Goal: Task Accomplishment & Management: Manage account settings

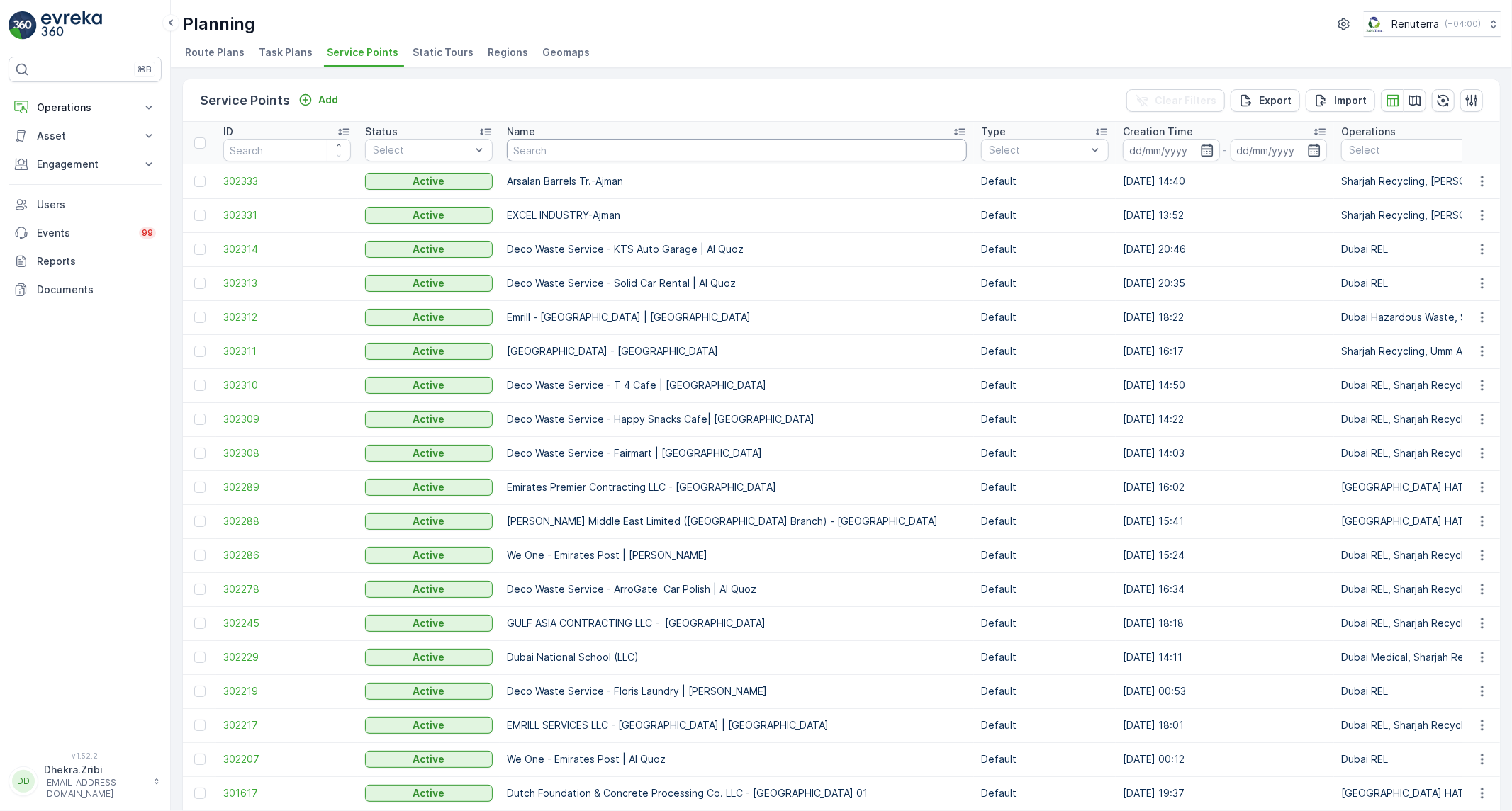
click at [611, 157] on input "text" at bounding box center [737, 151] width 460 height 23
type input "Roya"
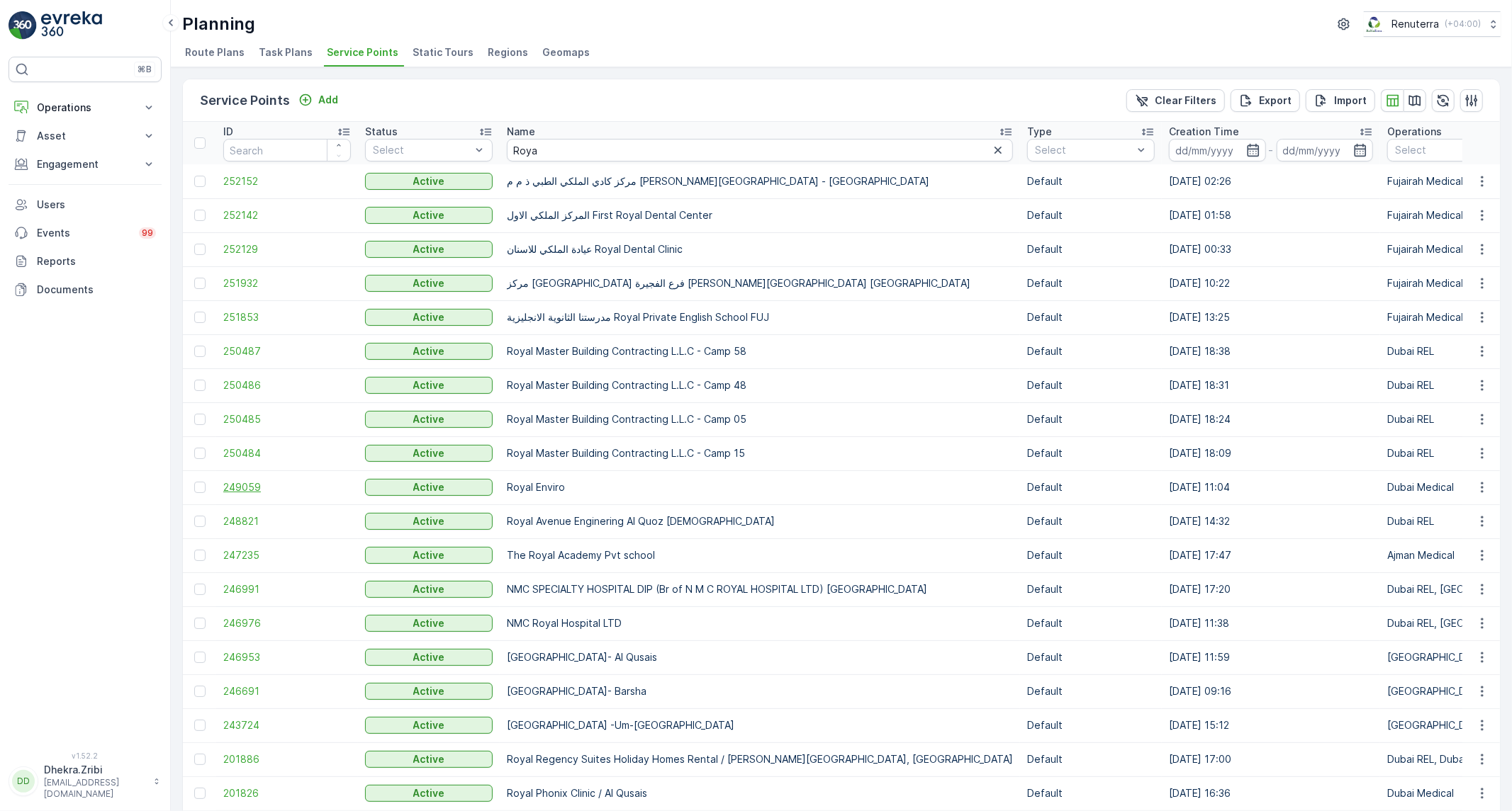
click at [243, 492] on span "249059" at bounding box center [287, 487] width 128 height 14
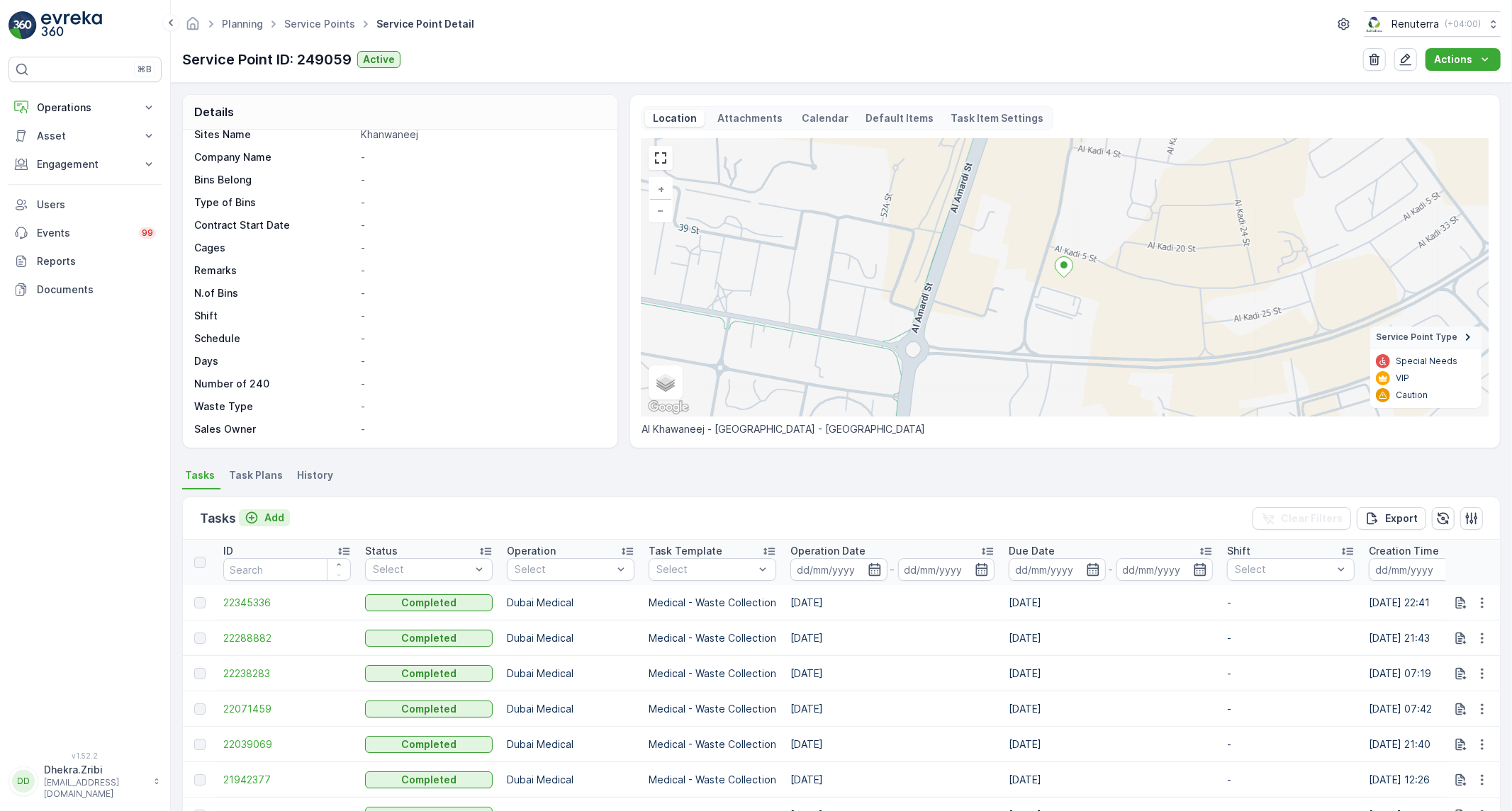
click at [260, 511] on div "Add" at bounding box center [264, 517] width 39 height 14
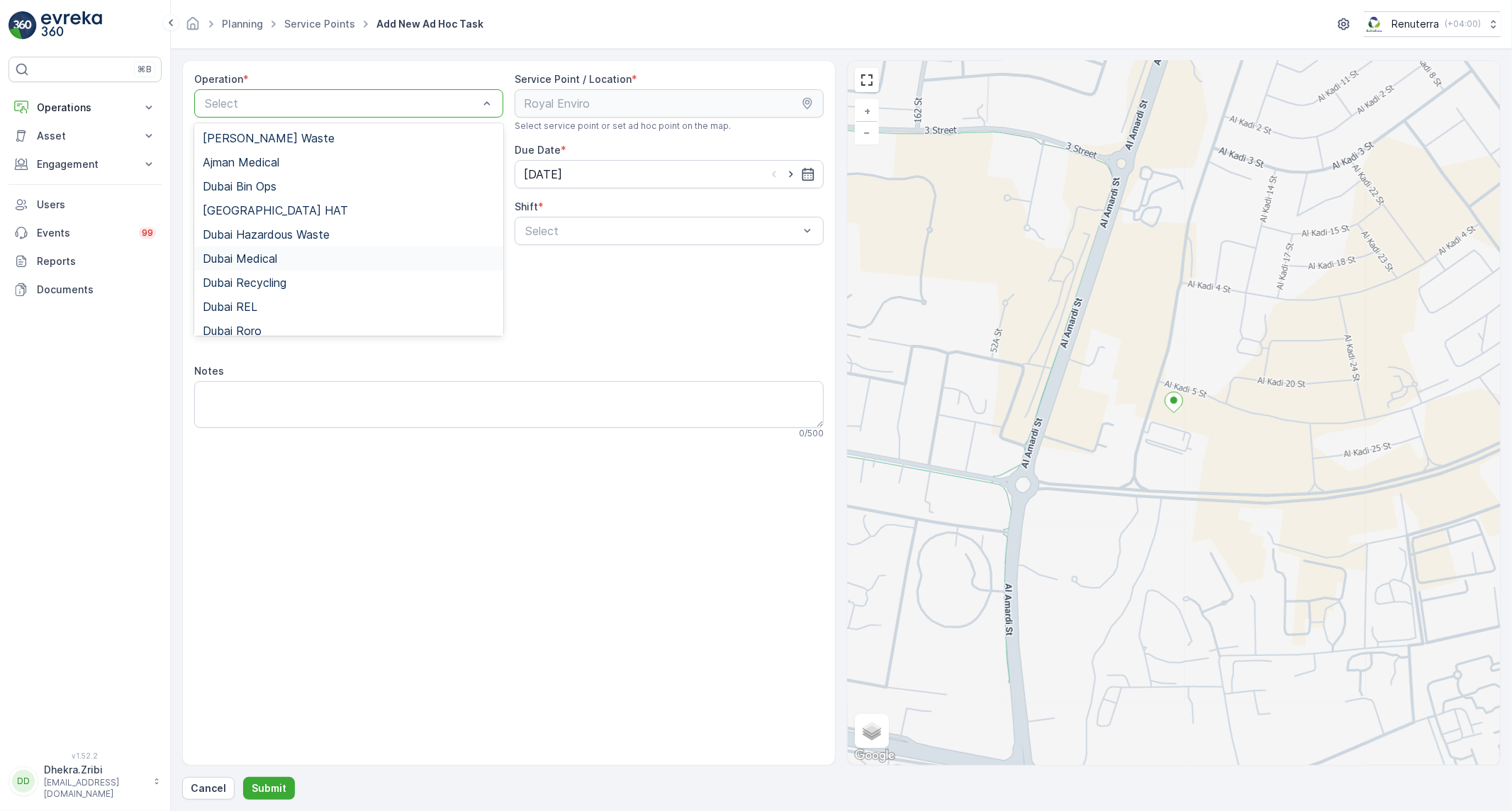
click at [248, 256] on span "Dubai Medical" at bounding box center [240, 258] width 74 height 13
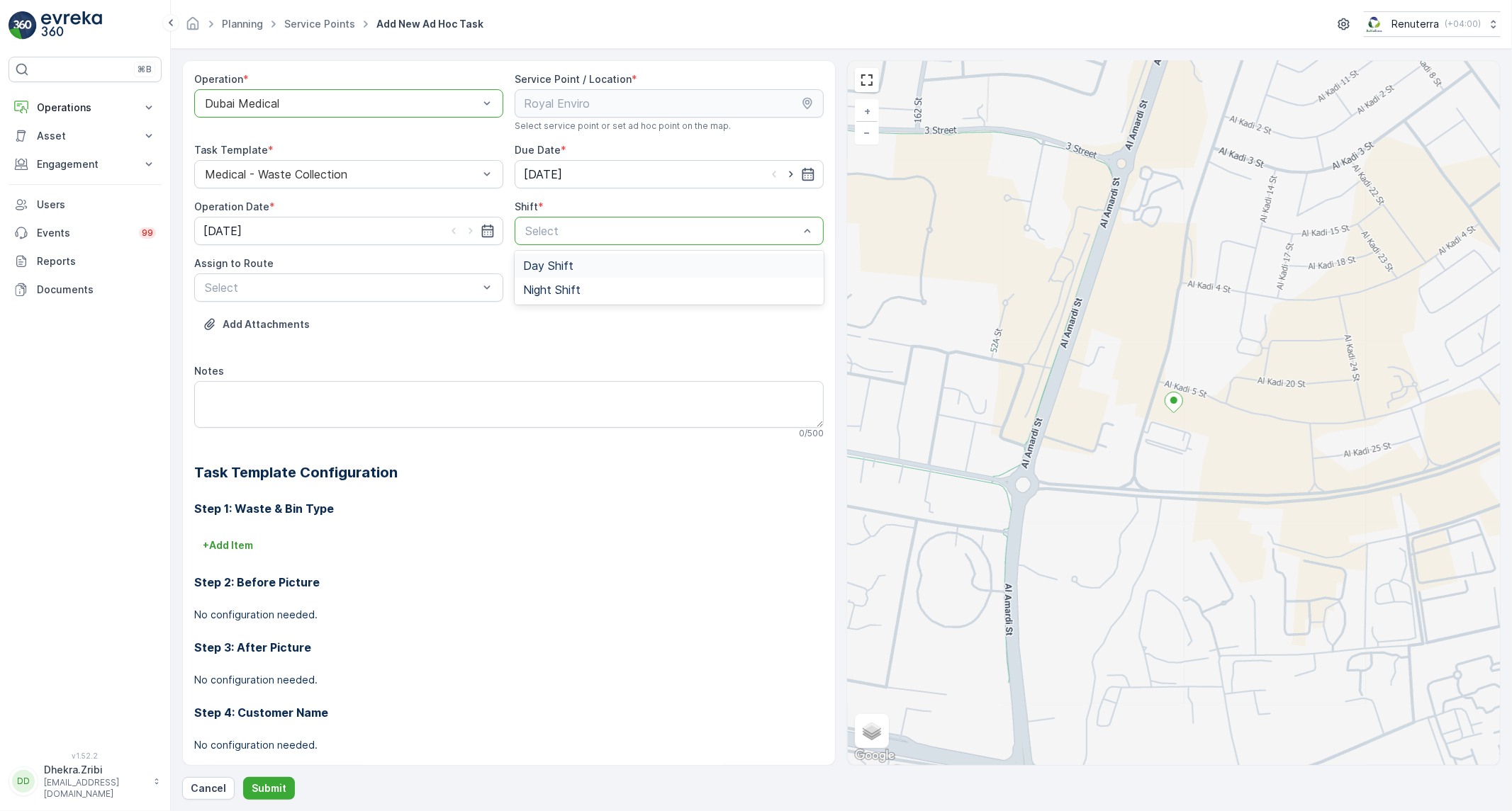
click at [558, 265] on span "Day Shift" at bounding box center [548, 266] width 50 height 13
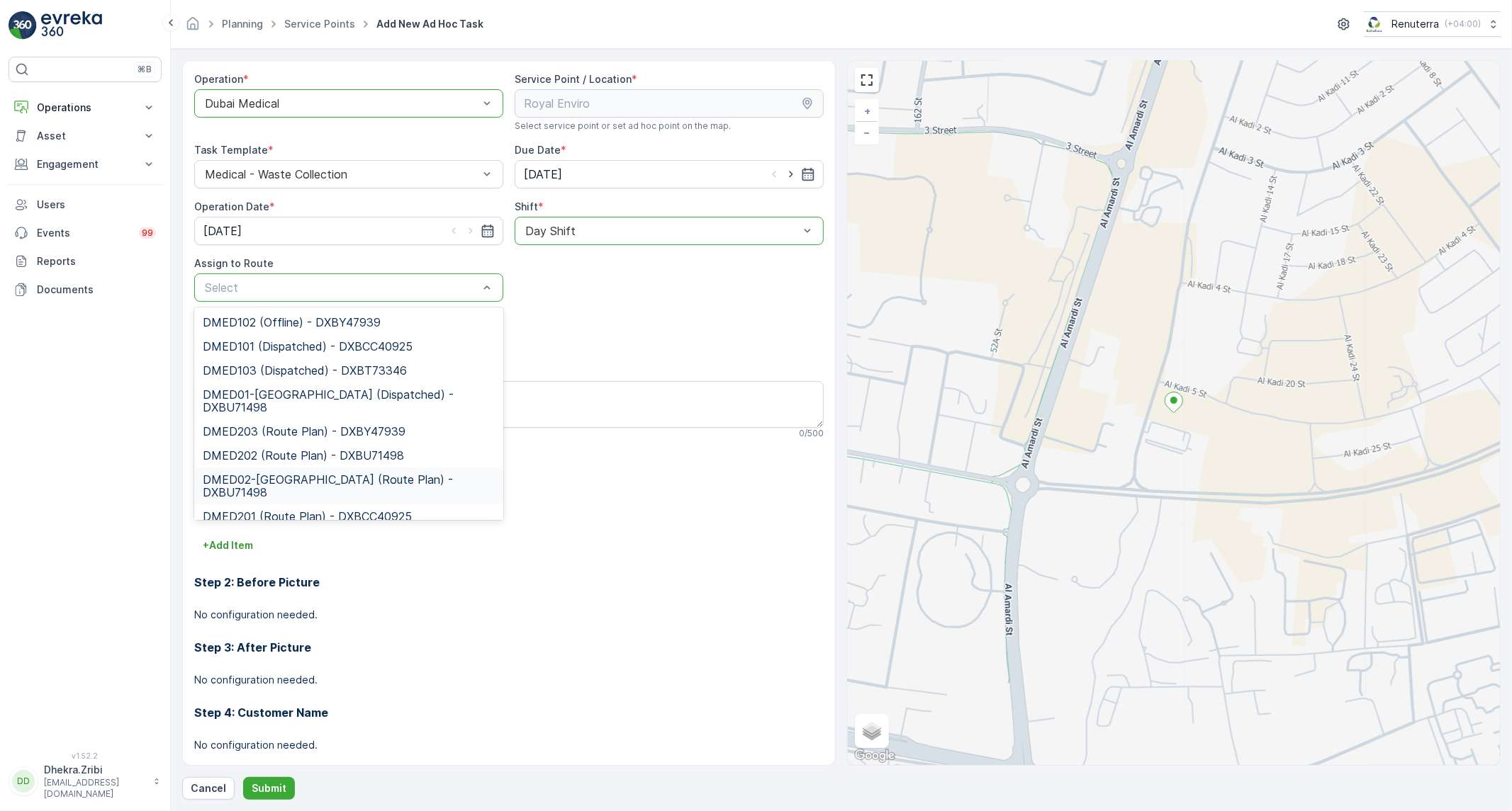
click at [313, 474] on span "DMED02-[GEOGRAPHIC_DATA] (Route Plan) - DXBU71498" at bounding box center [349, 486] width 292 height 26
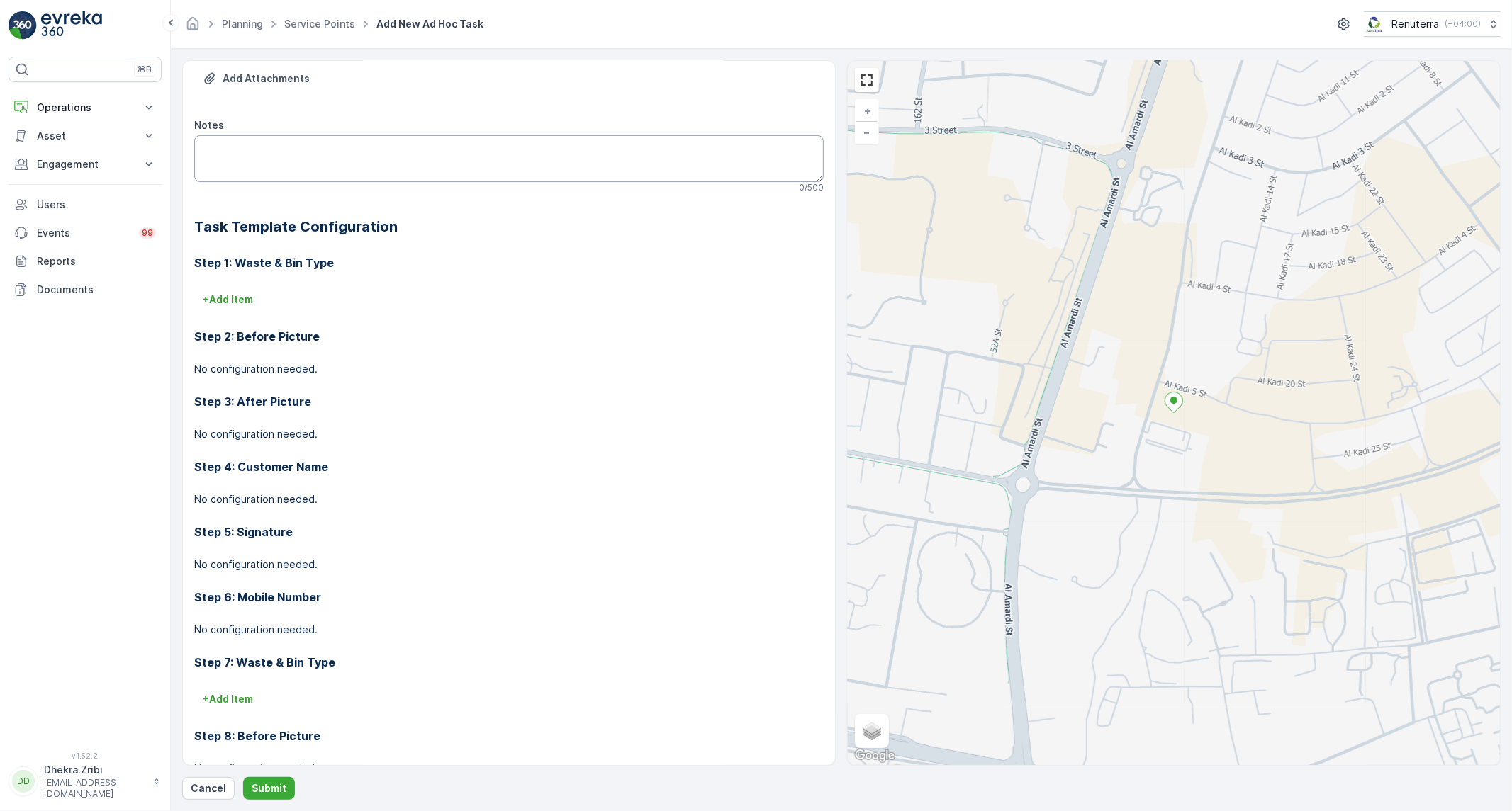
scroll to position [315, 0]
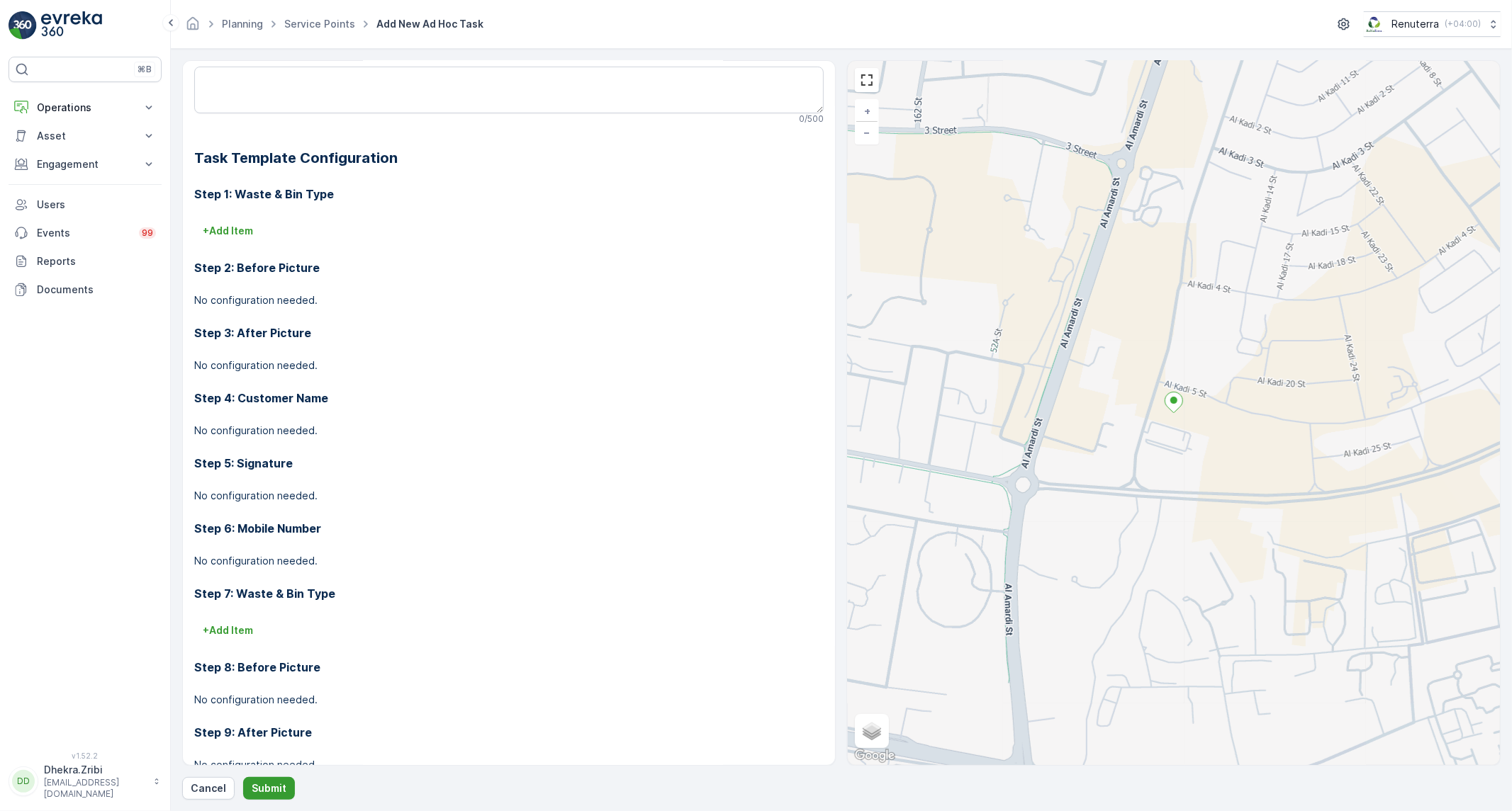
click at [251, 785] on p "Submit" at bounding box center [269, 788] width 35 height 14
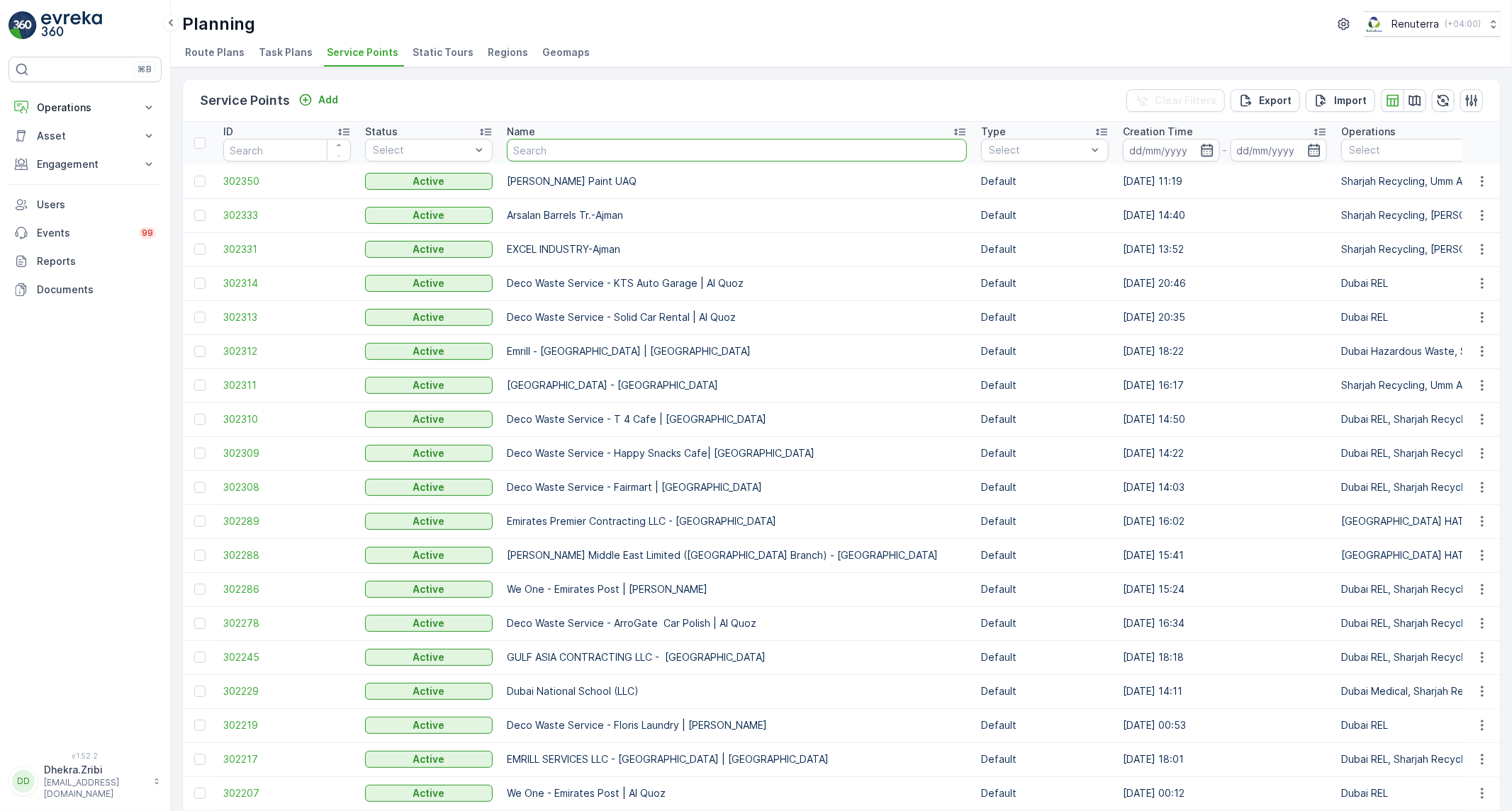
click at [604, 151] on input "text" at bounding box center [737, 151] width 460 height 23
type input "roya"
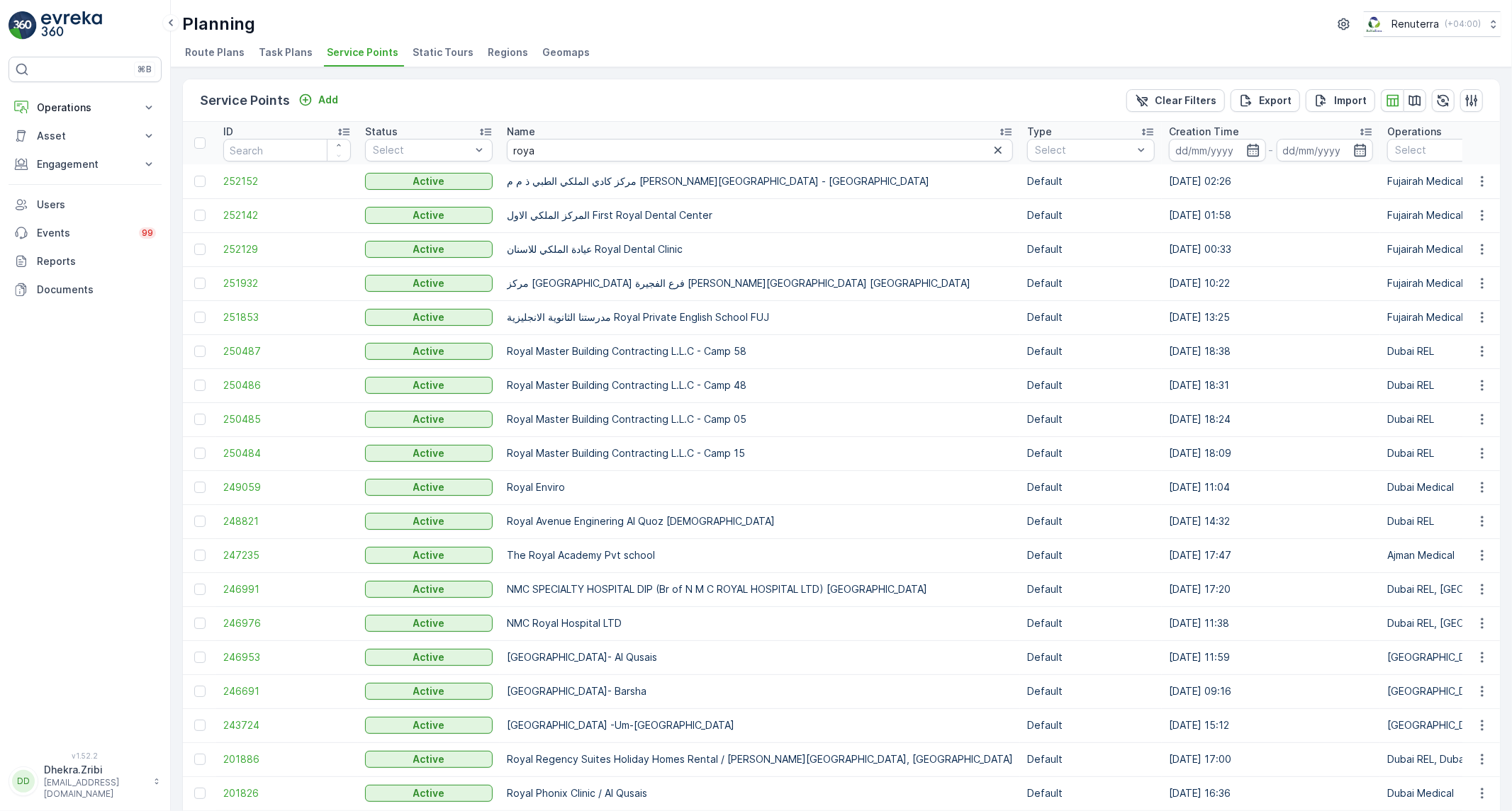
click at [244, 475] on td "249059" at bounding box center [287, 487] width 142 height 34
click at [243, 480] on span "249059" at bounding box center [287, 487] width 128 height 14
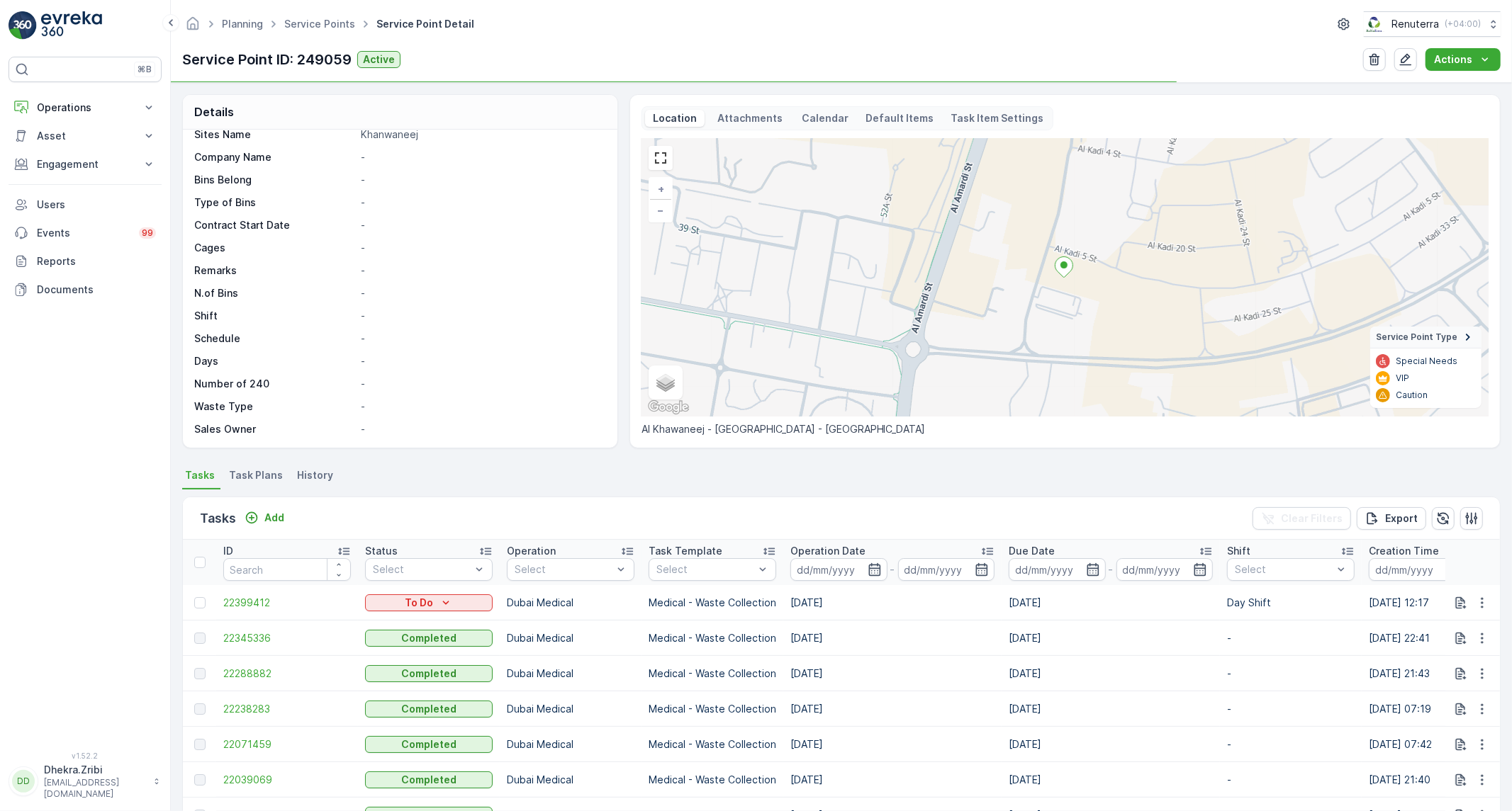
scroll to position [133, 0]
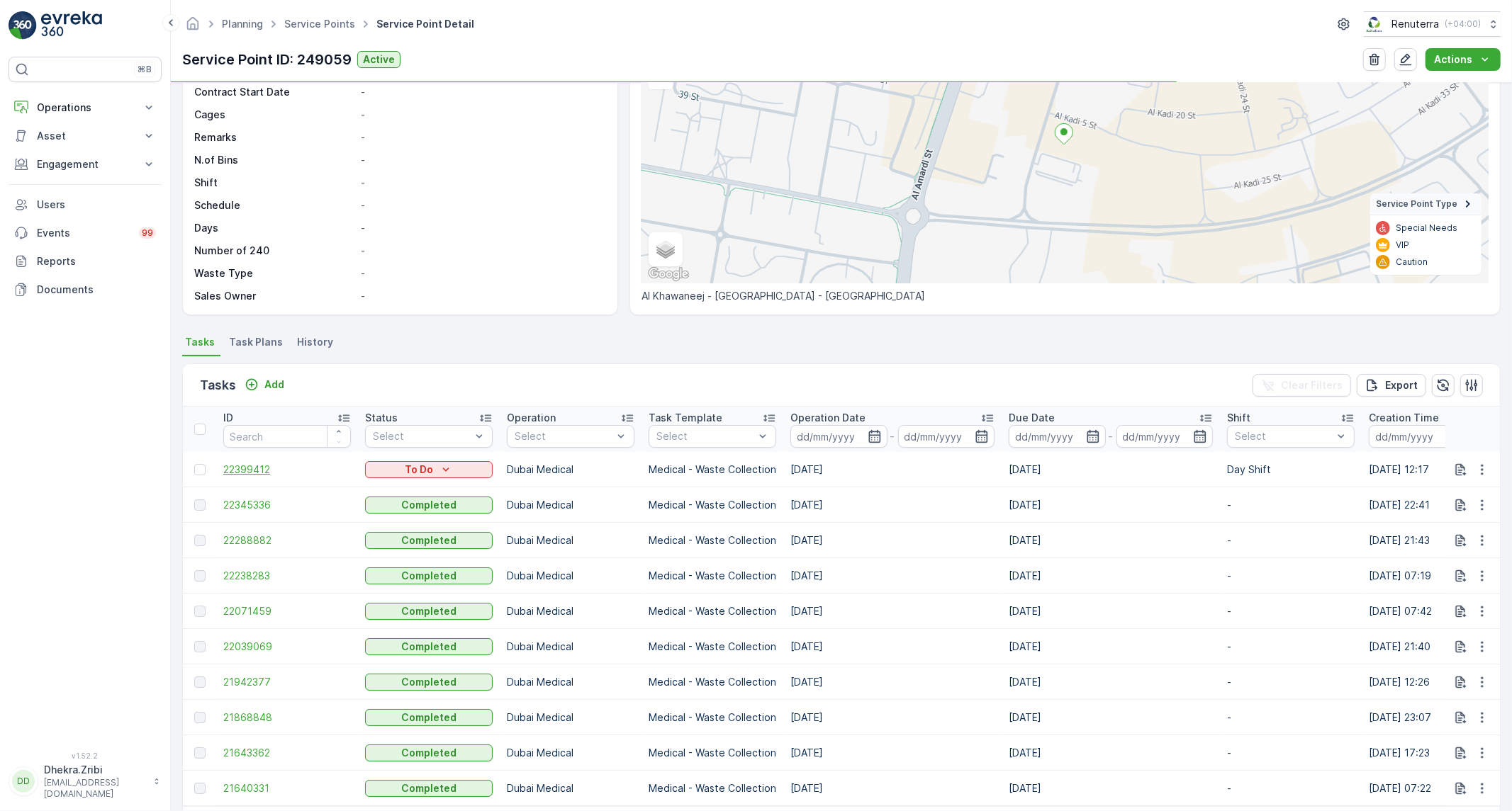
click at [231, 468] on span "22399412" at bounding box center [287, 470] width 128 height 14
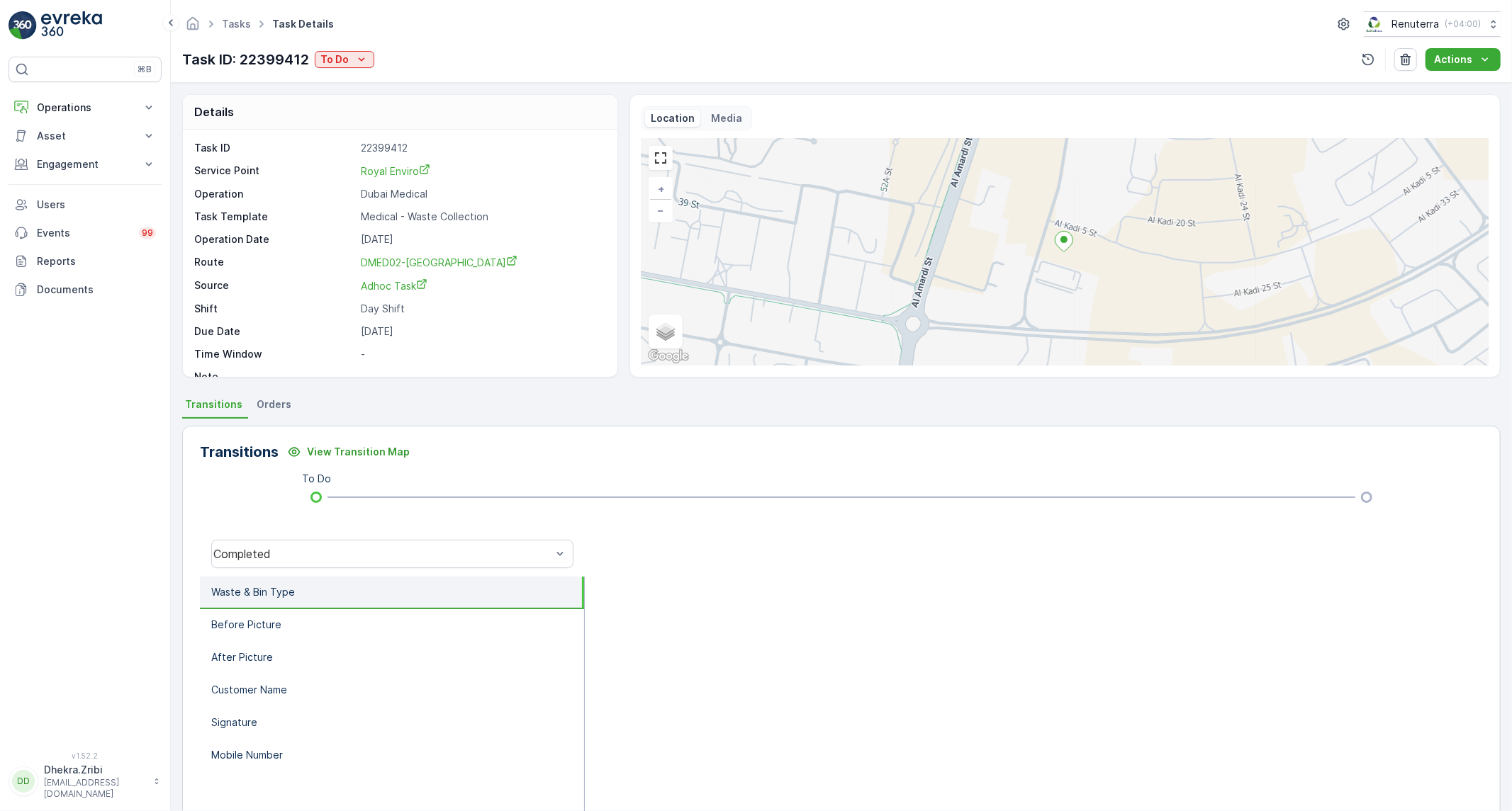
scroll to position [81, 0]
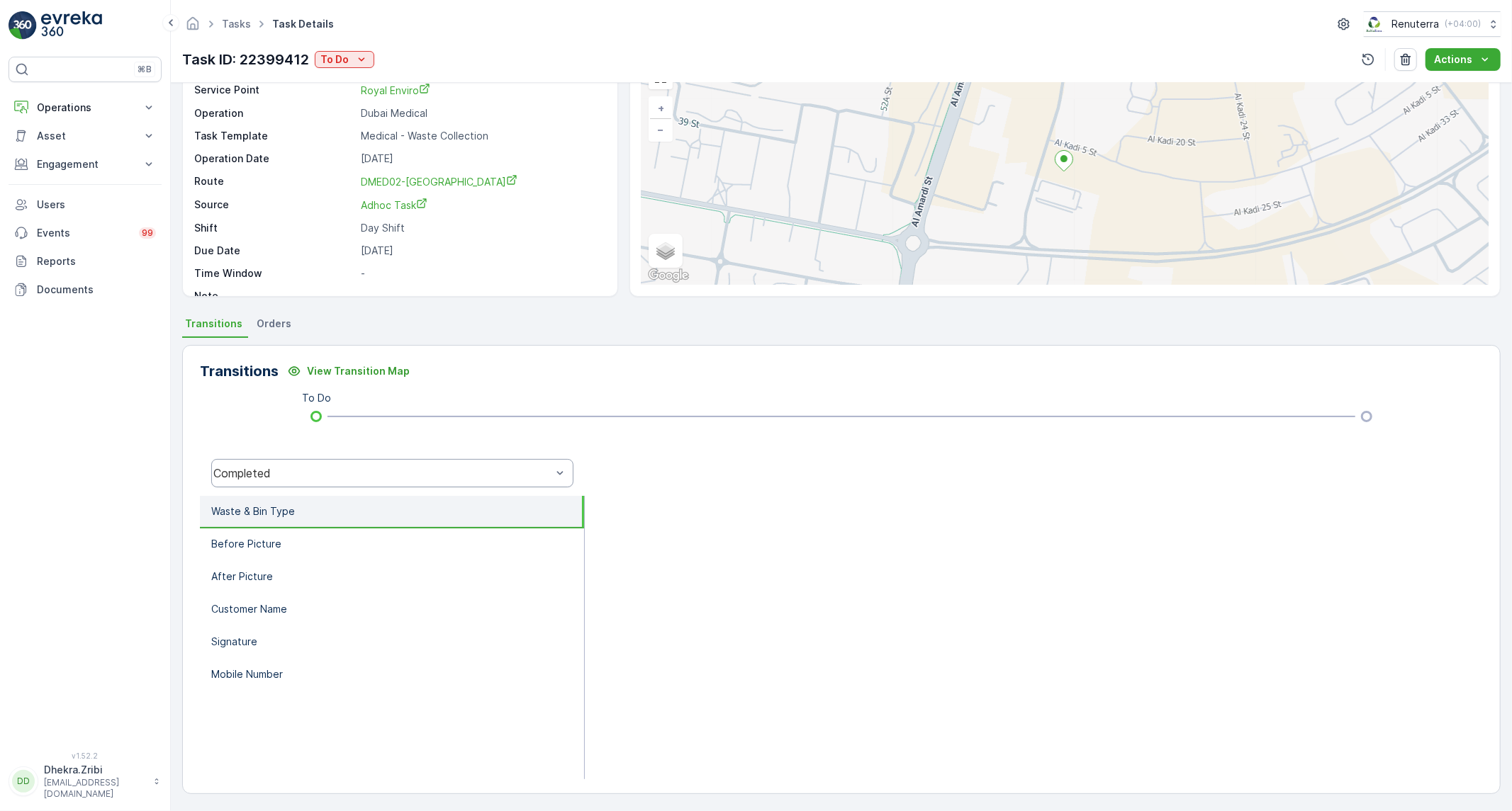
click at [291, 485] on div "Completed" at bounding box center [392, 473] width 362 height 28
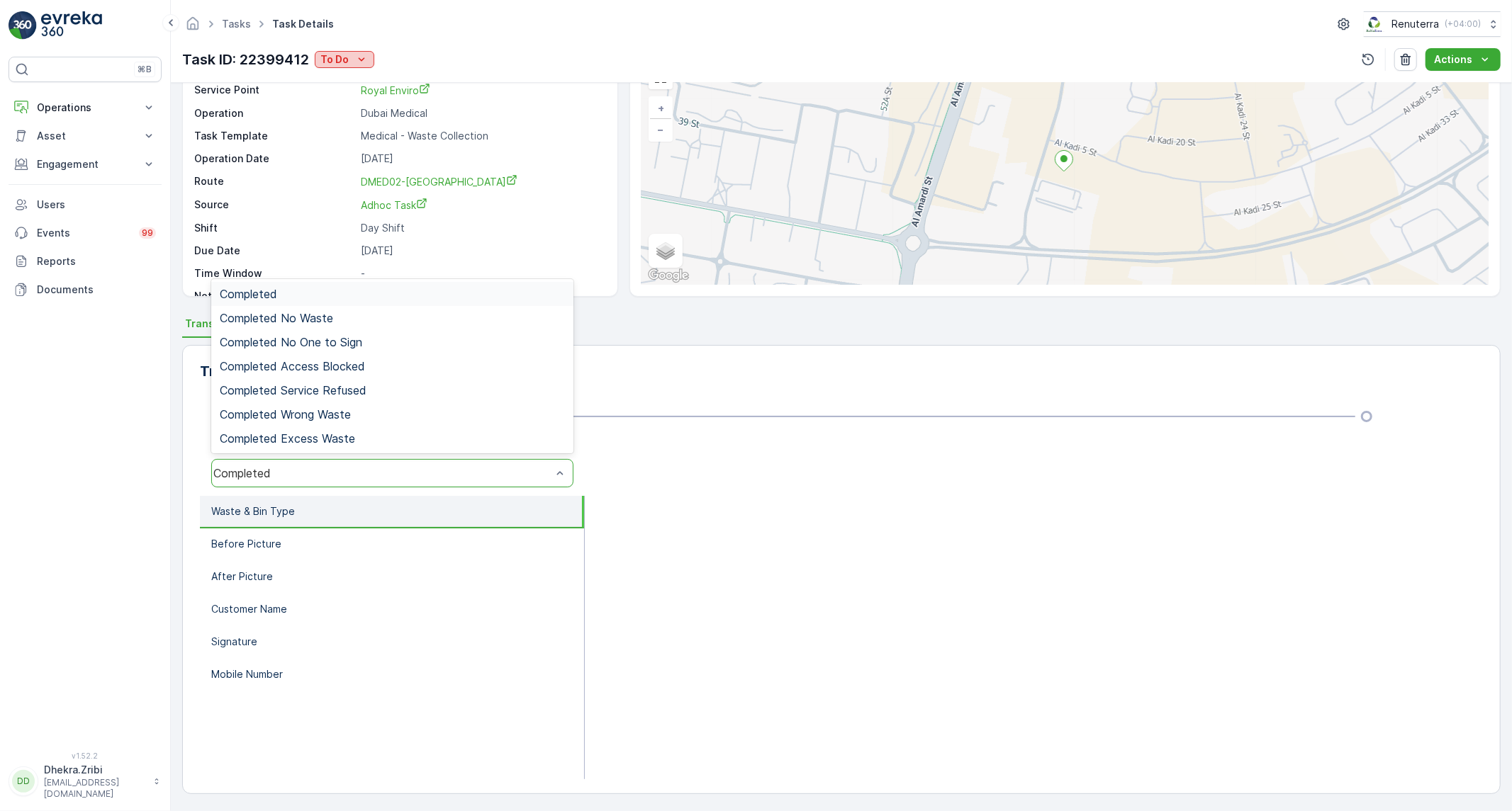
click at [320, 54] on button "To Do" at bounding box center [344, 59] width 60 height 17
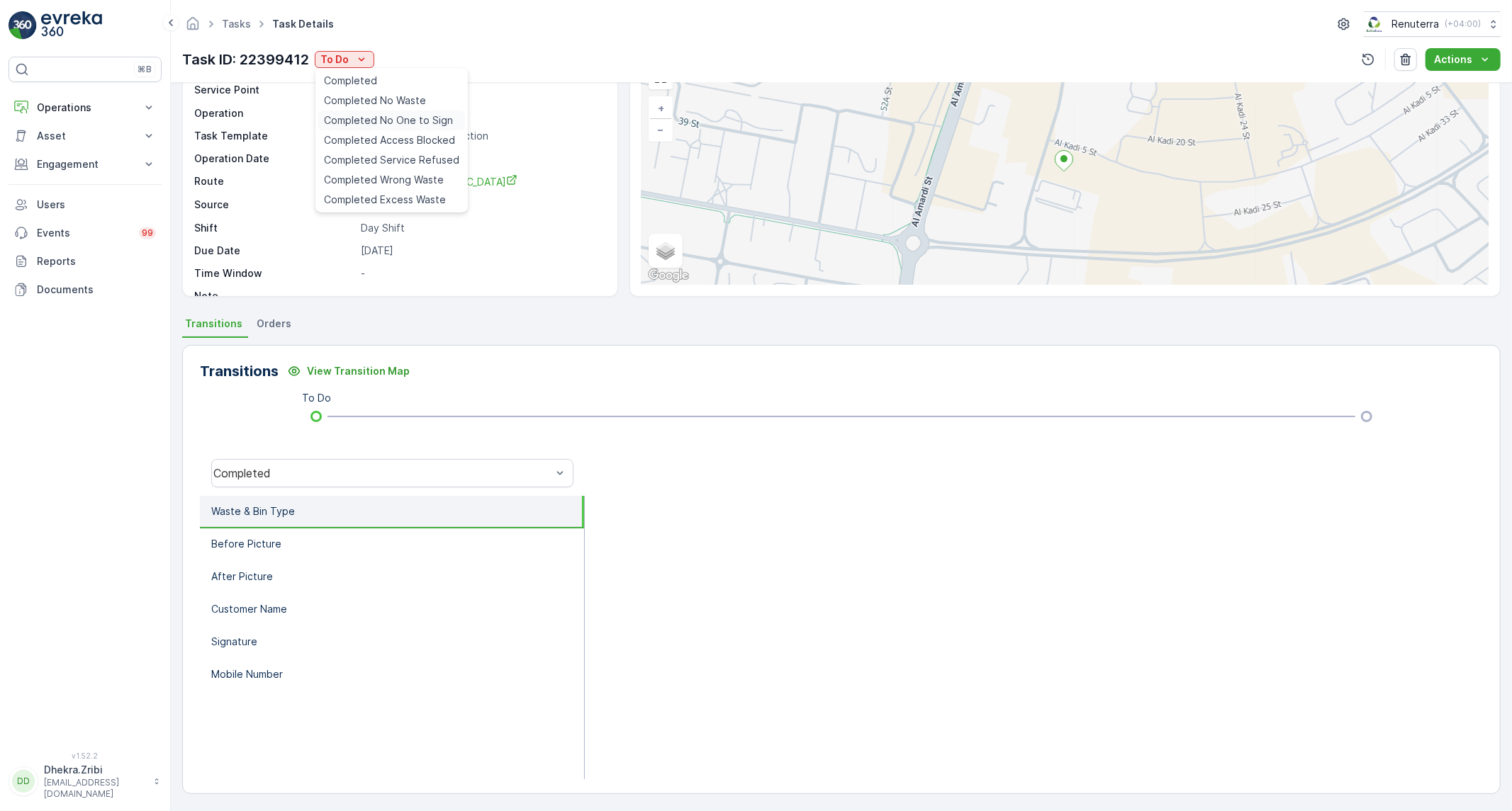
click at [406, 119] on span "Completed No One to Sign" at bounding box center [388, 120] width 129 height 14
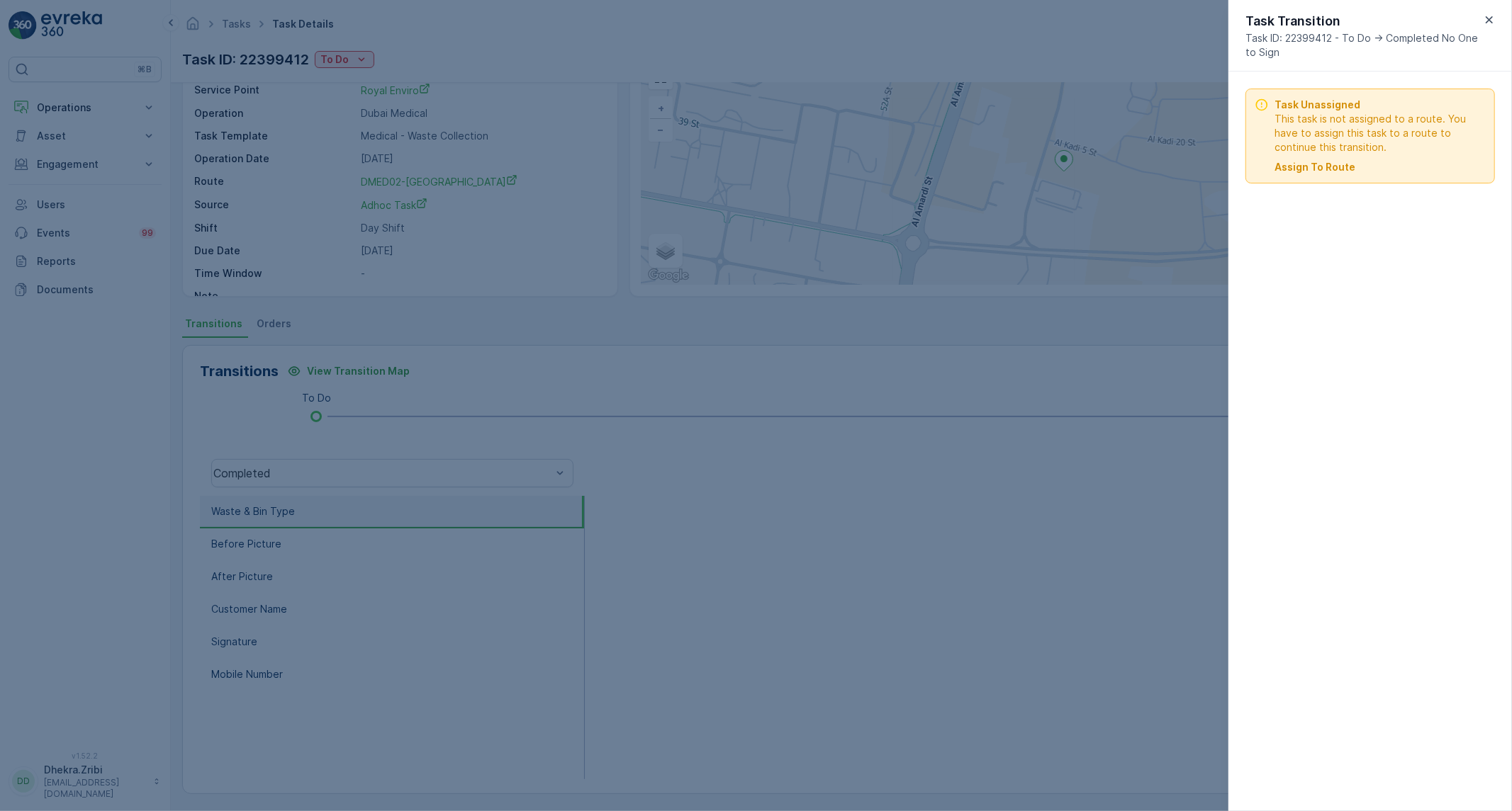
click at [1327, 172] on p "Assign To Route" at bounding box center [1314, 167] width 81 height 14
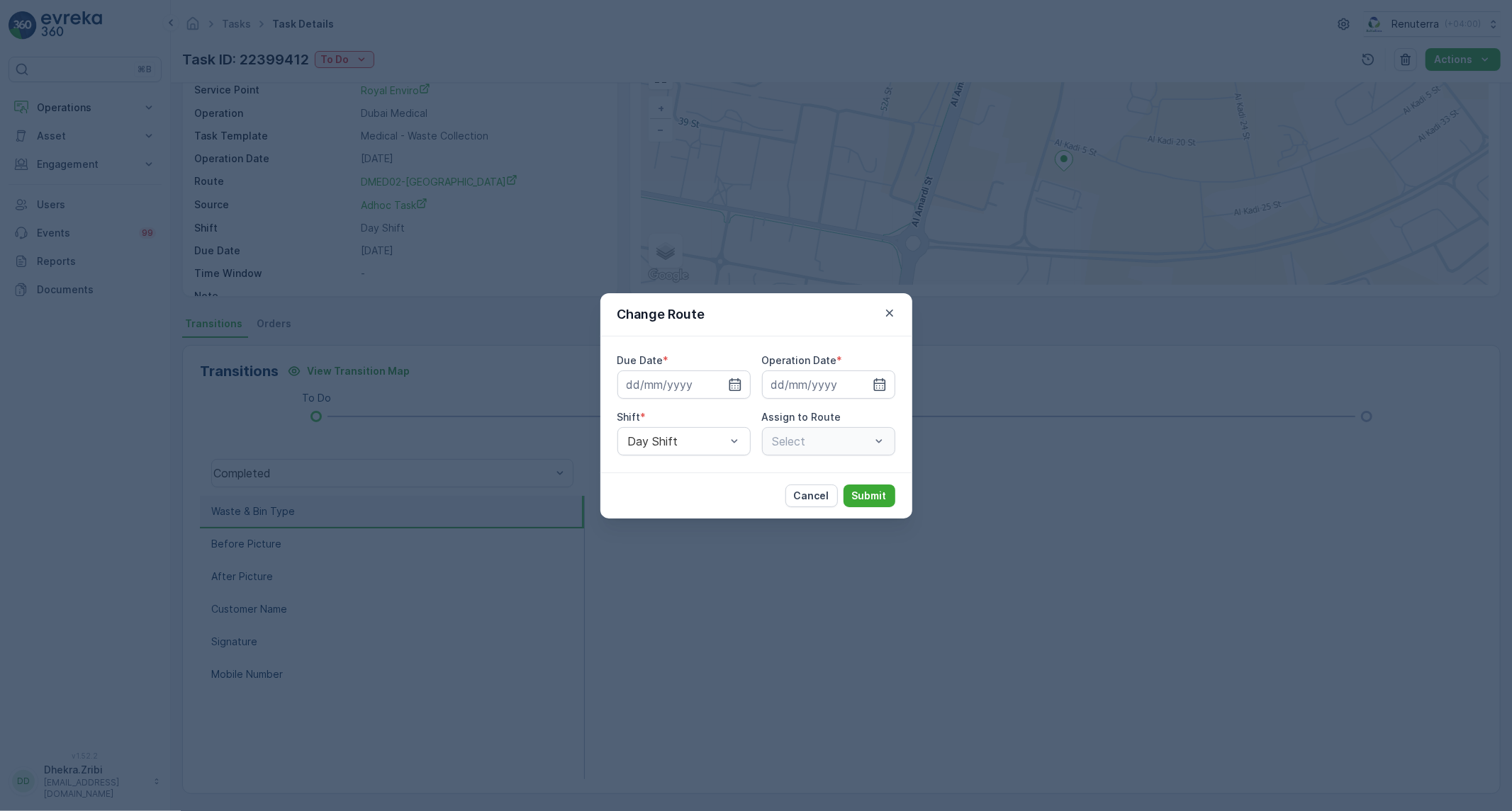
type input "[DATE]"
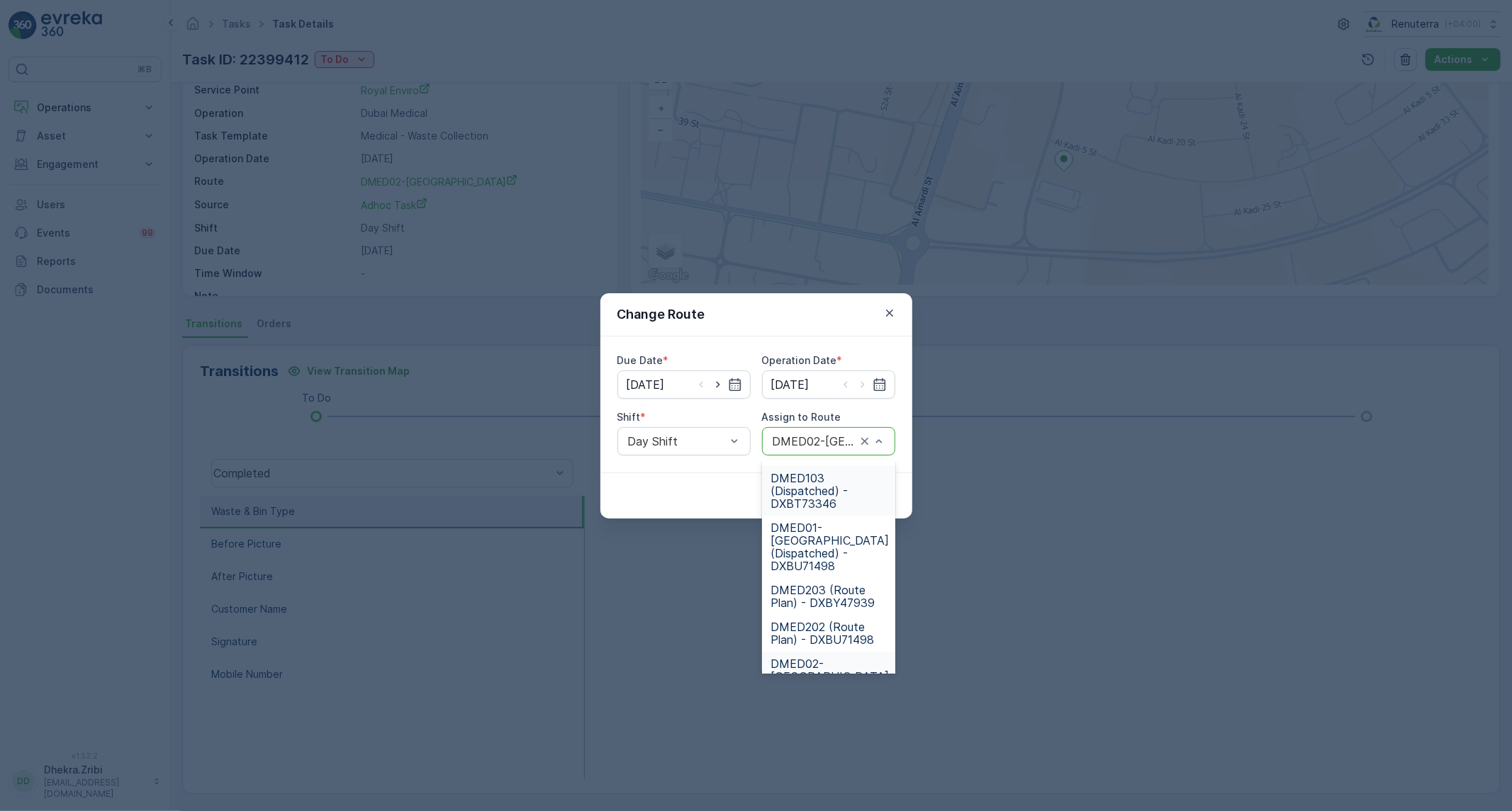
scroll to position [157, 0]
click at [805, 497] on span "DMED01-[GEOGRAPHIC_DATA] (Dispatched) - DXBU71498" at bounding box center [829, 496] width 118 height 51
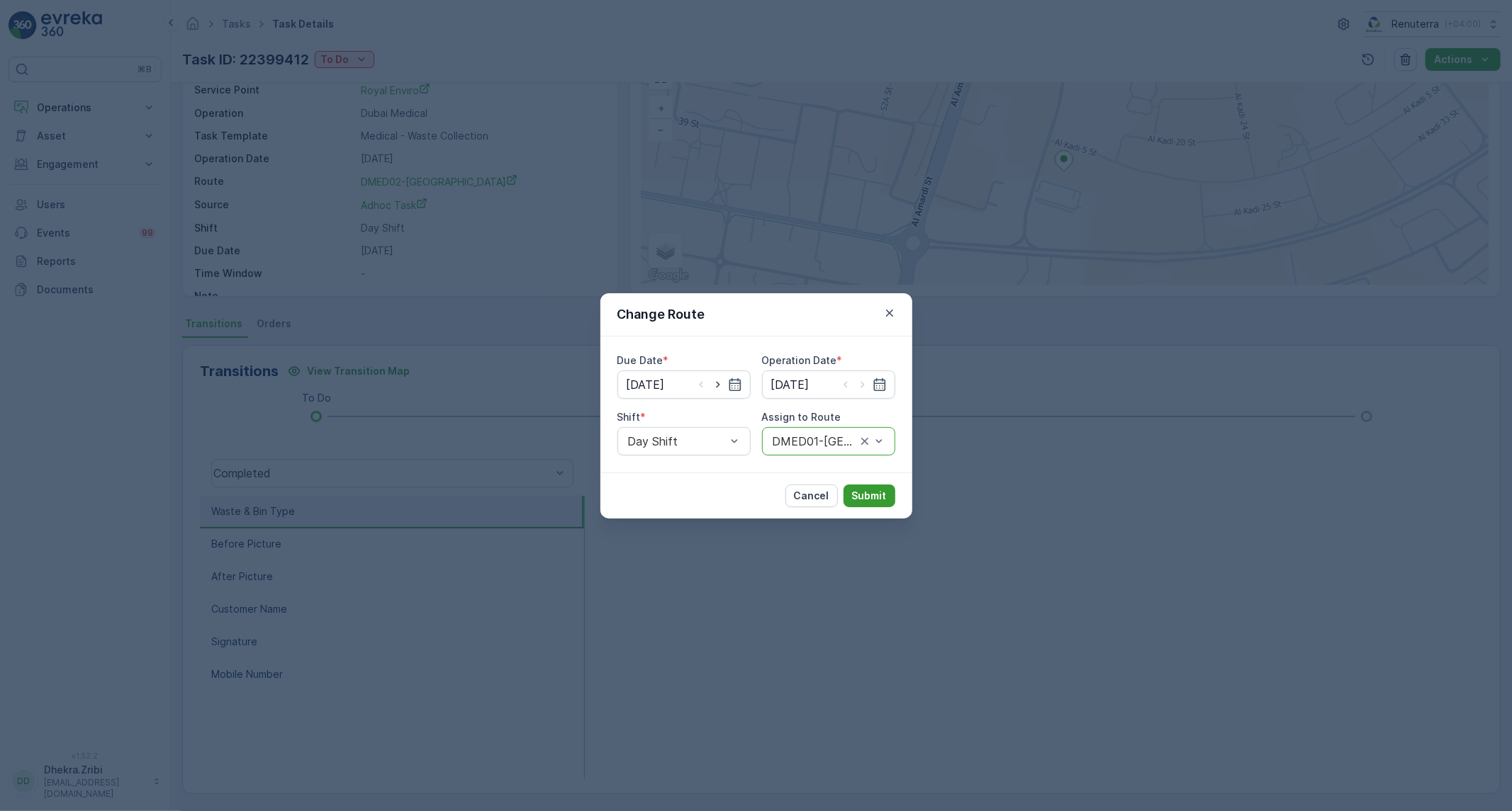
click at [863, 494] on p "Submit" at bounding box center [870, 496] width 35 height 14
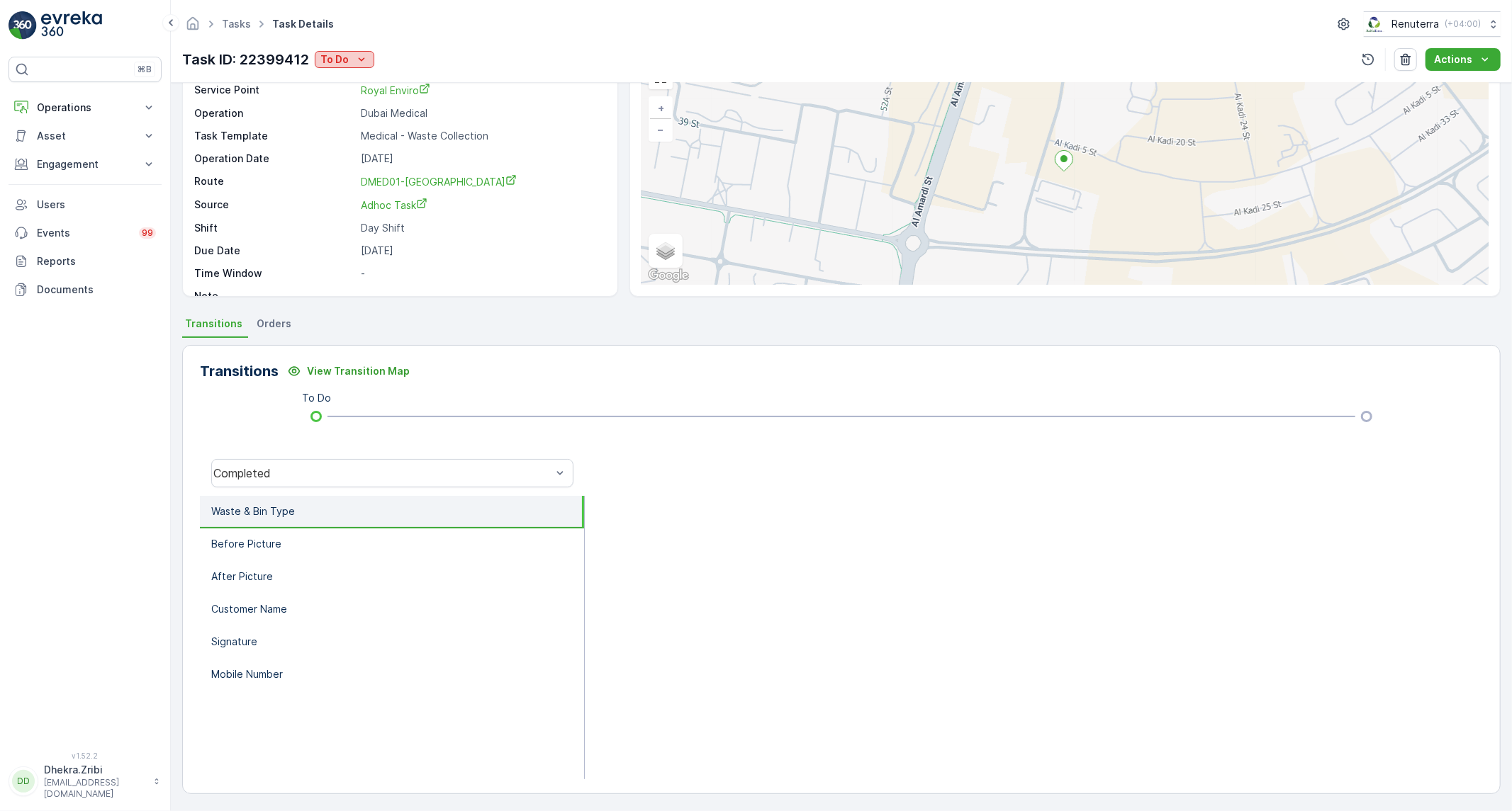
click at [363, 66] on icon "To Do" at bounding box center [361, 59] width 14 height 14
click at [419, 117] on span "Completed No One to Sign" at bounding box center [388, 120] width 129 height 14
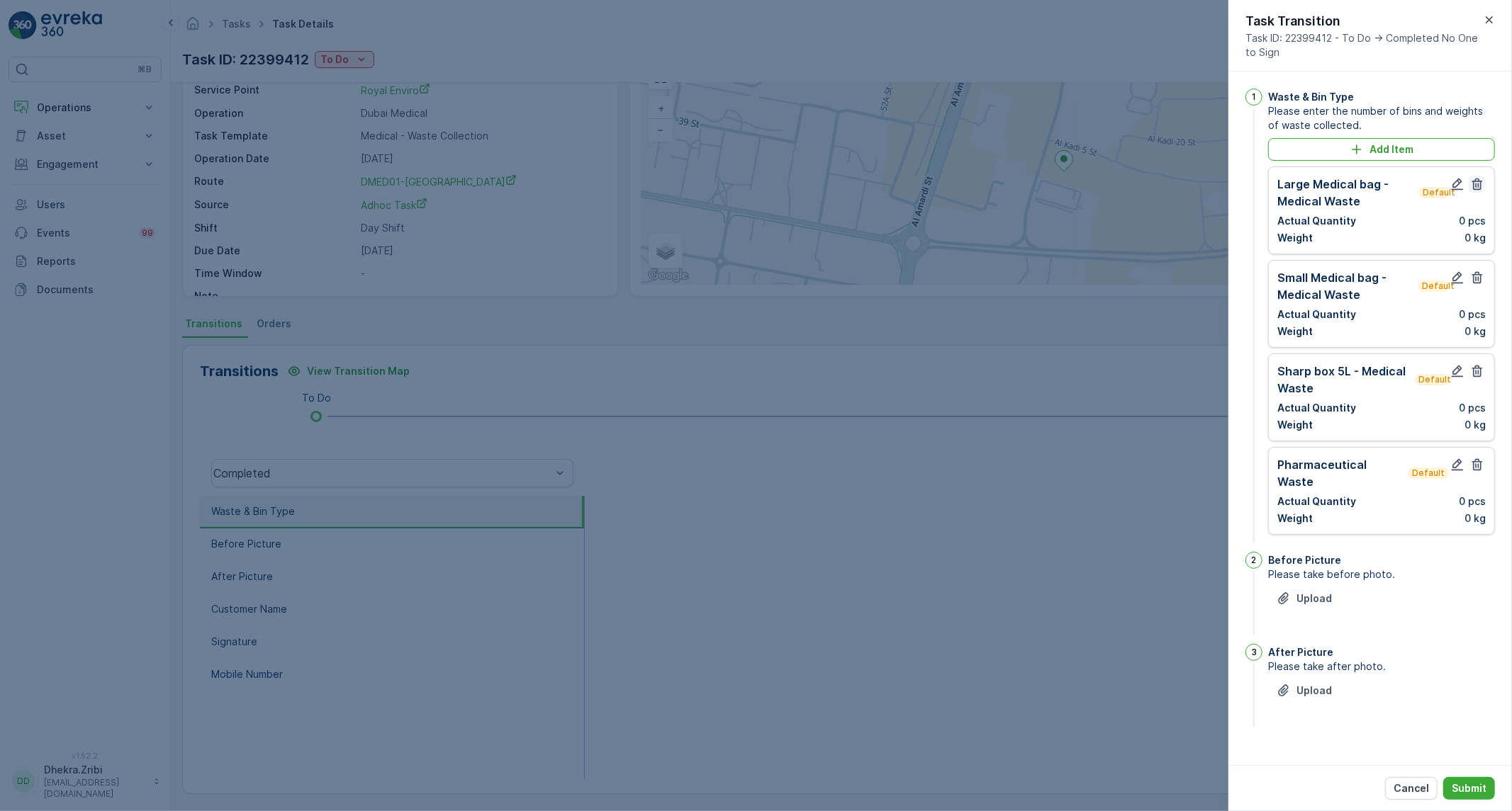
click at [1479, 187] on icon "button" at bounding box center [1477, 185] width 11 height 12
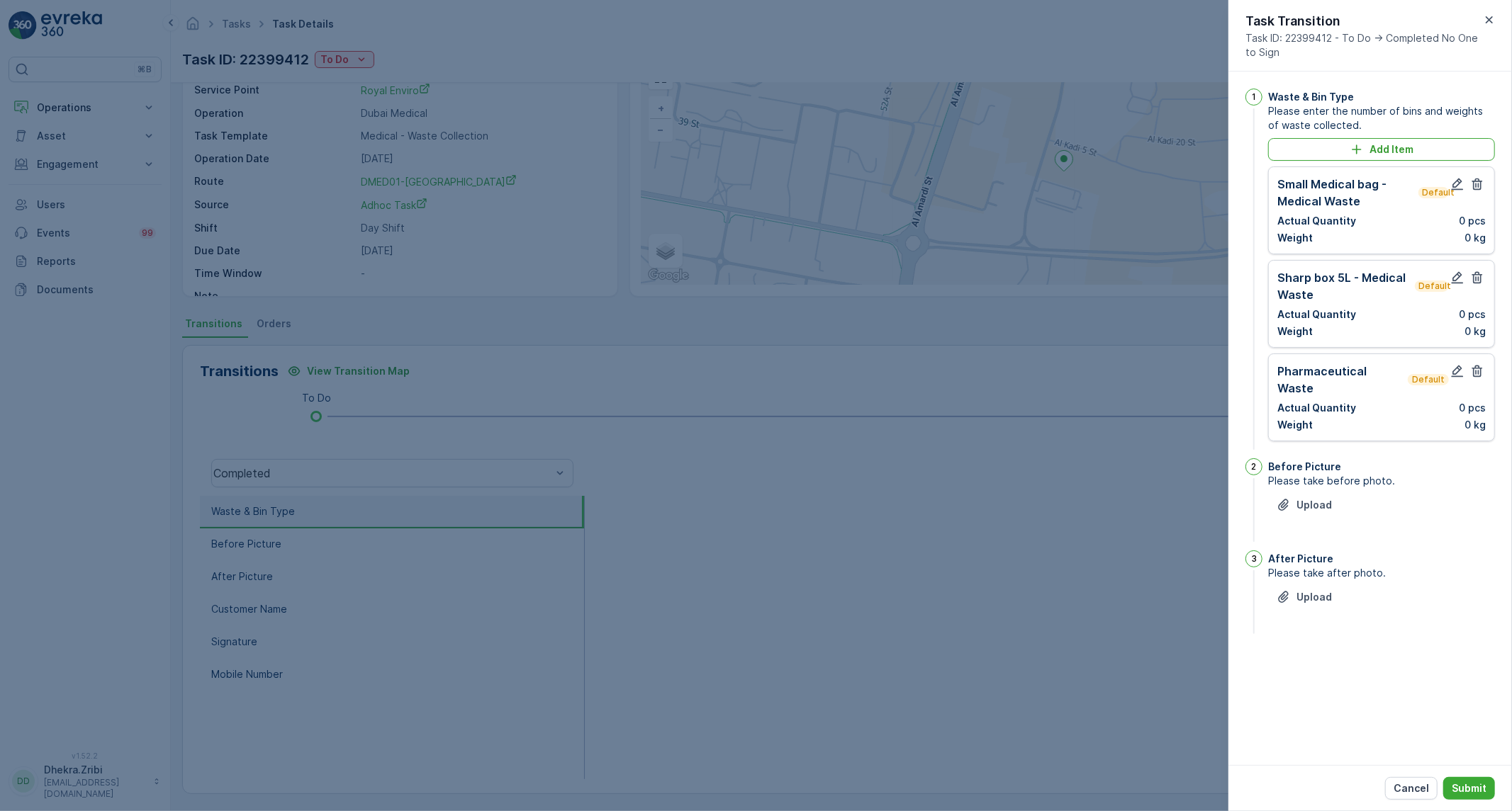
click at [1479, 187] on icon "button" at bounding box center [1477, 185] width 11 height 12
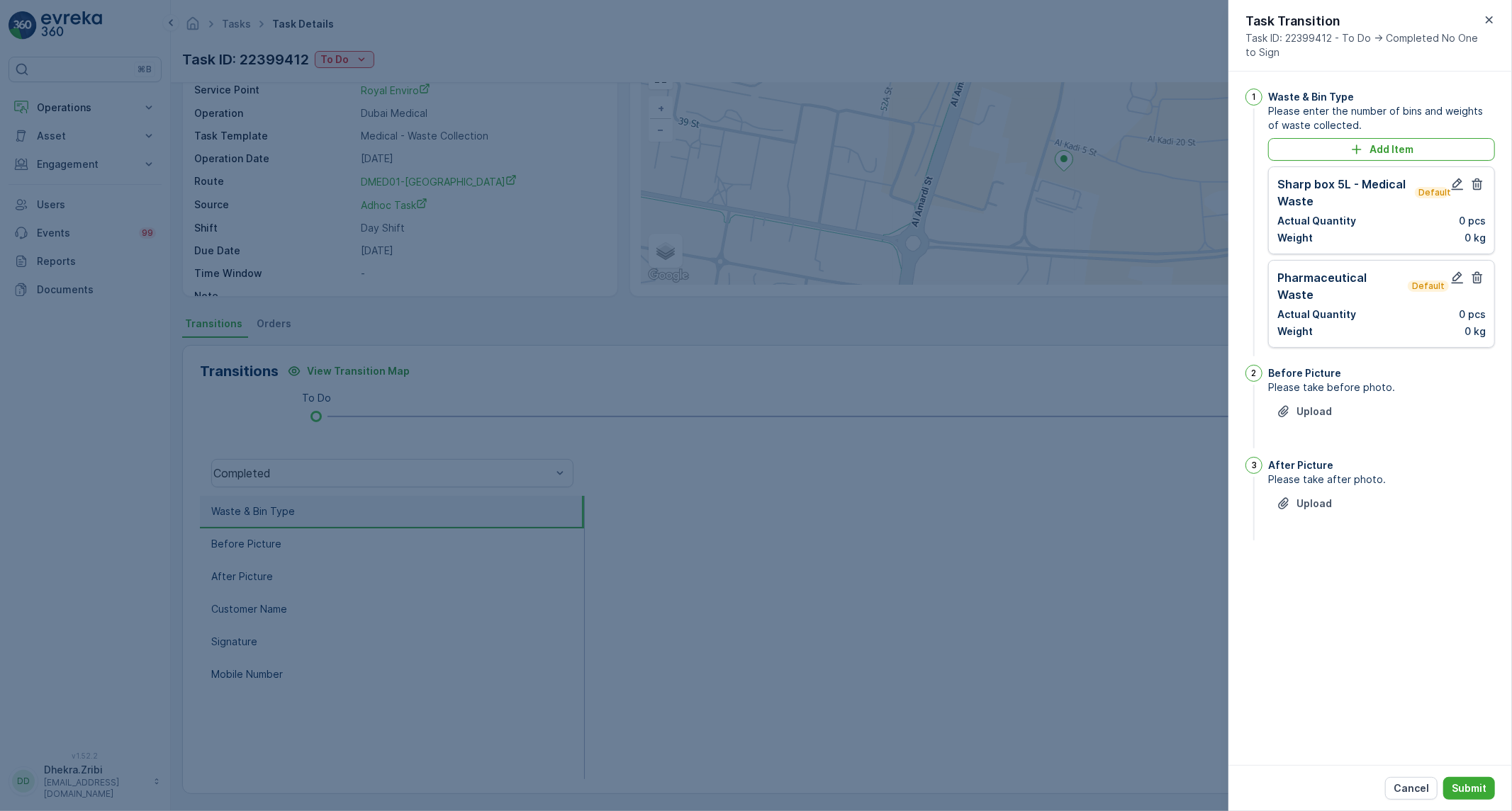
click at [1479, 187] on icon "button" at bounding box center [1477, 185] width 11 height 12
click at [1454, 183] on icon "button" at bounding box center [1458, 185] width 12 height 12
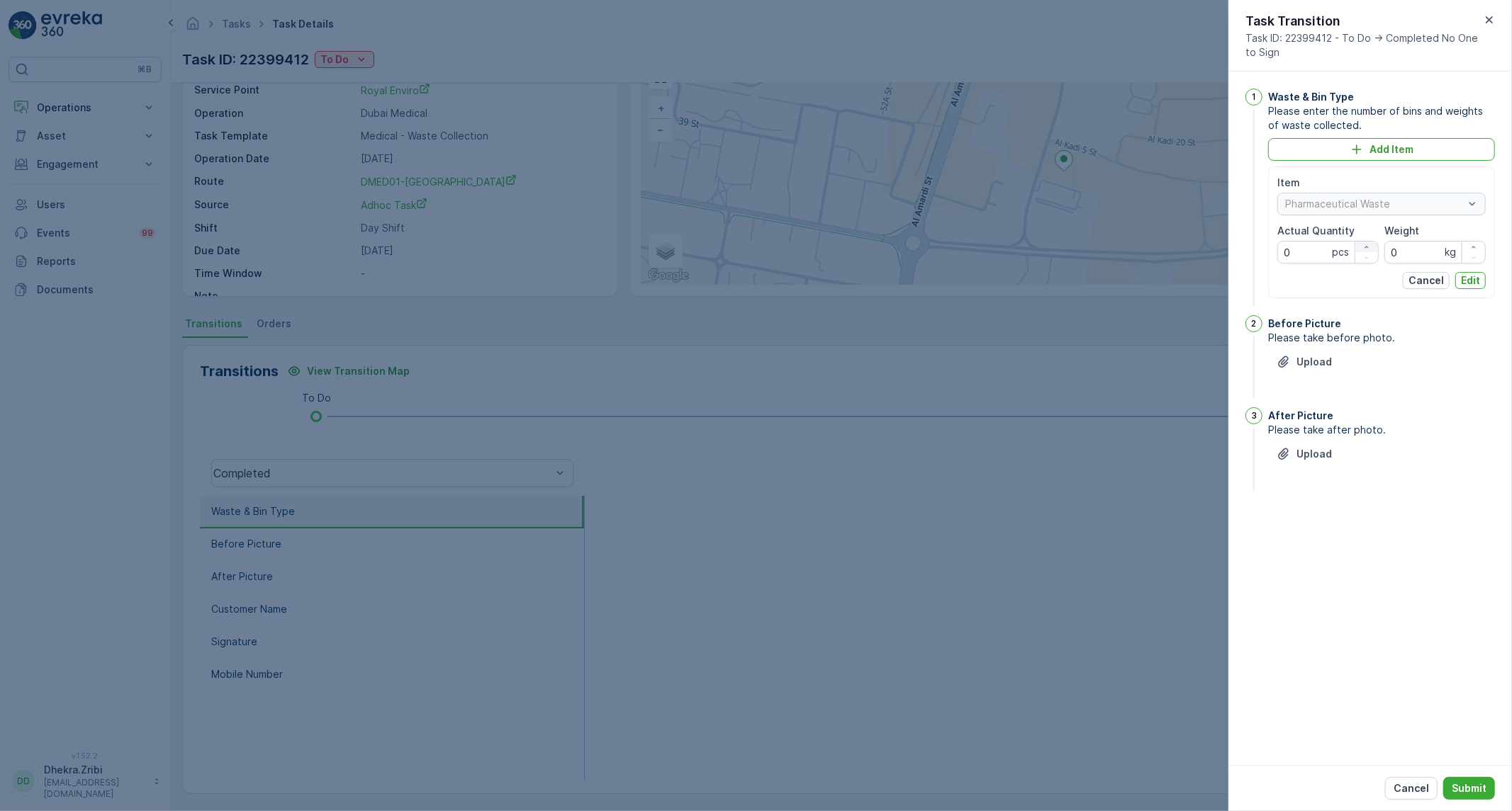
click at [1366, 241] on button "button" at bounding box center [1367, 247] width 23 height 11
type Quantity "1"
drag, startPoint x: 1414, startPoint y: 251, endPoint x: 1295, endPoint y: 255, distance: 119.1
click at [1296, 255] on div "Item Pharmaceutical Waste Actual Quantity 1 pcs Weight 0 kg" at bounding box center [1381, 219] width 208 height 88
type input "104"
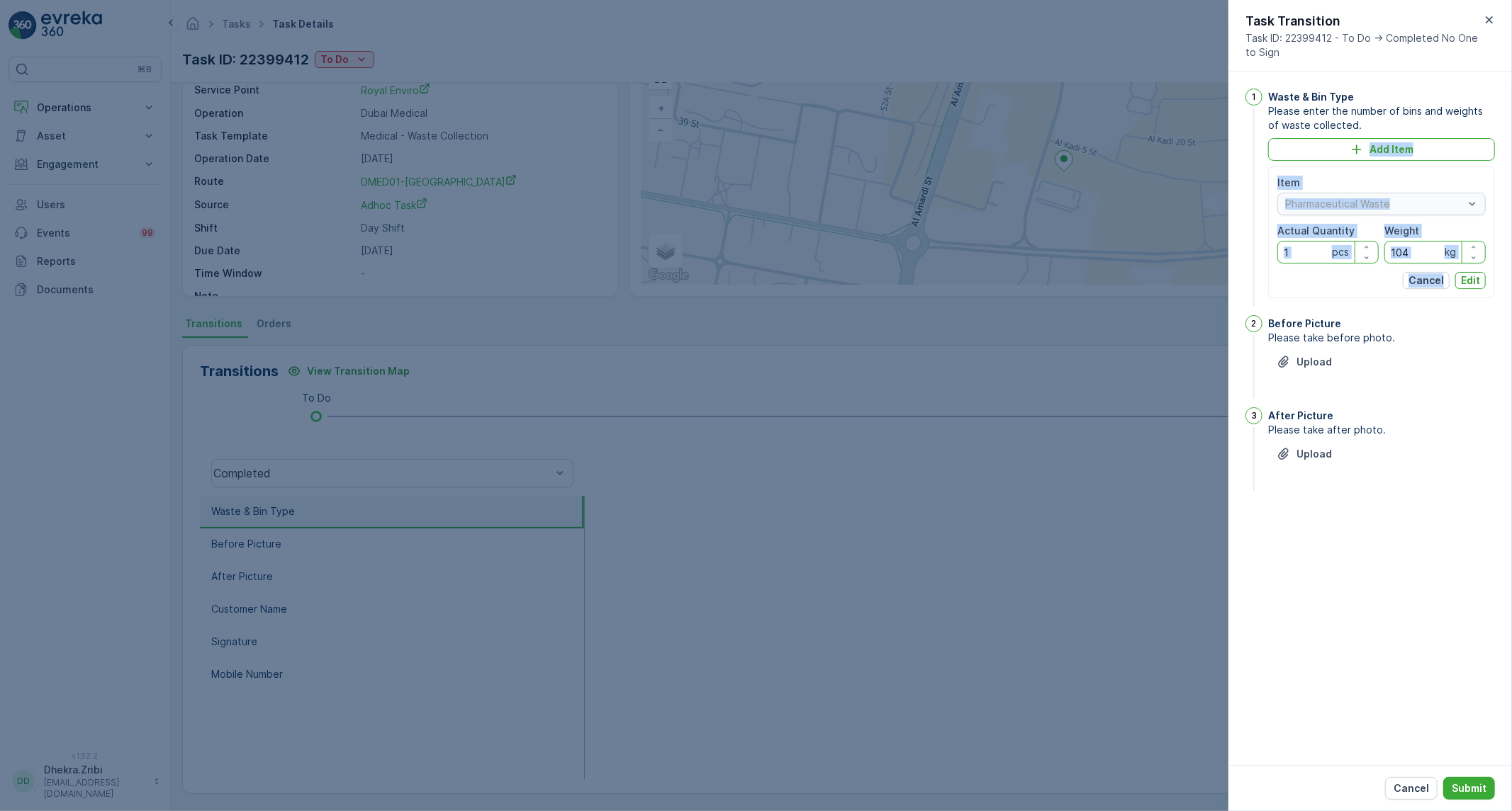
click at [1451, 288] on div "Waste & Bin Type Please enter the number of bins and weights of waste collected…" at bounding box center [1382, 199] width 227 height 221
click at [1476, 272] on button "Edit" at bounding box center [1470, 281] width 30 height 17
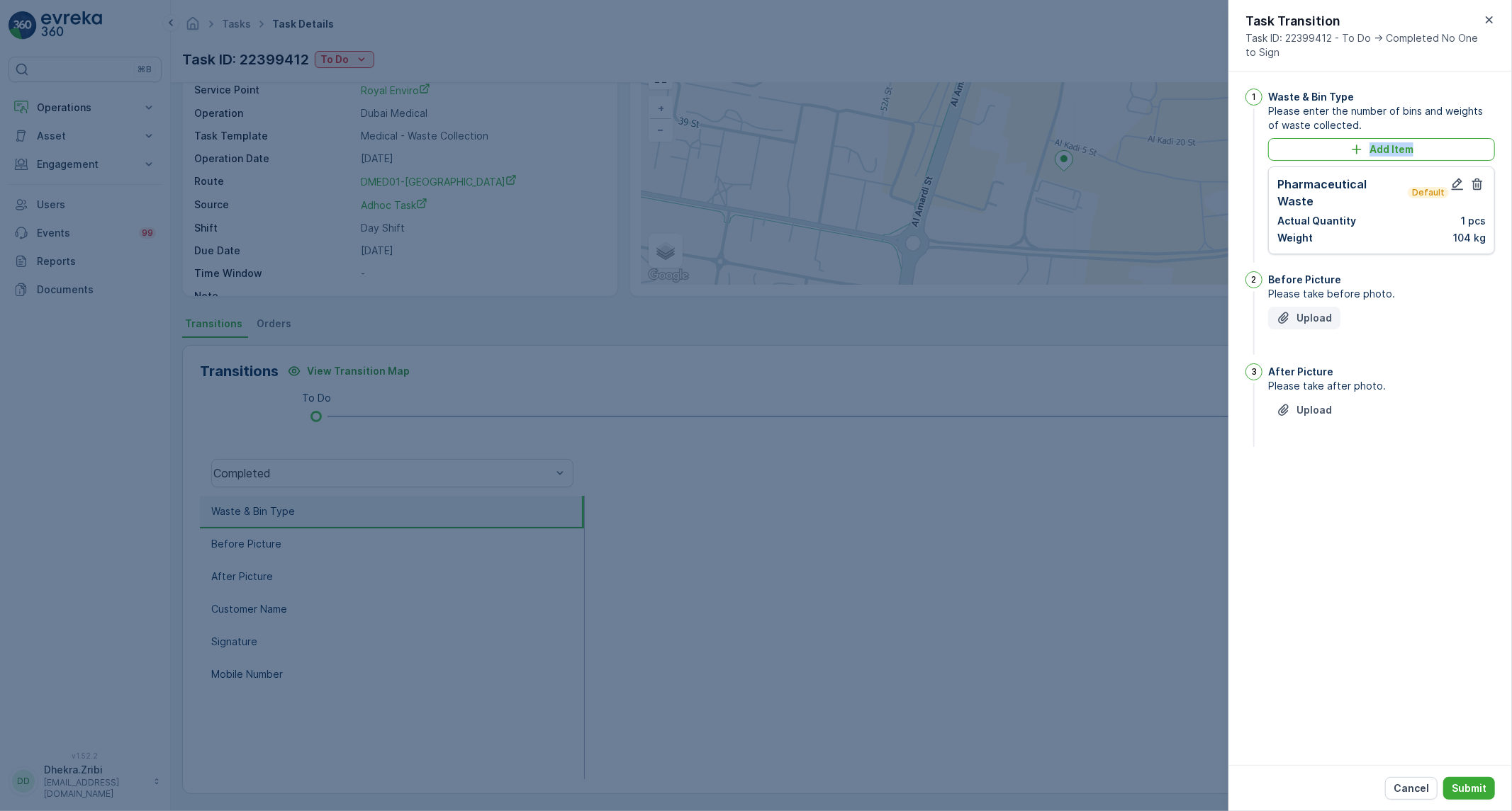
click at [1316, 311] on p "Upload" at bounding box center [1314, 318] width 36 height 14
click at [1309, 308] on button "Upload" at bounding box center [1305, 318] width 73 height 23
click at [1279, 474] on icon "Upload File" at bounding box center [1283, 481] width 14 height 14
click at [1449, 617] on div "1 Waste & Bin Type Please enter the number of bins and weights of waste collect…" at bounding box center [1370, 418] width 284 height 694
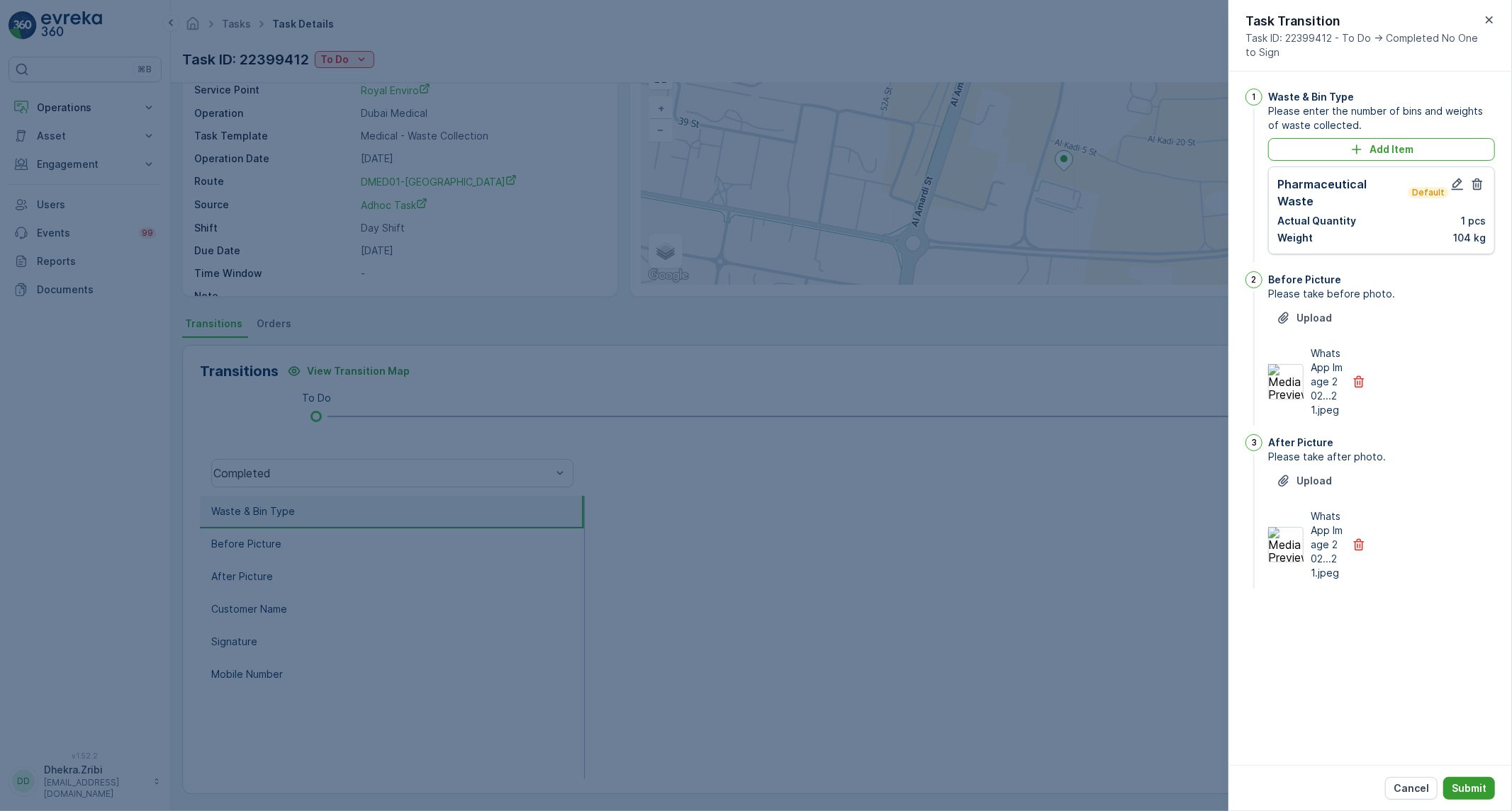
click at [1468, 781] on p "Submit" at bounding box center [1469, 788] width 35 height 14
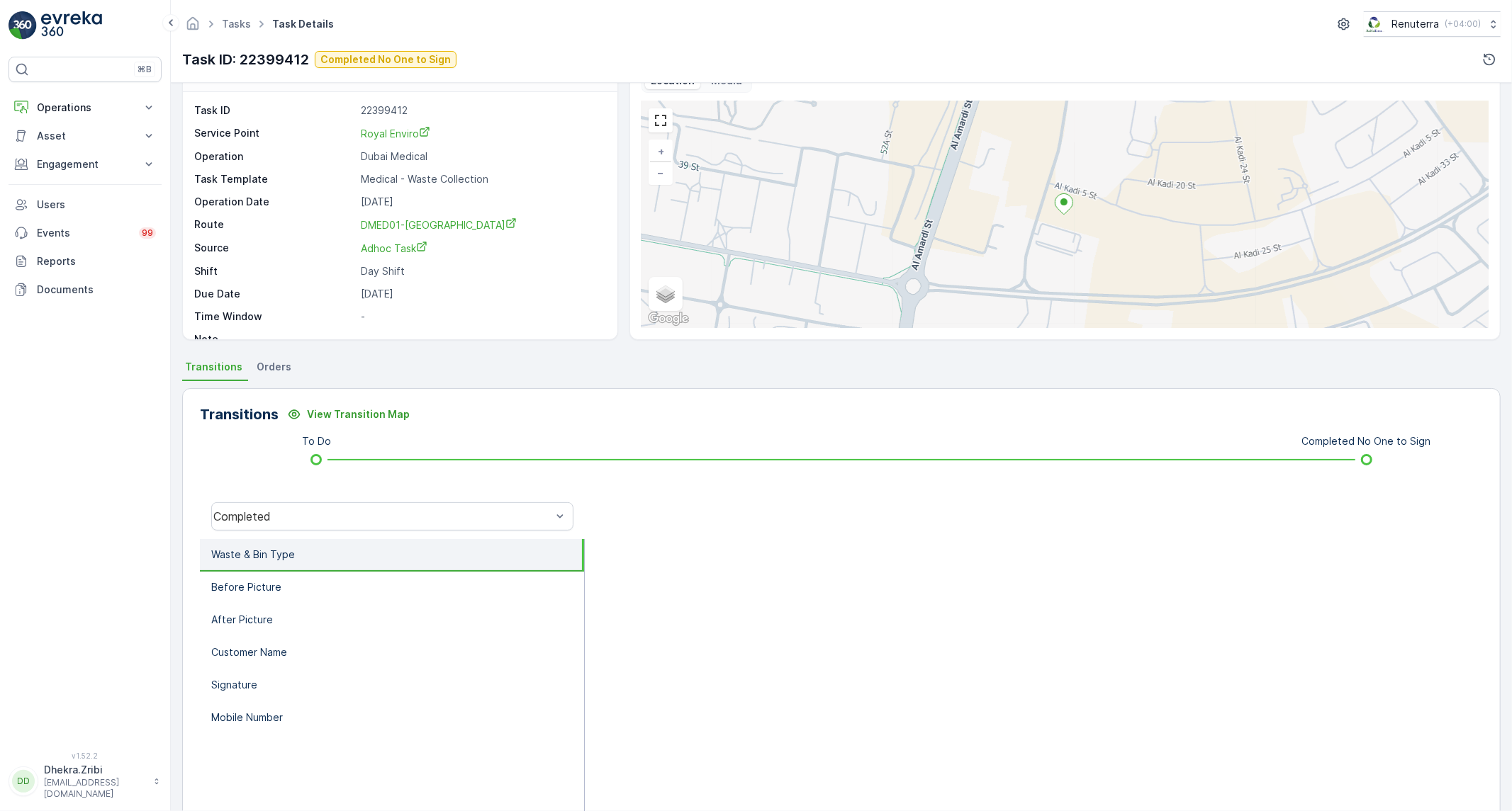
scroll to position [0, 0]
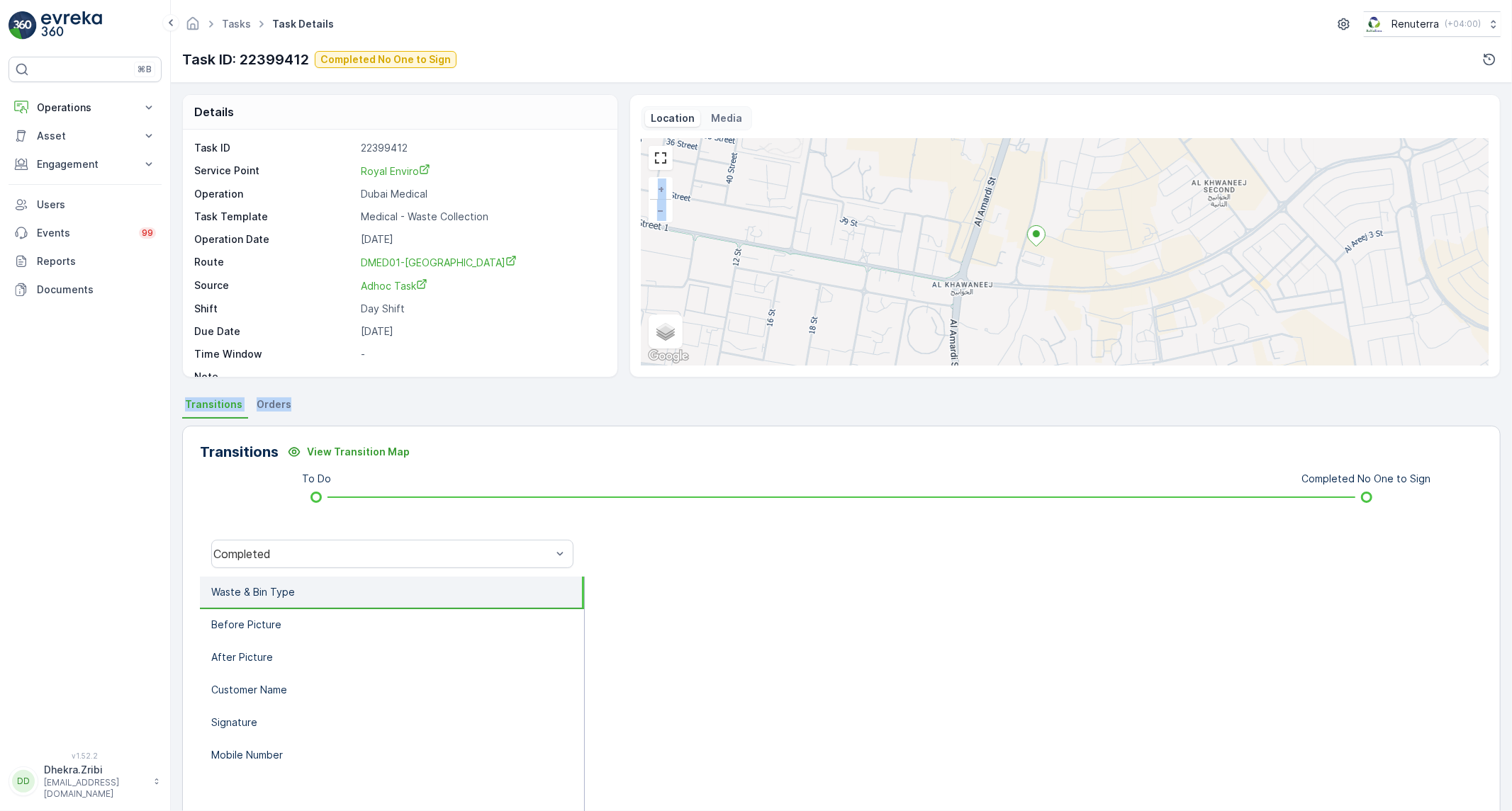
click at [966, 408] on div "Details Task ID 22399412 Service Point Royal Enviro Operation Dubai Medical Tas…" at bounding box center [842, 447] width 1341 height 729
click at [966, 402] on ul "Transitions Orders" at bounding box center [842, 407] width 1318 height 24
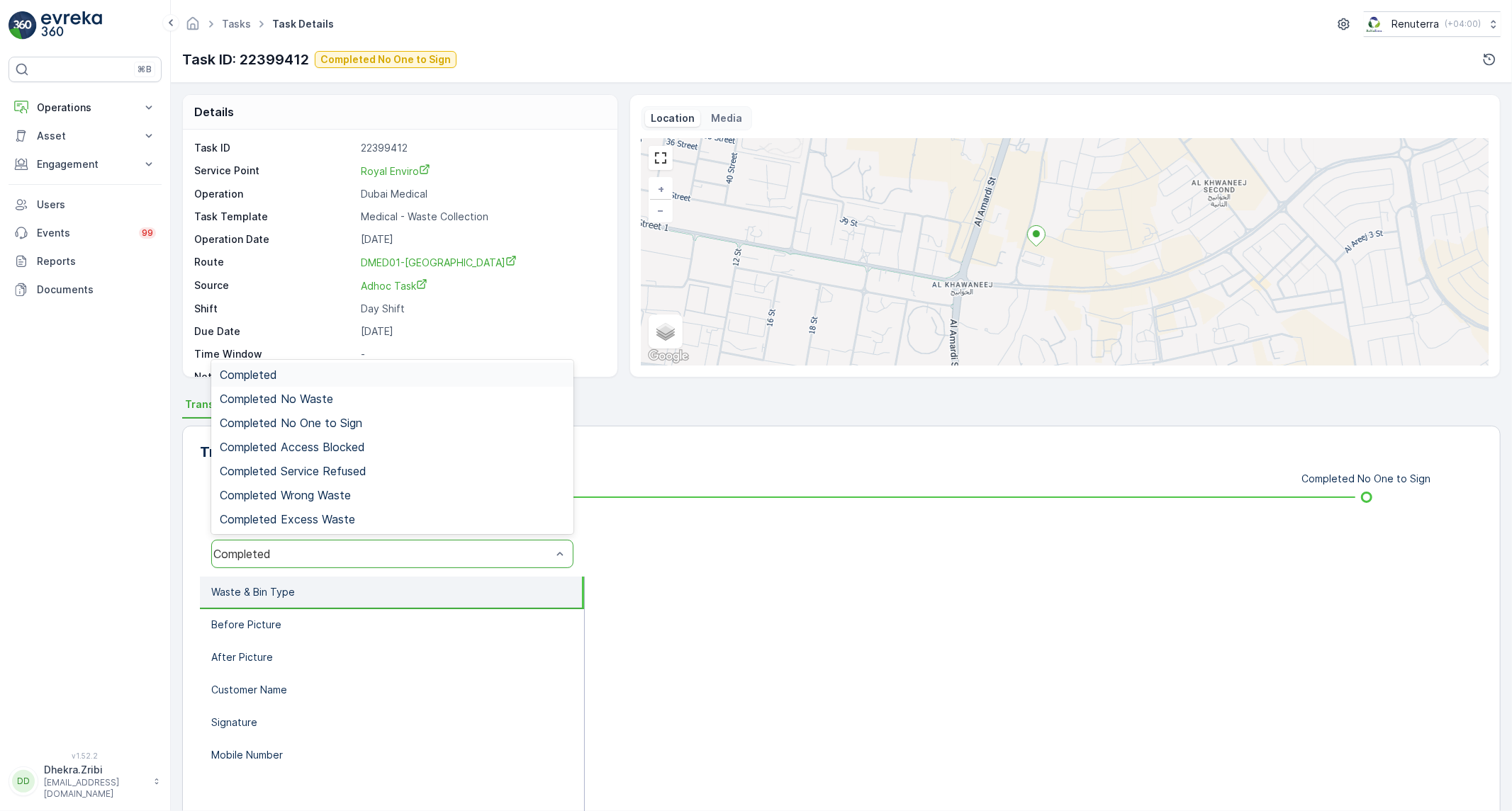
click at [403, 540] on div "Completed" at bounding box center [392, 554] width 362 height 28
click at [344, 419] on span "Completed No One to Sign" at bounding box center [291, 423] width 142 height 13
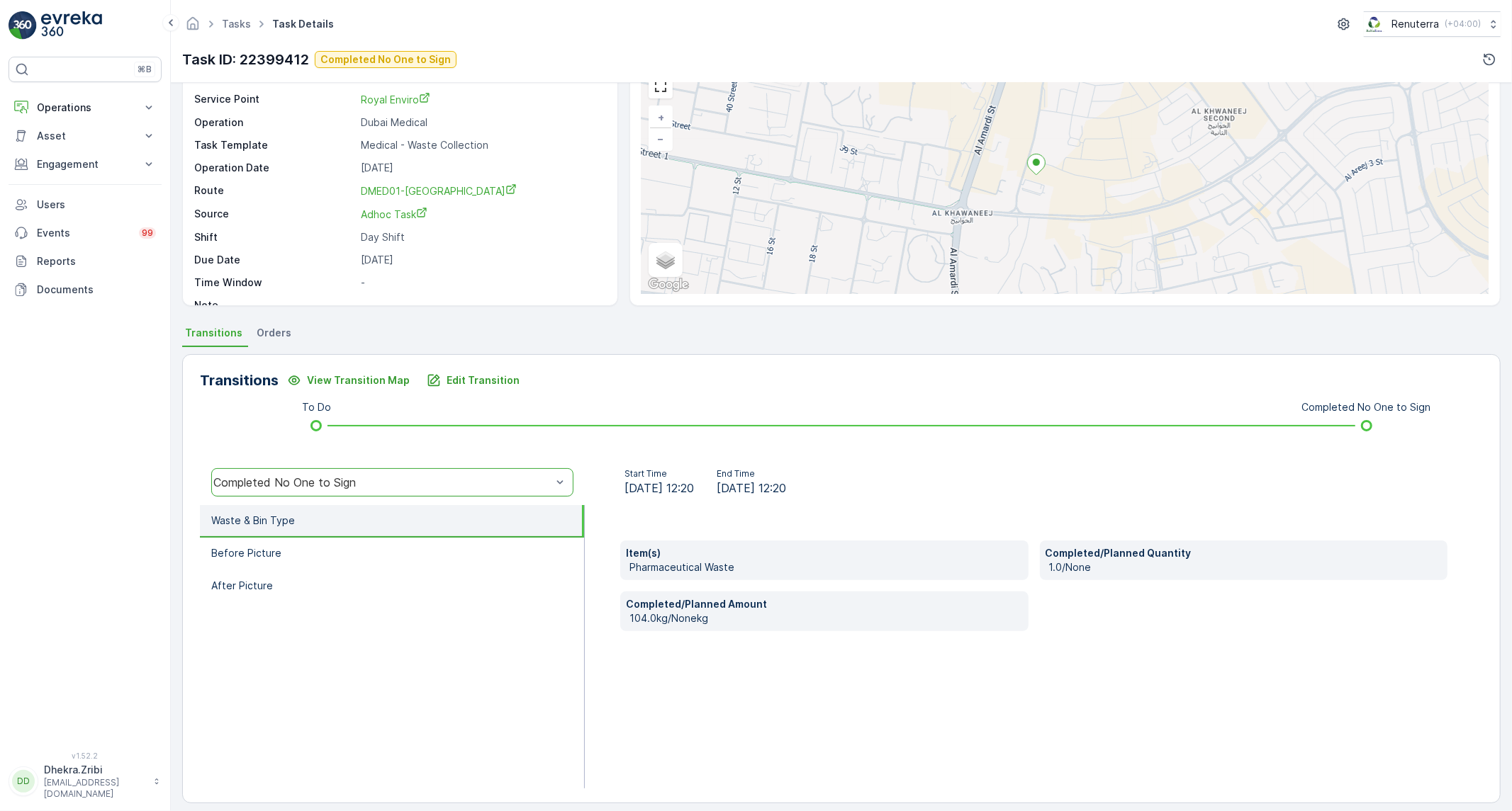
scroll to position [81, 0]
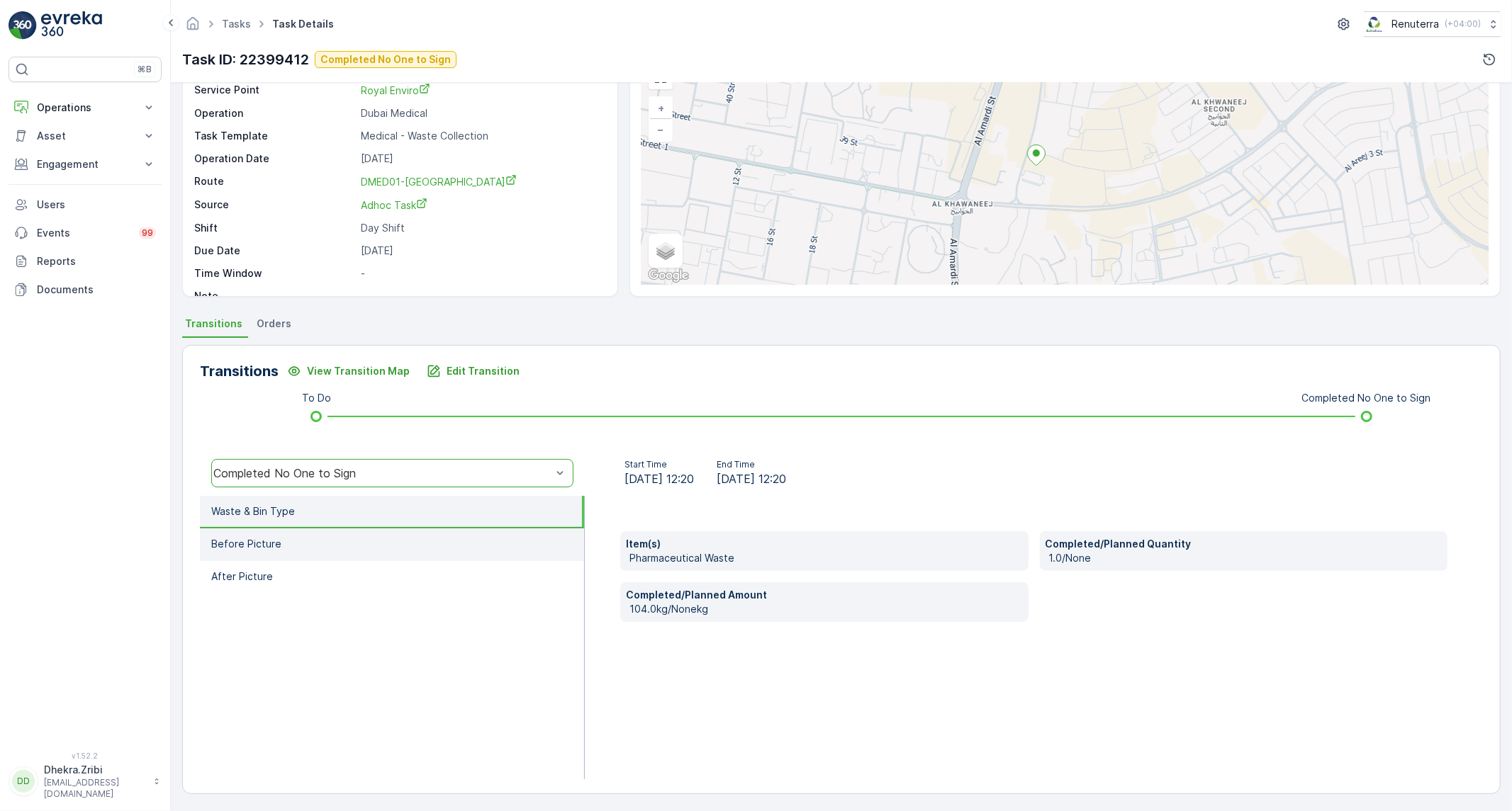
click at [406, 551] on li "Before Picture" at bounding box center [392, 545] width 384 height 33
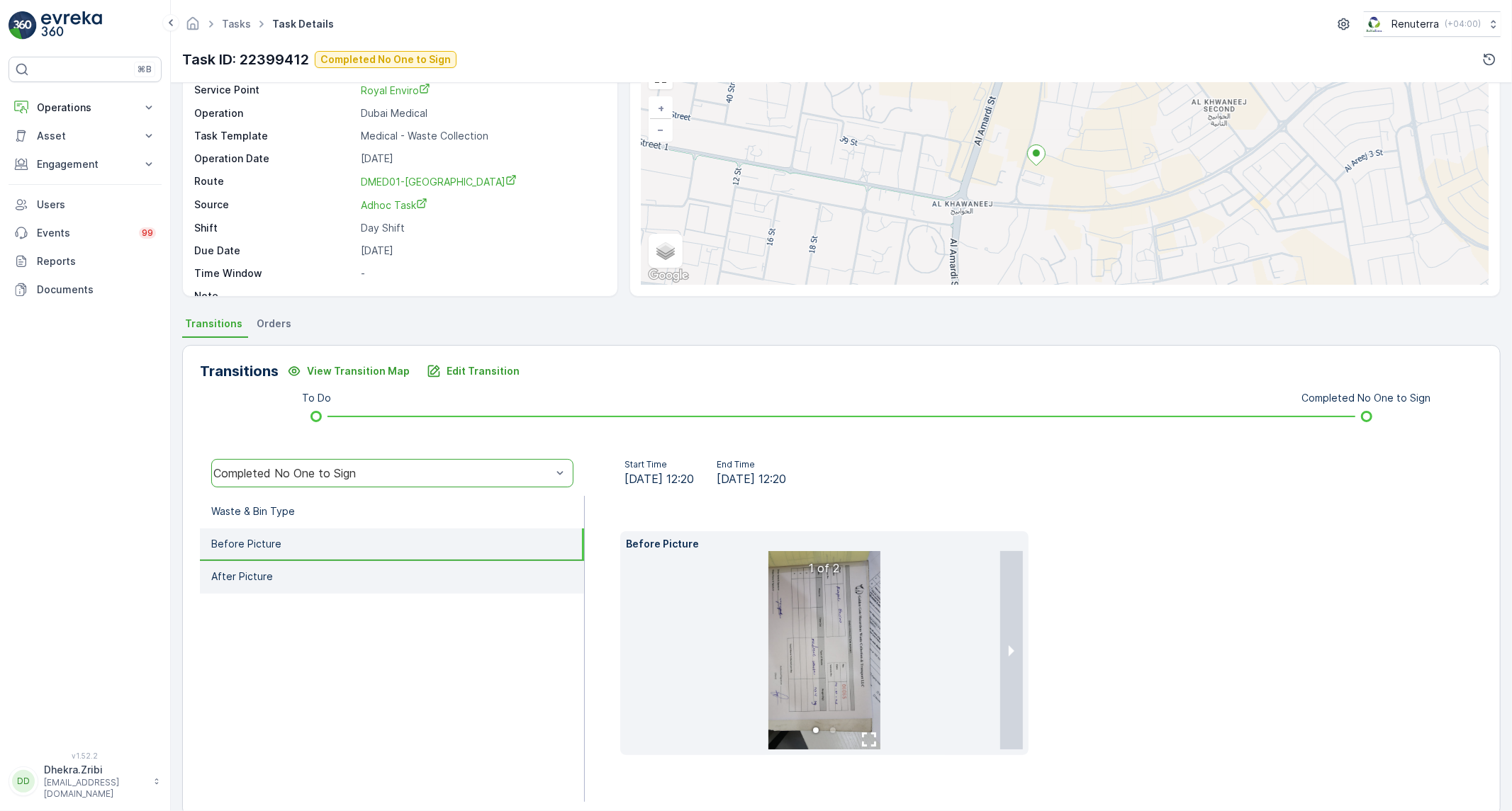
click at [394, 579] on li "After Picture" at bounding box center [392, 577] width 384 height 33
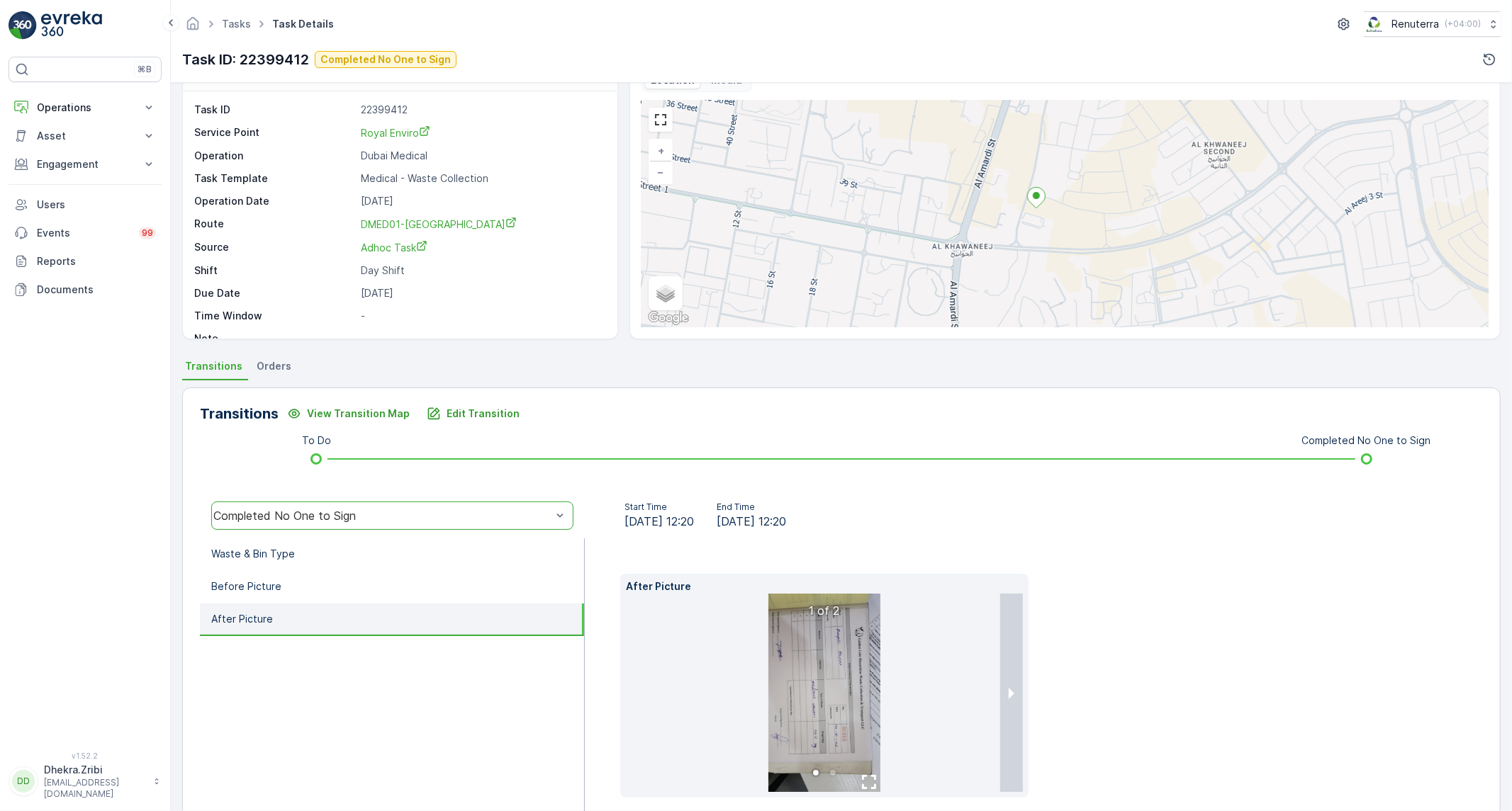
scroll to position [0, 0]
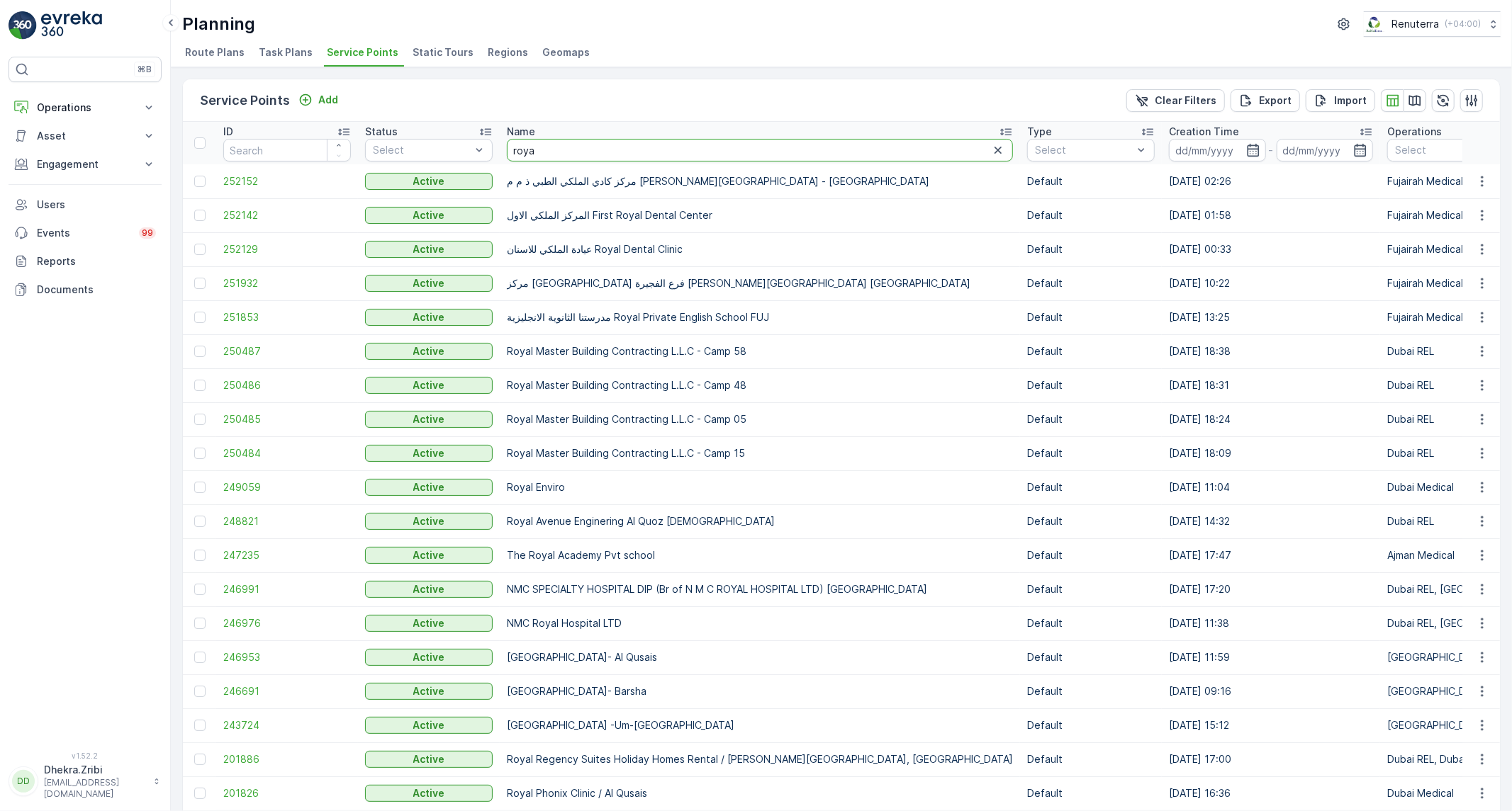
drag, startPoint x: 628, startPoint y: 153, endPoint x: 506, endPoint y: 152, distance: 122.0
click at [507, 152] on input "roya" at bounding box center [760, 151] width 506 height 23
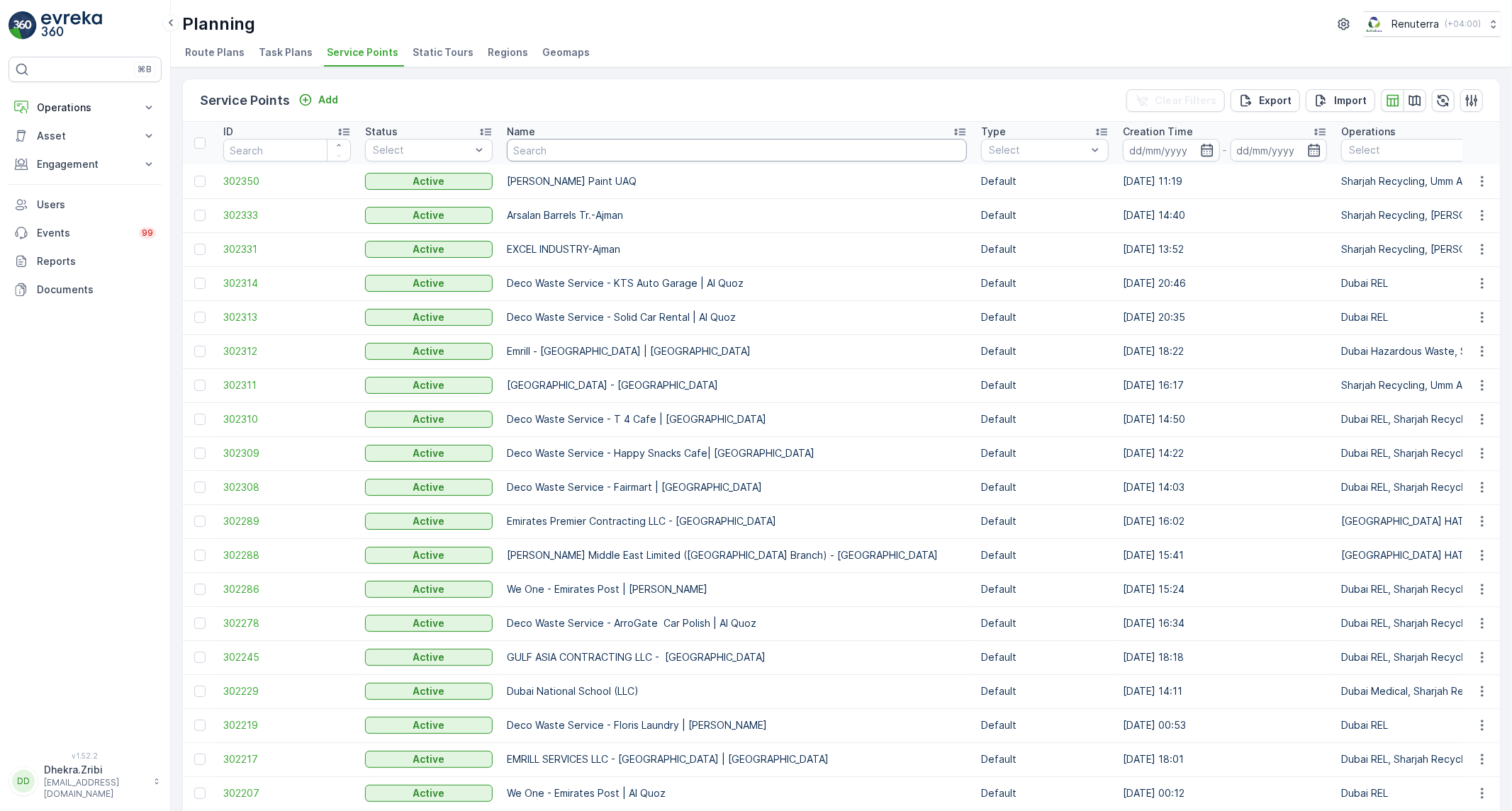
click at [590, 157] on input "text" at bounding box center [737, 151] width 460 height 23
click at [662, 152] on input "text" at bounding box center [737, 151] width 460 height 23
type input "Dot"
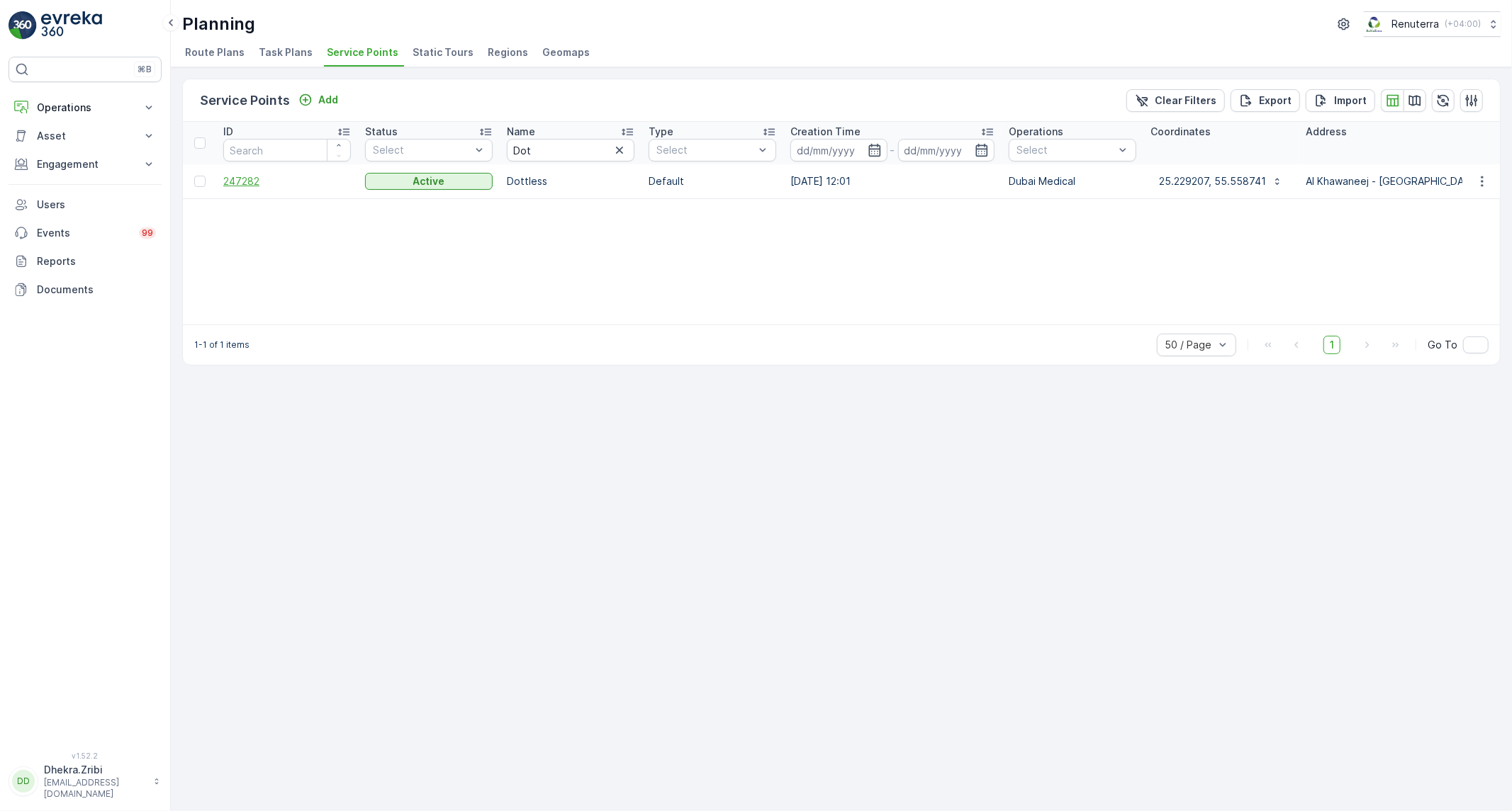
click at [261, 179] on span "247282" at bounding box center [287, 181] width 128 height 14
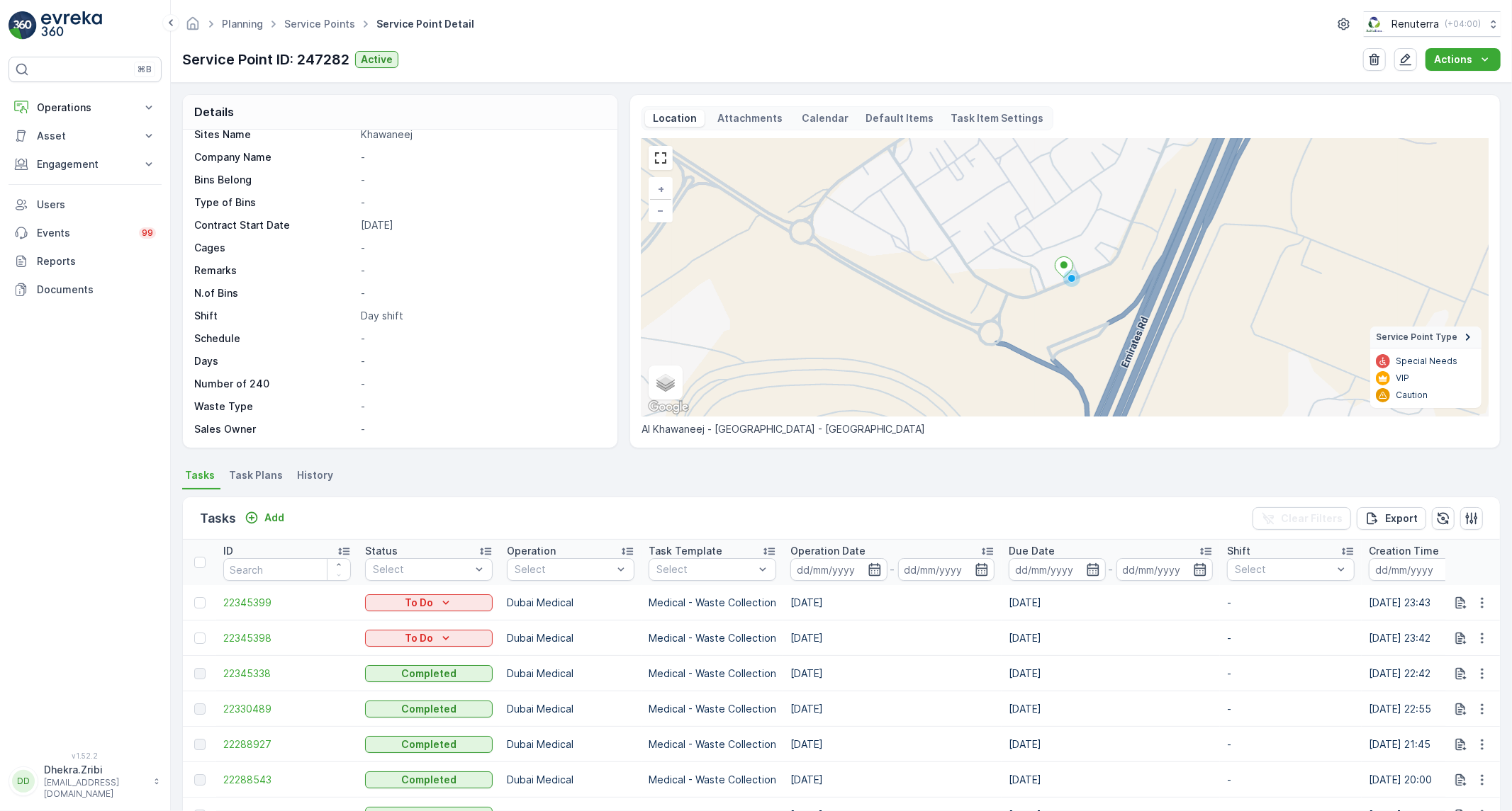
scroll to position [198, 0]
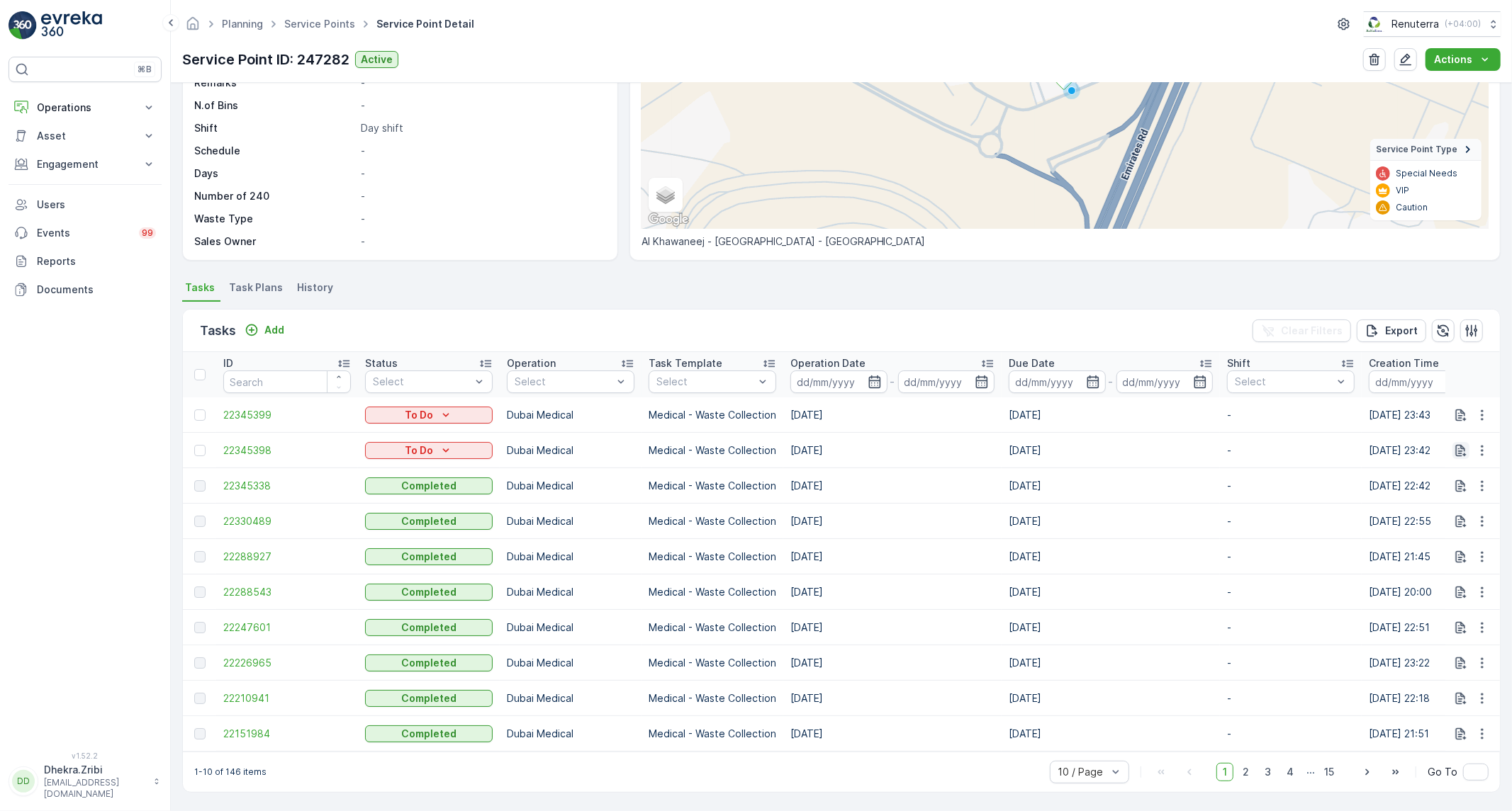
click at [1463, 443] on icon "button" at bounding box center [1461, 450] width 14 height 14
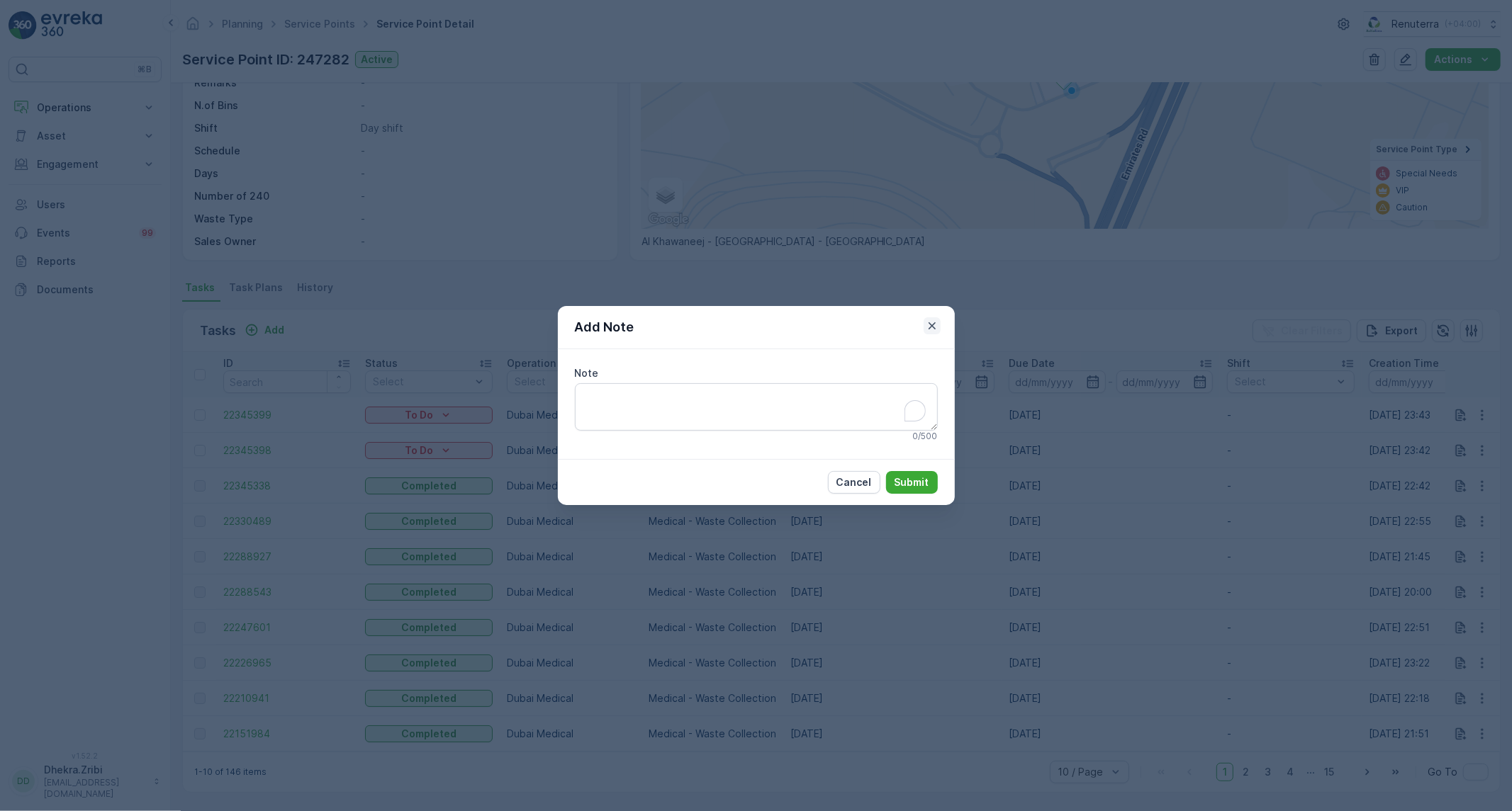
click at [938, 328] on icon "button" at bounding box center [932, 325] width 14 height 14
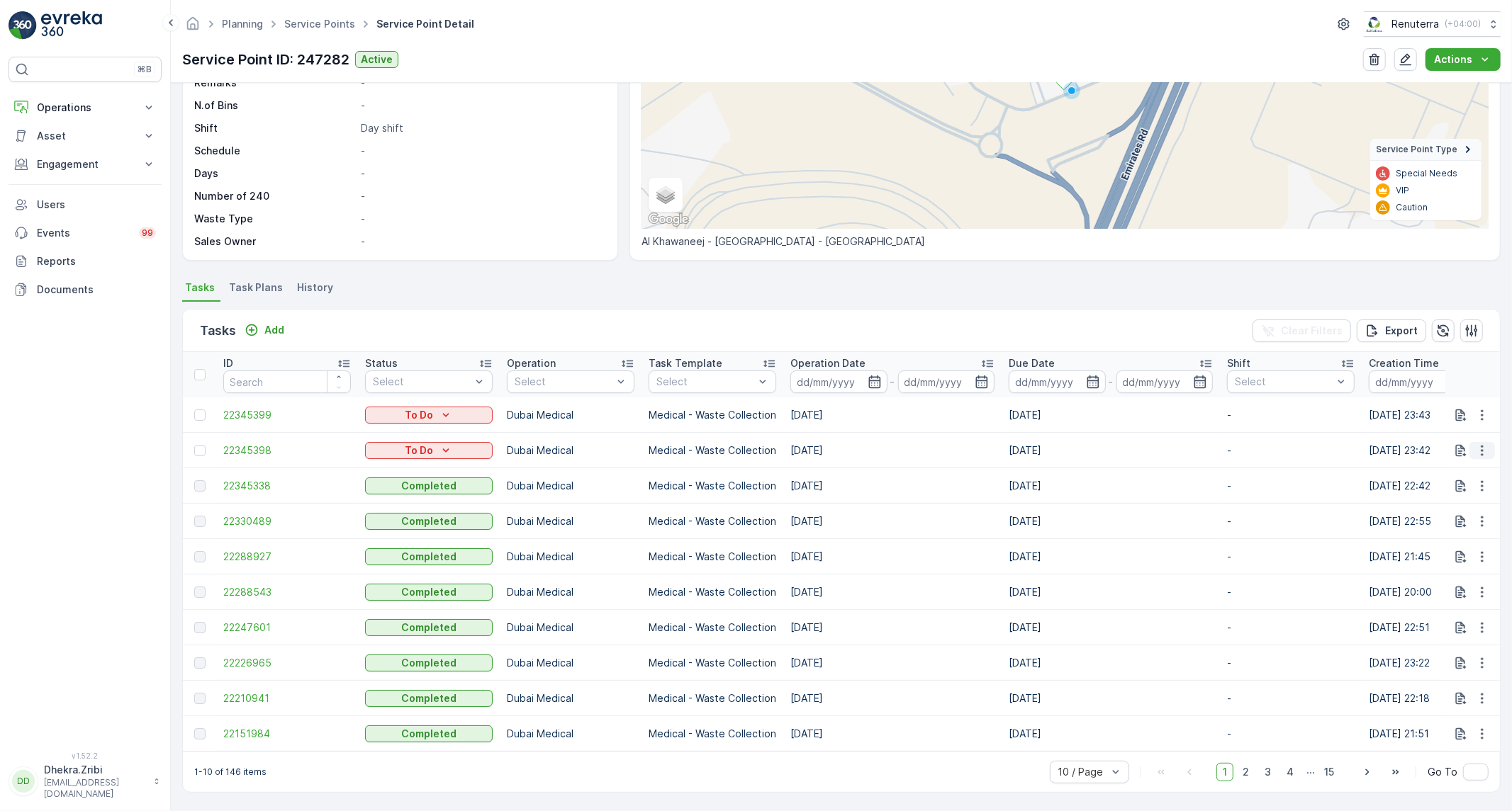
click at [1481, 445] on icon "button" at bounding box center [1482, 450] width 14 height 14
click at [1171, 309] on div "Tasks Add Clear Filters Export" at bounding box center [842, 331] width 1317 height 42
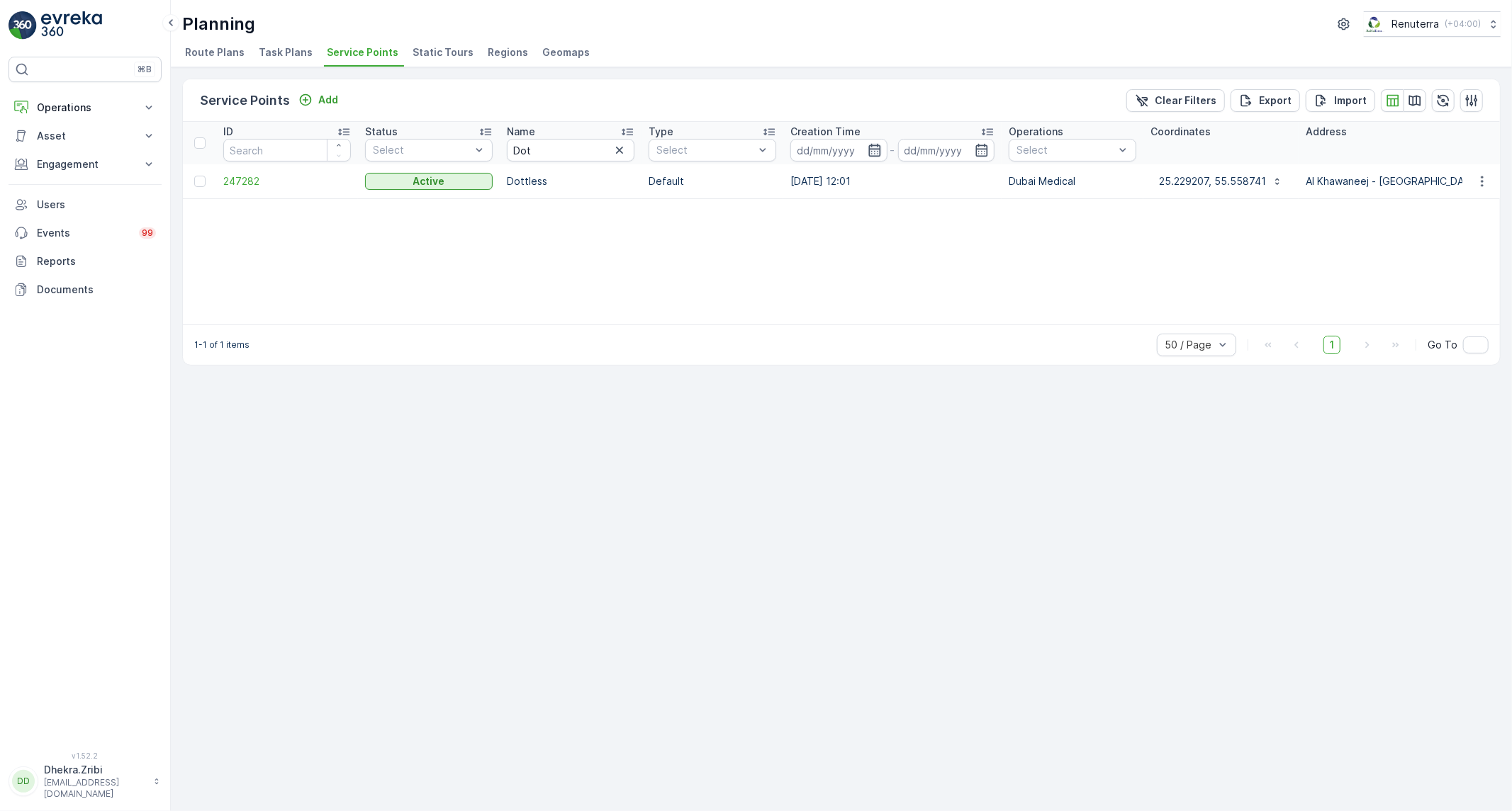
click at [874, 154] on icon "button" at bounding box center [874, 150] width 14 height 14
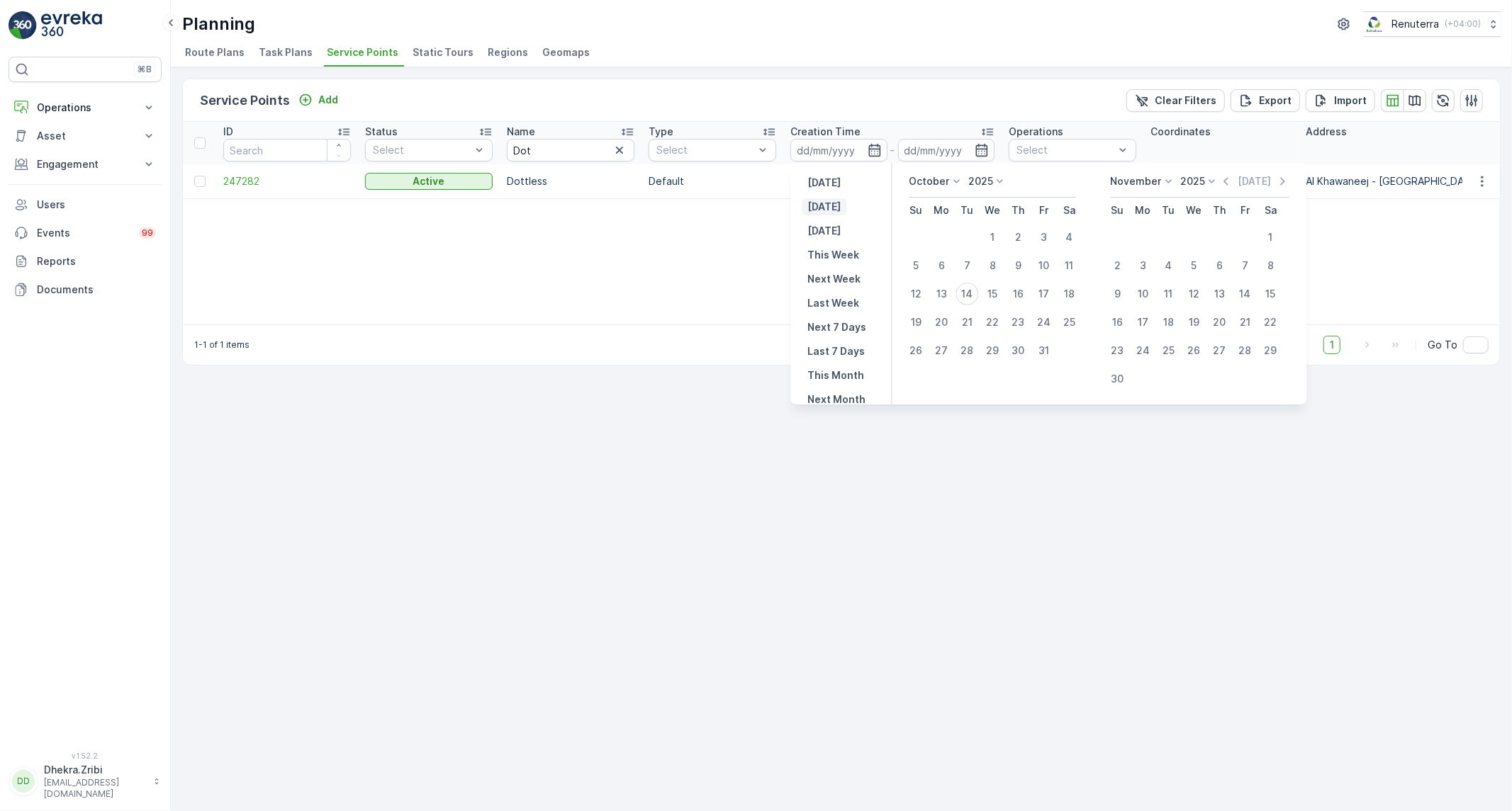
click at [835, 204] on p "[DATE]" at bounding box center [825, 207] width 33 height 14
type input "[DATE]"
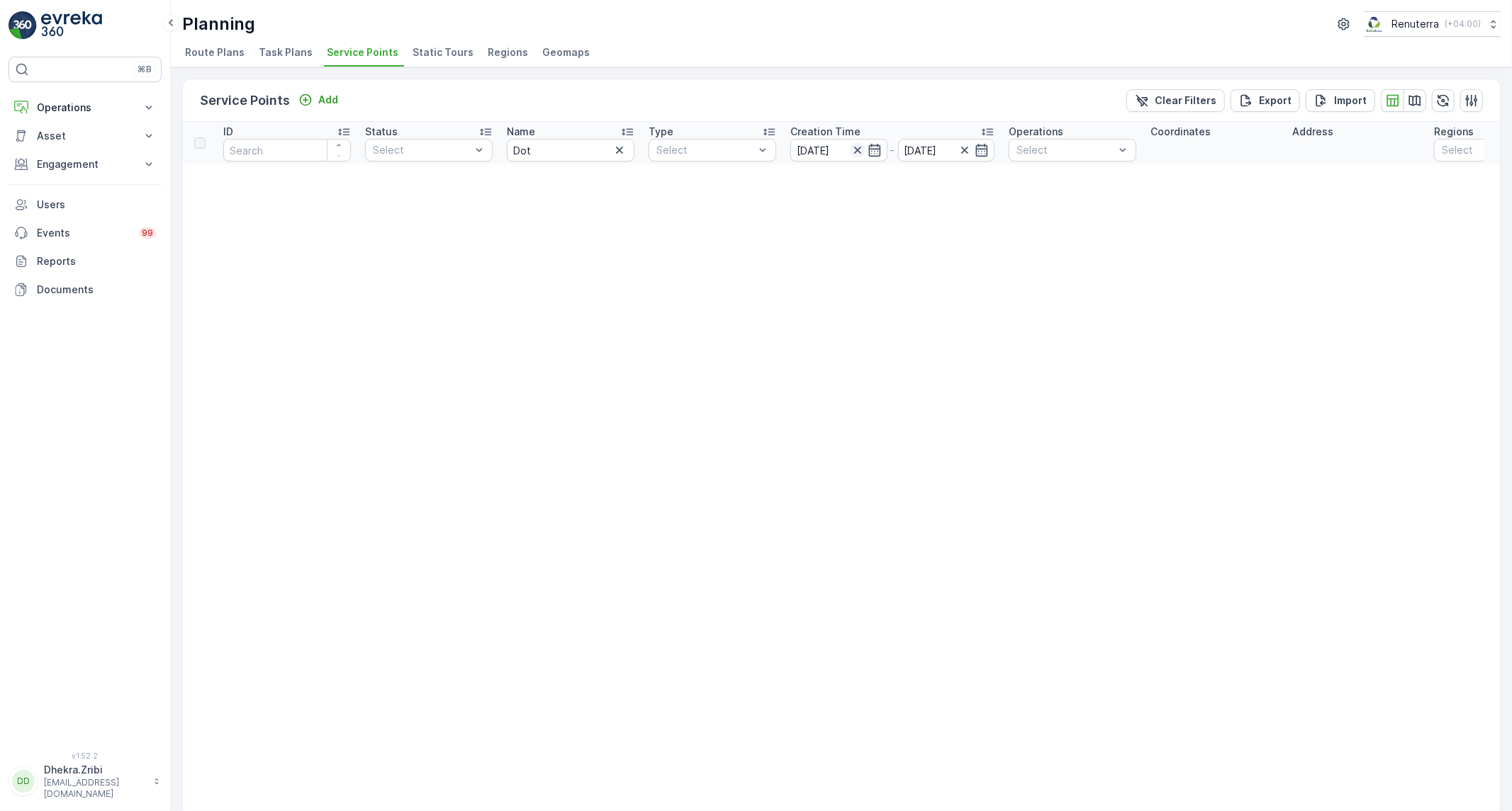
click at [856, 149] on icon "button" at bounding box center [857, 150] width 7 height 7
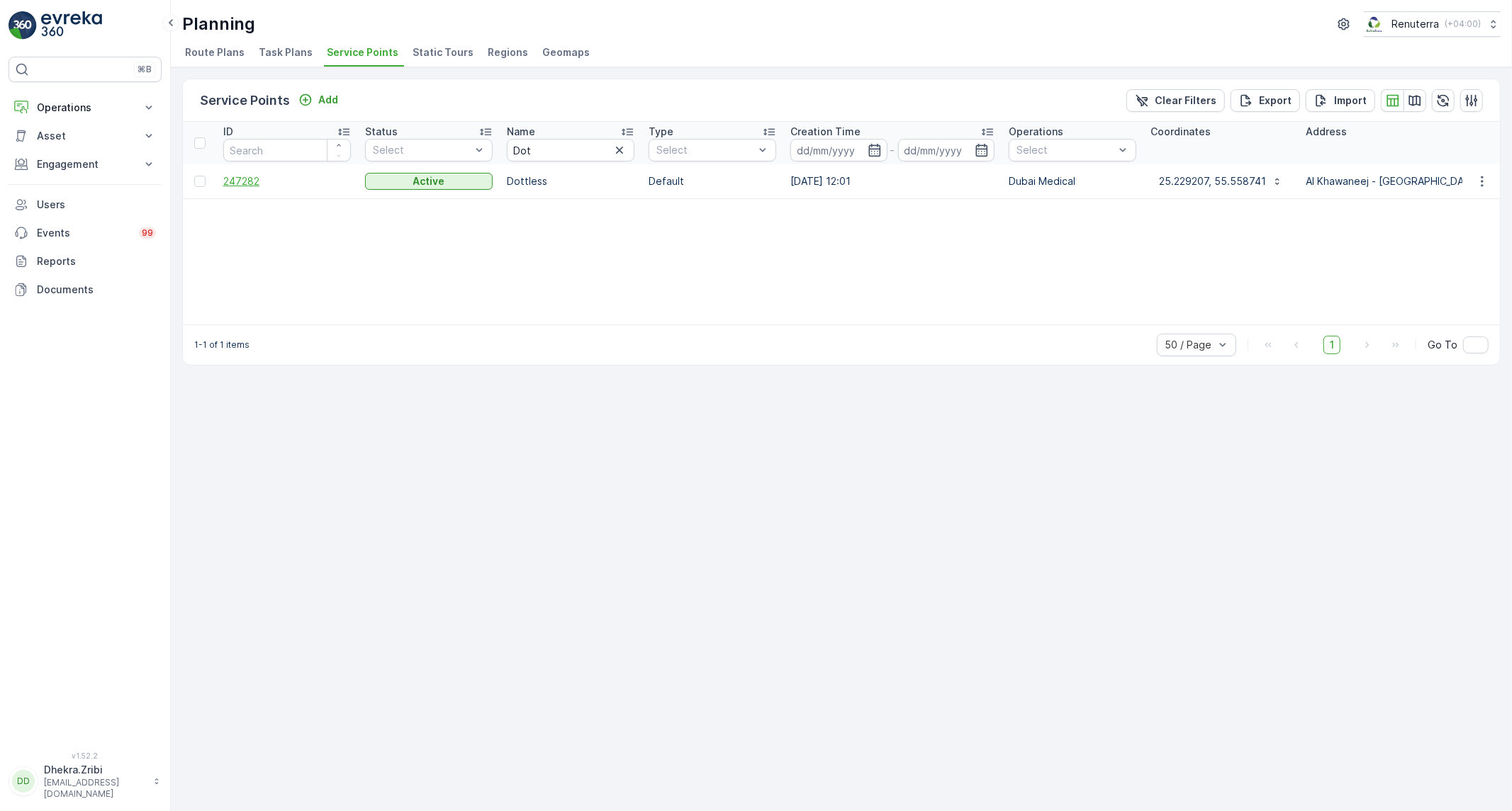
click at [255, 179] on span "247282" at bounding box center [287, 181] width 128 height 14
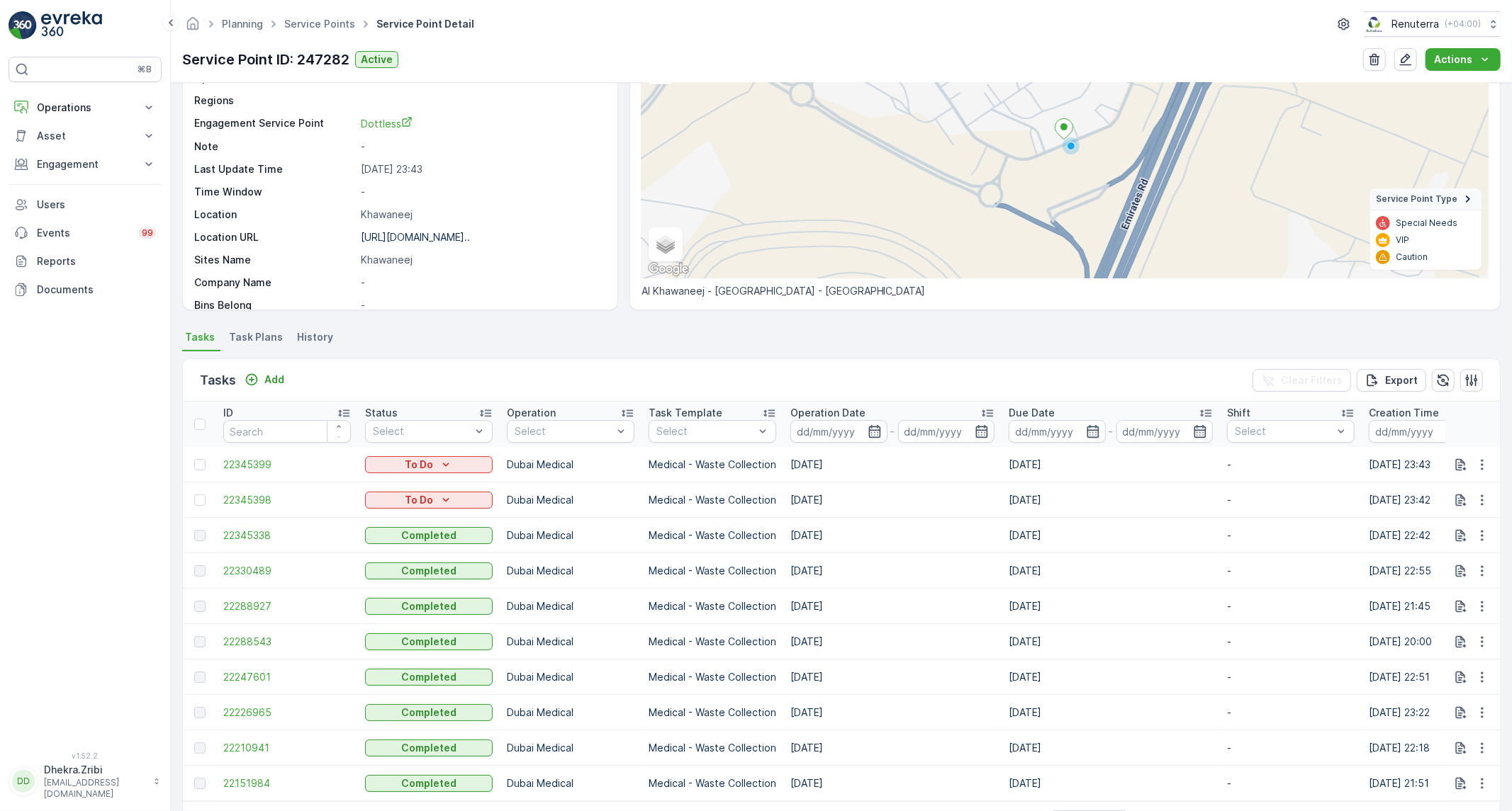
scroll to position [198, 0]
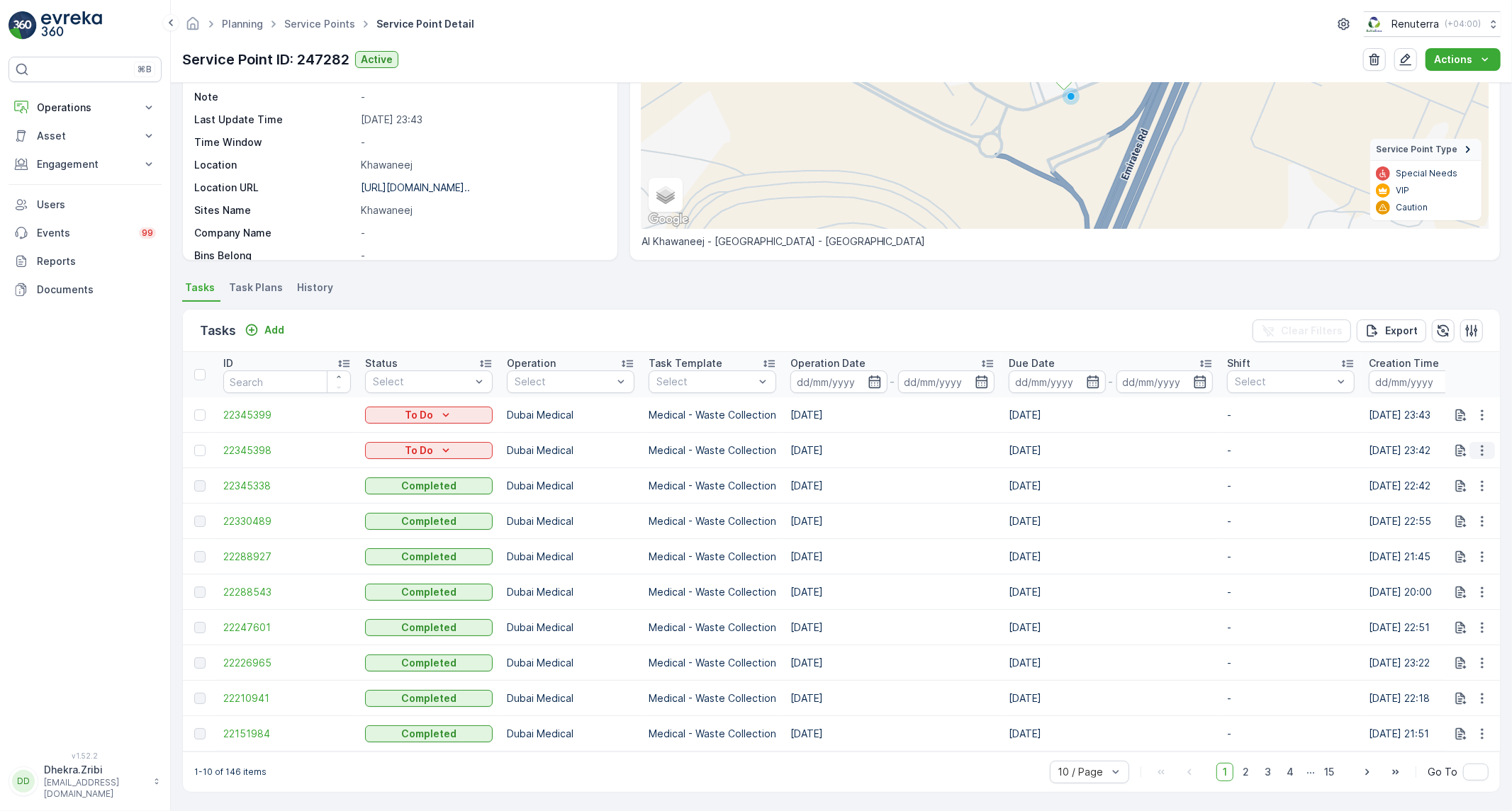
click at [1481, 445] on icon "button" at bounding box center [1482, 450] width 2 height 11
click at [1177, 281] on ul "Tasks Task Plans History" at bounding box center [842, 290] width 1318 height 24
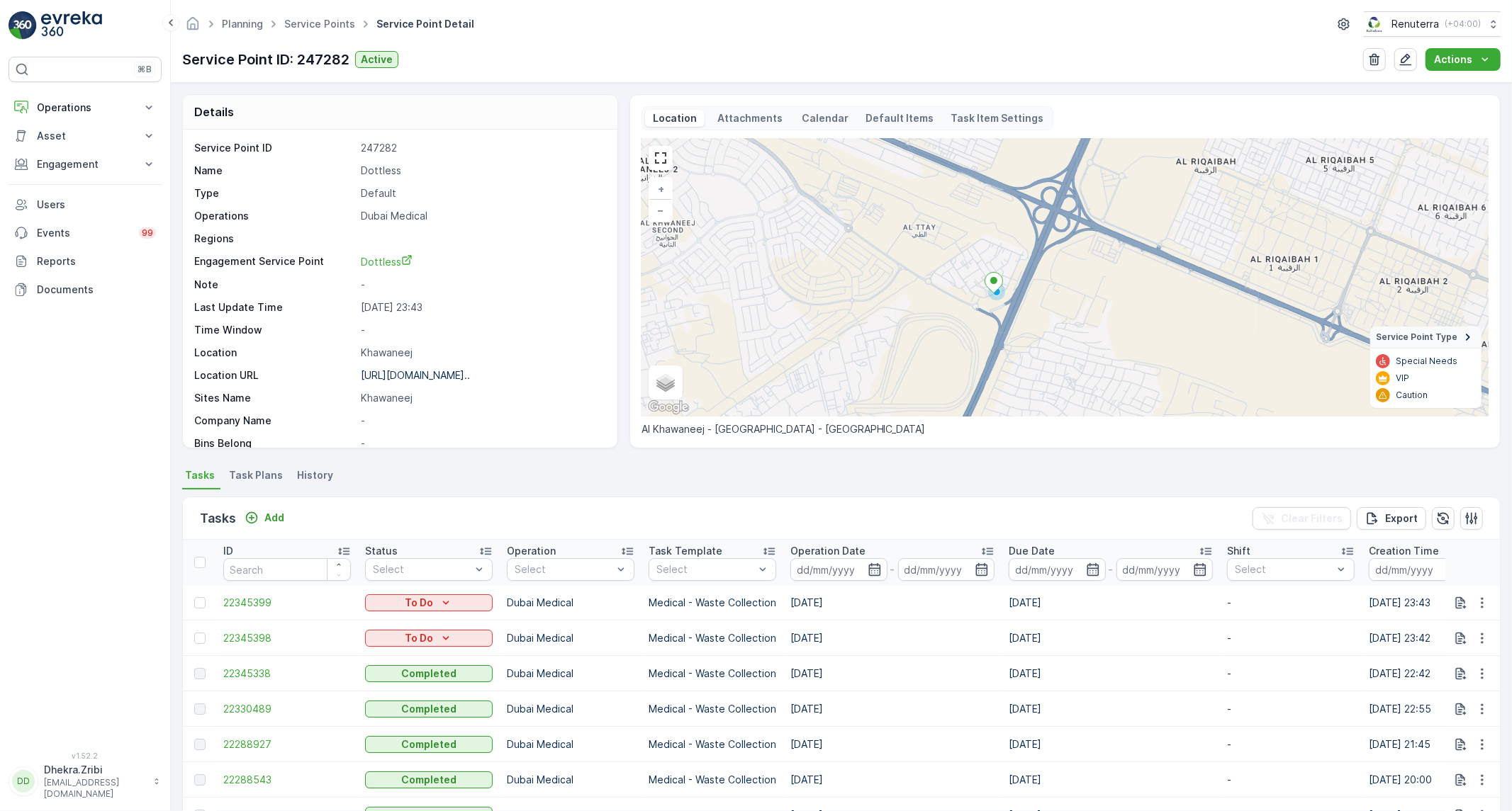
drag, startPoint x: 945, startPoint y: 369, endPoint x: 953, endPoint y: 319, distance: 50.6
click at [953, 319] on div "+ − Satellite Roadmap Terrain Hybrid Leaflet Keyboard shortcuts Map Data Map da…" at bounding box center [1065, 278] width 847 height 278
click at [274, 642] on span "22345398" at bounding box center [287, 638] width 128 height 14
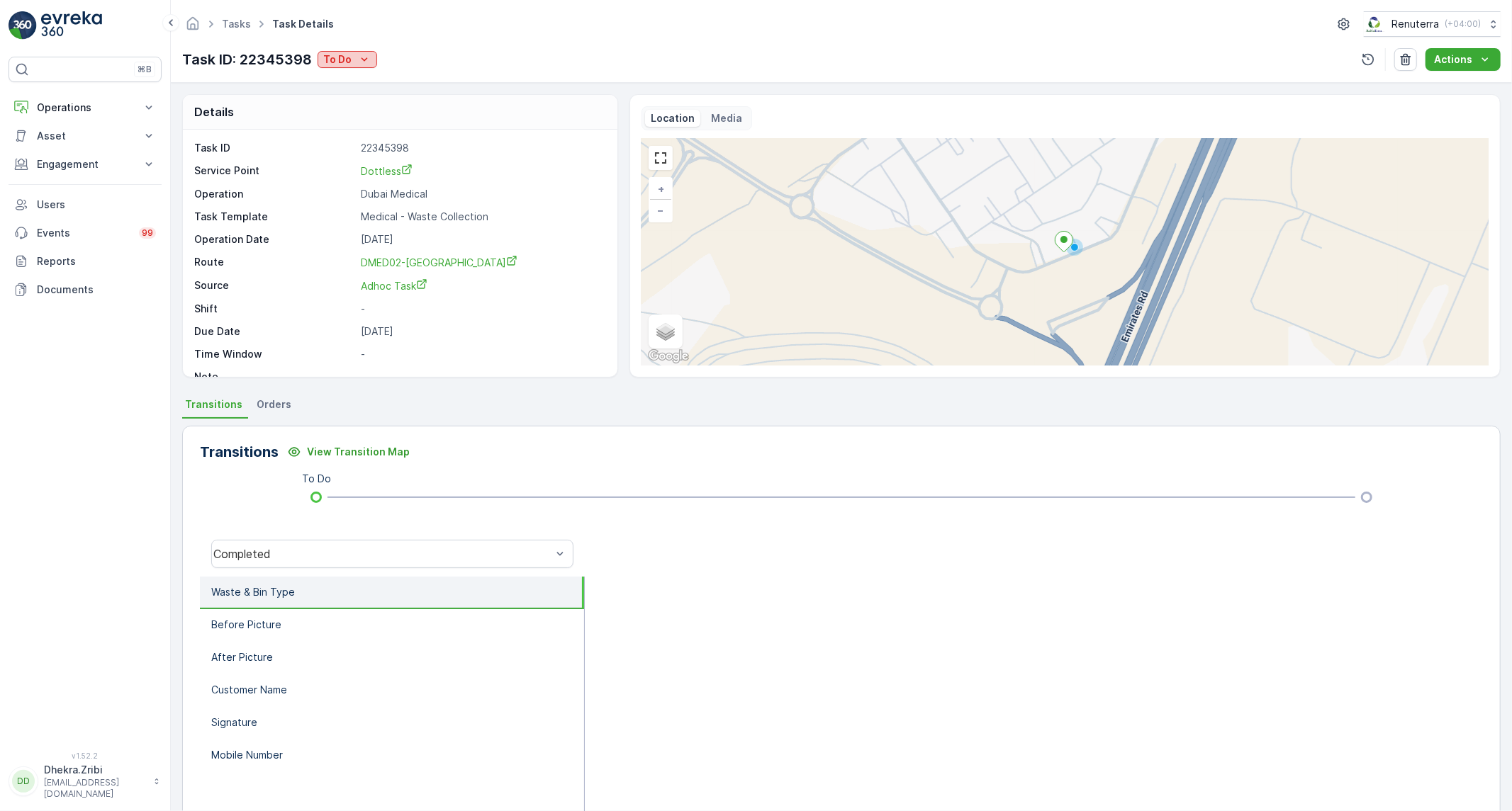
click at [352, 64] on div "To Do" at bounding box center [347, 59] width 48 height 14
click at [384, 105] on span "Completed No Waste" at bounding box center [378, 101] width 102 height 14
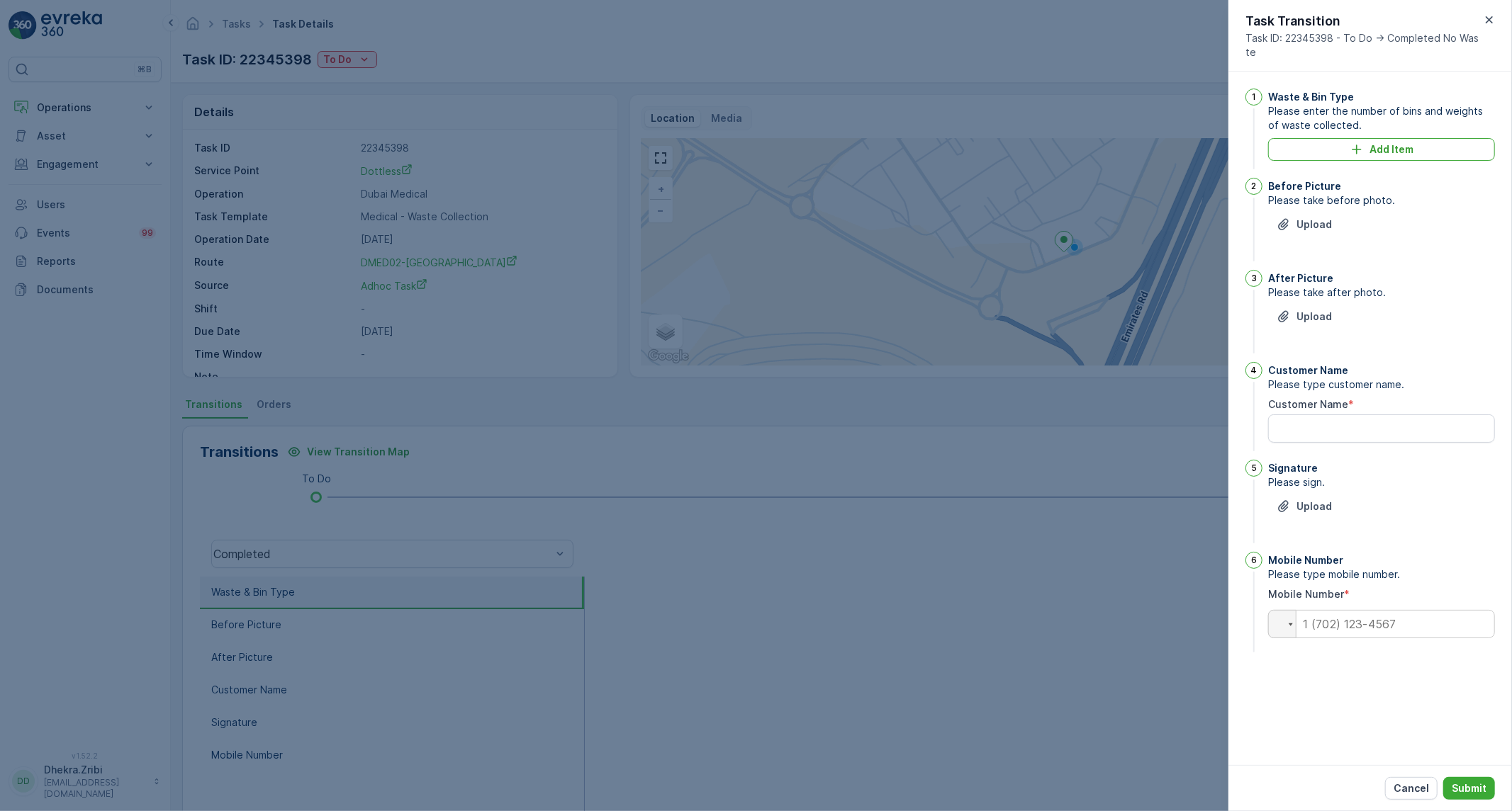
click at [524, 126] on div at bounding box center [756, 406] width 1512 height 811
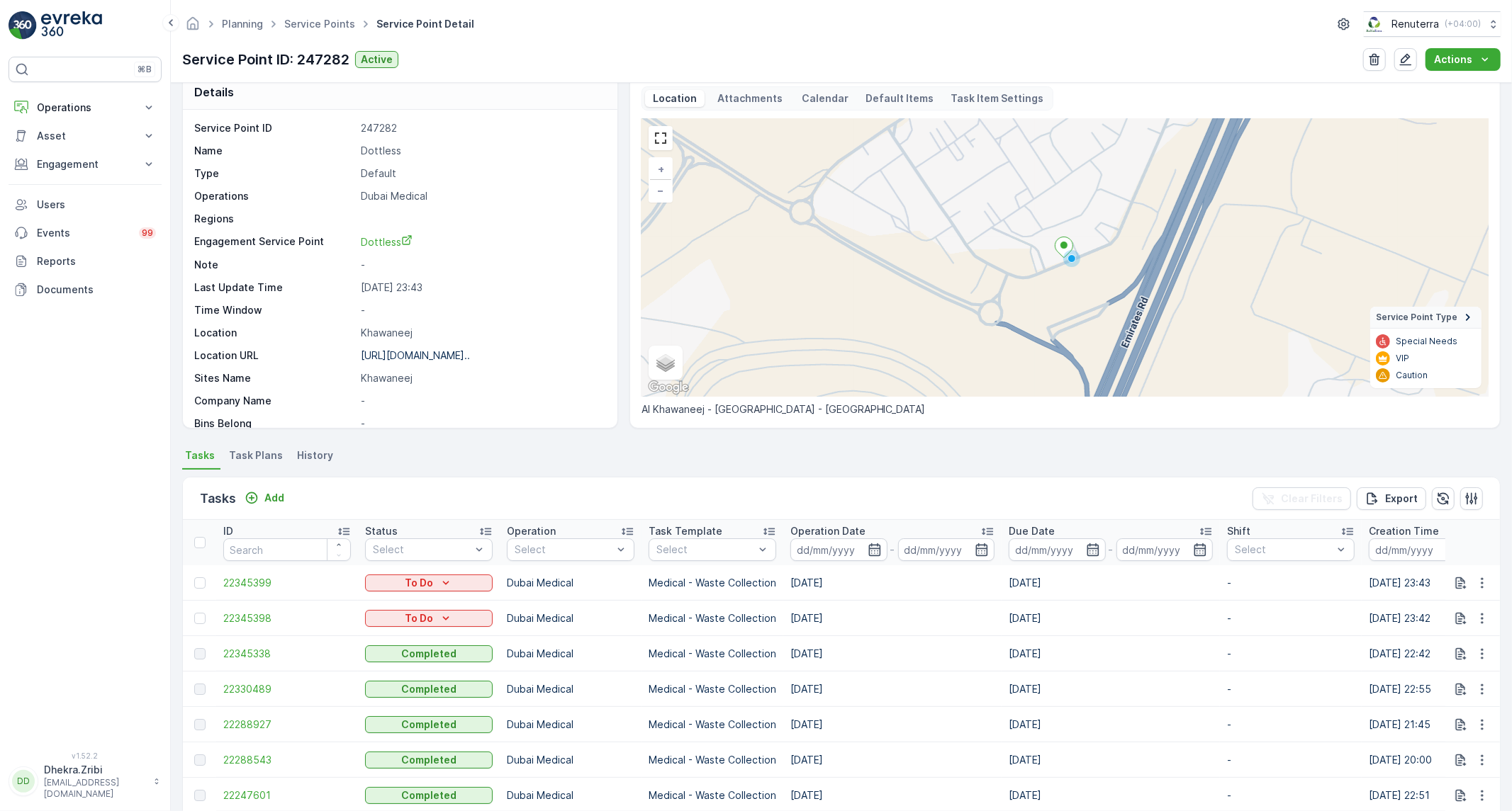
scroll to position [79, 0]
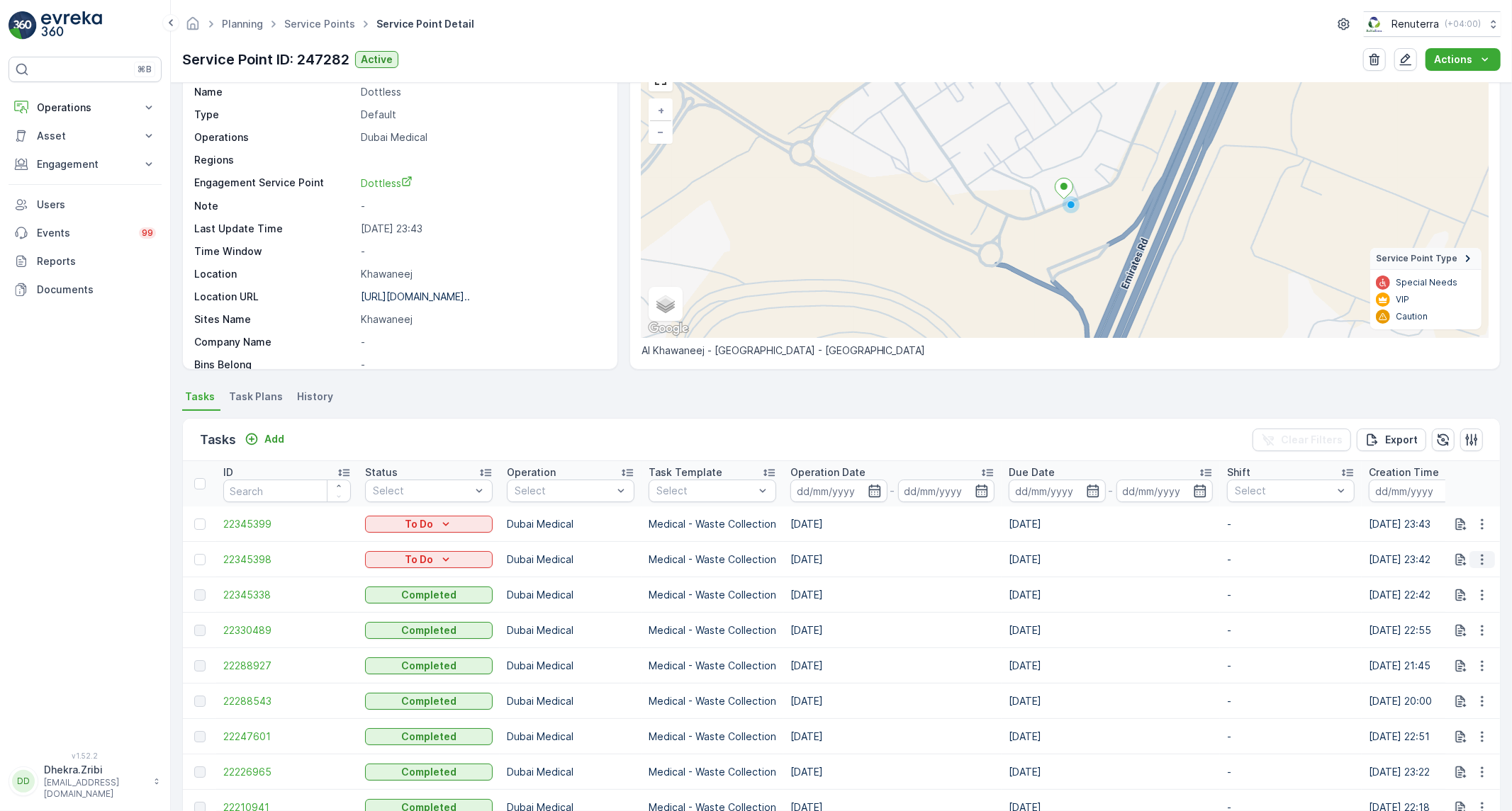
click at [1479, 557] on icon "button" at bounding box center [1482, 560] width 14 height 14
click at [1480, 555] on icon "button" at bounding box center [1482, 560] width 14 height 14
click at [1463, 621] on span "Change Route" at bounding box center [1445, 620] width 69 height 14
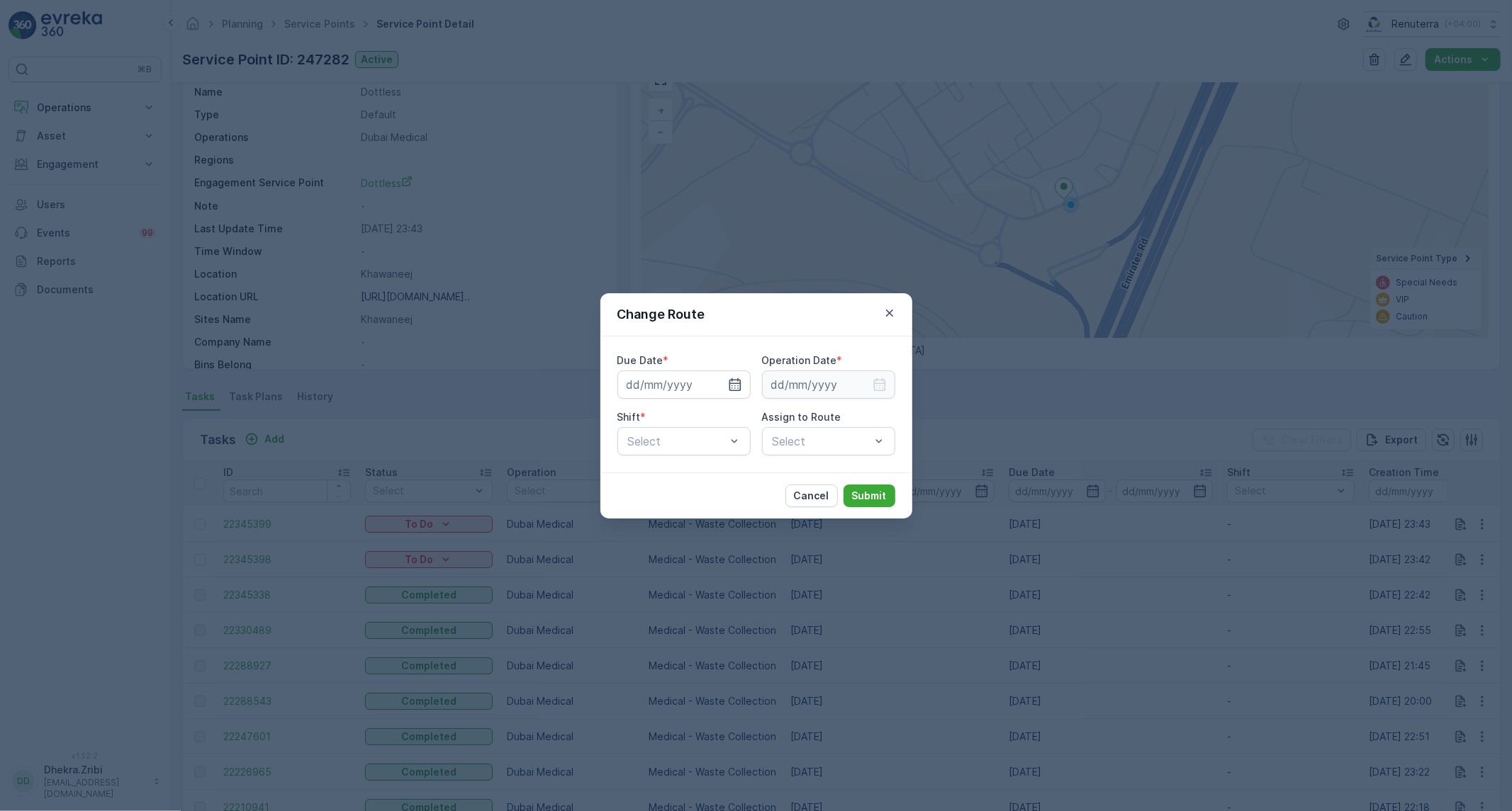
type input "[DATE]"
click at [731, 386] on icon "button" at bounding box center [735, 384] width 14 height 14
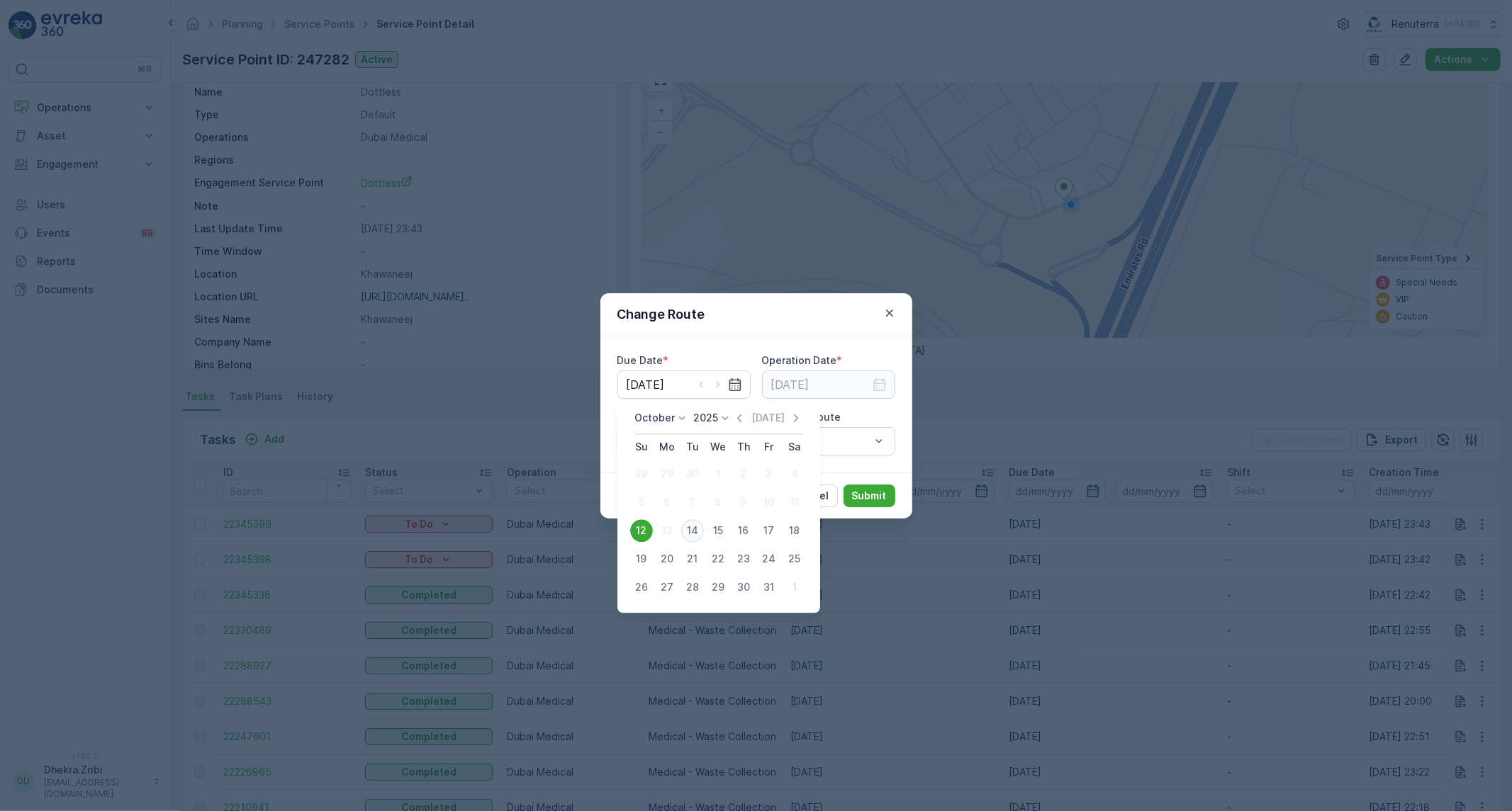
click at [695, 529] on div "14" at bounding box center [692, 531] width 23 height 23
type input "[DATE]"
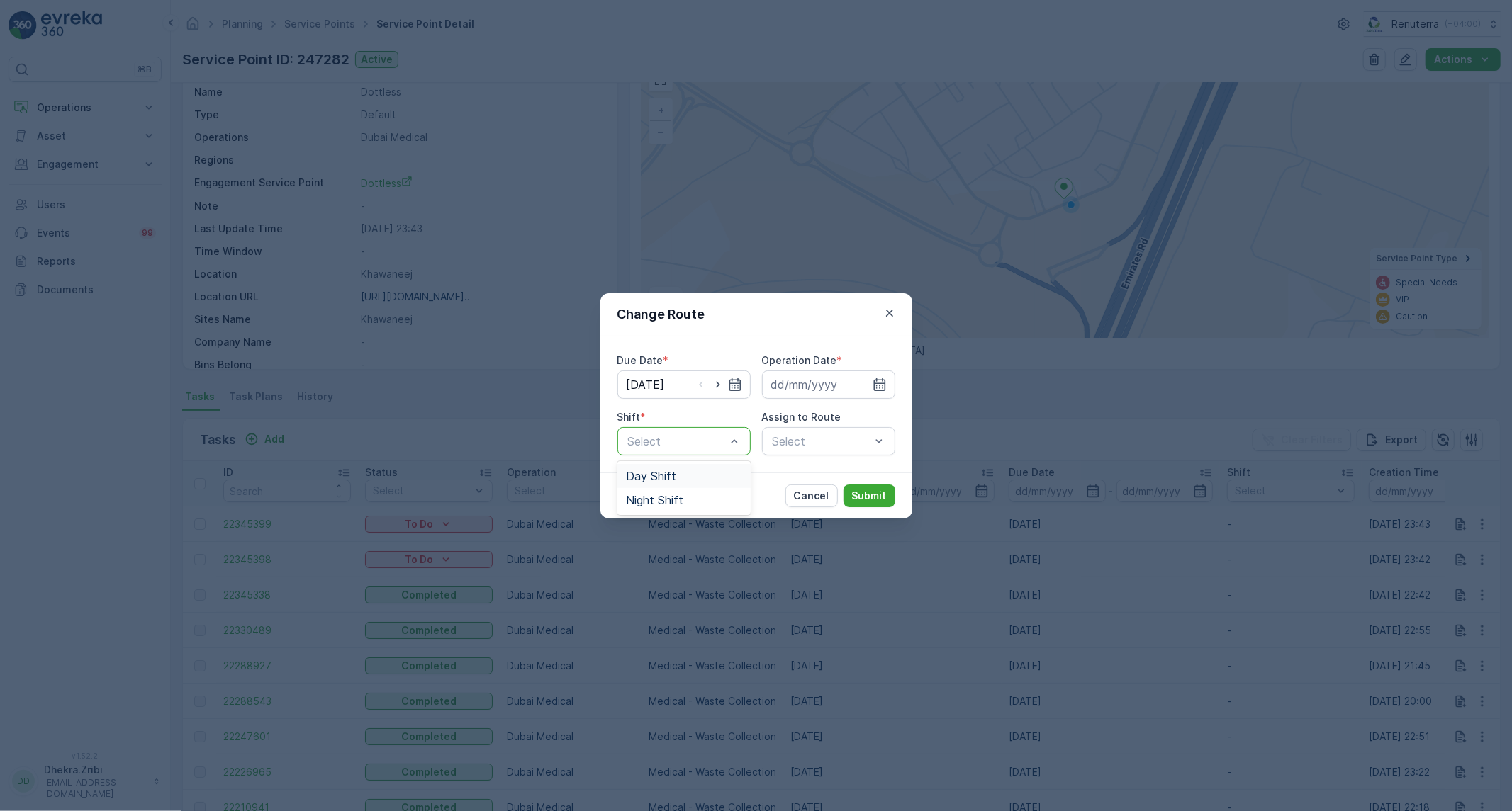
click at [688, 479] on div "Day Shift" at bounding box center [684, 476] width 117 height 13
click at [891, 314] on icon "button" at bounding box center [889, 313] width 14 height 14
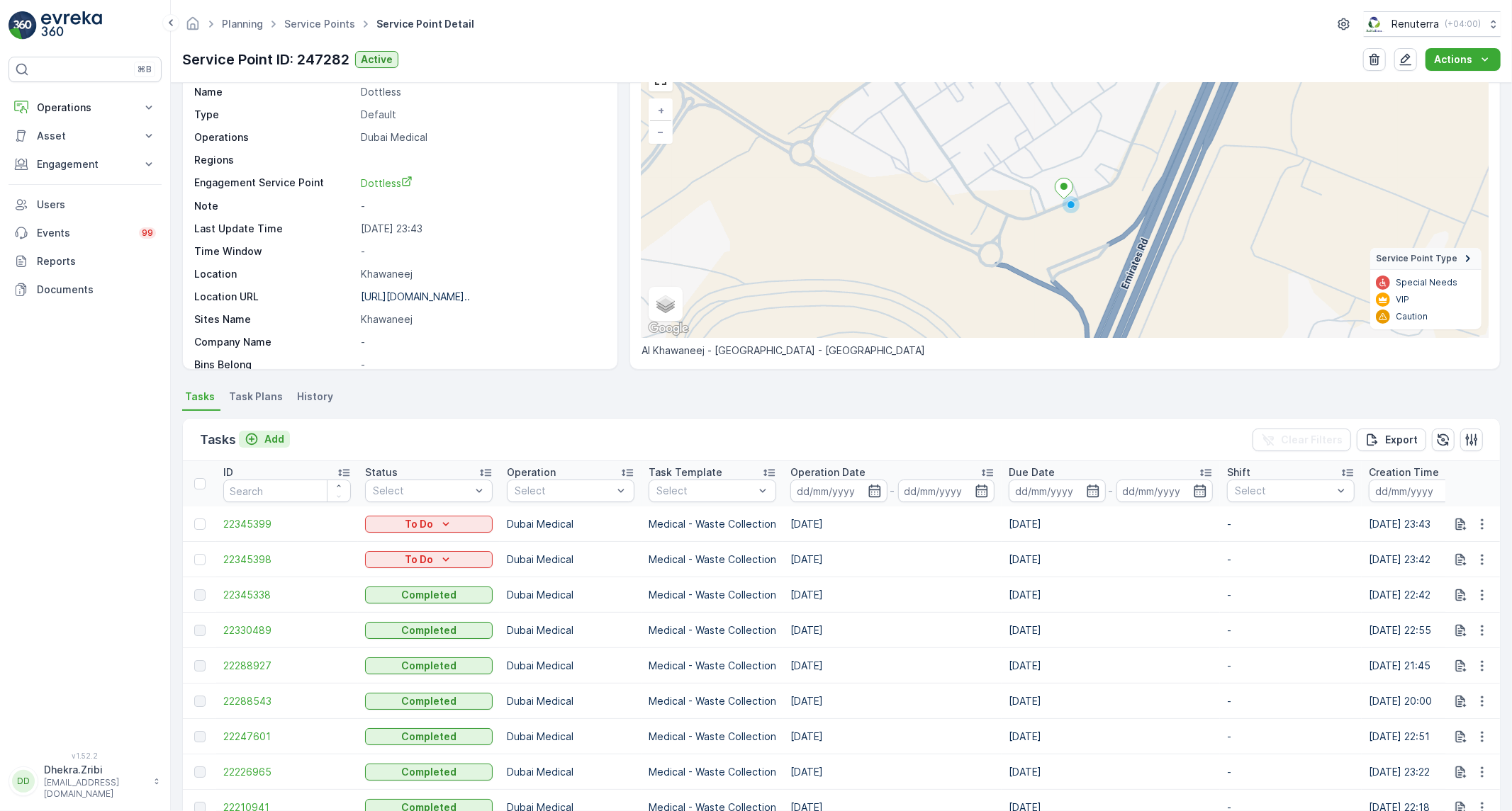
scroll to position [0, 0]
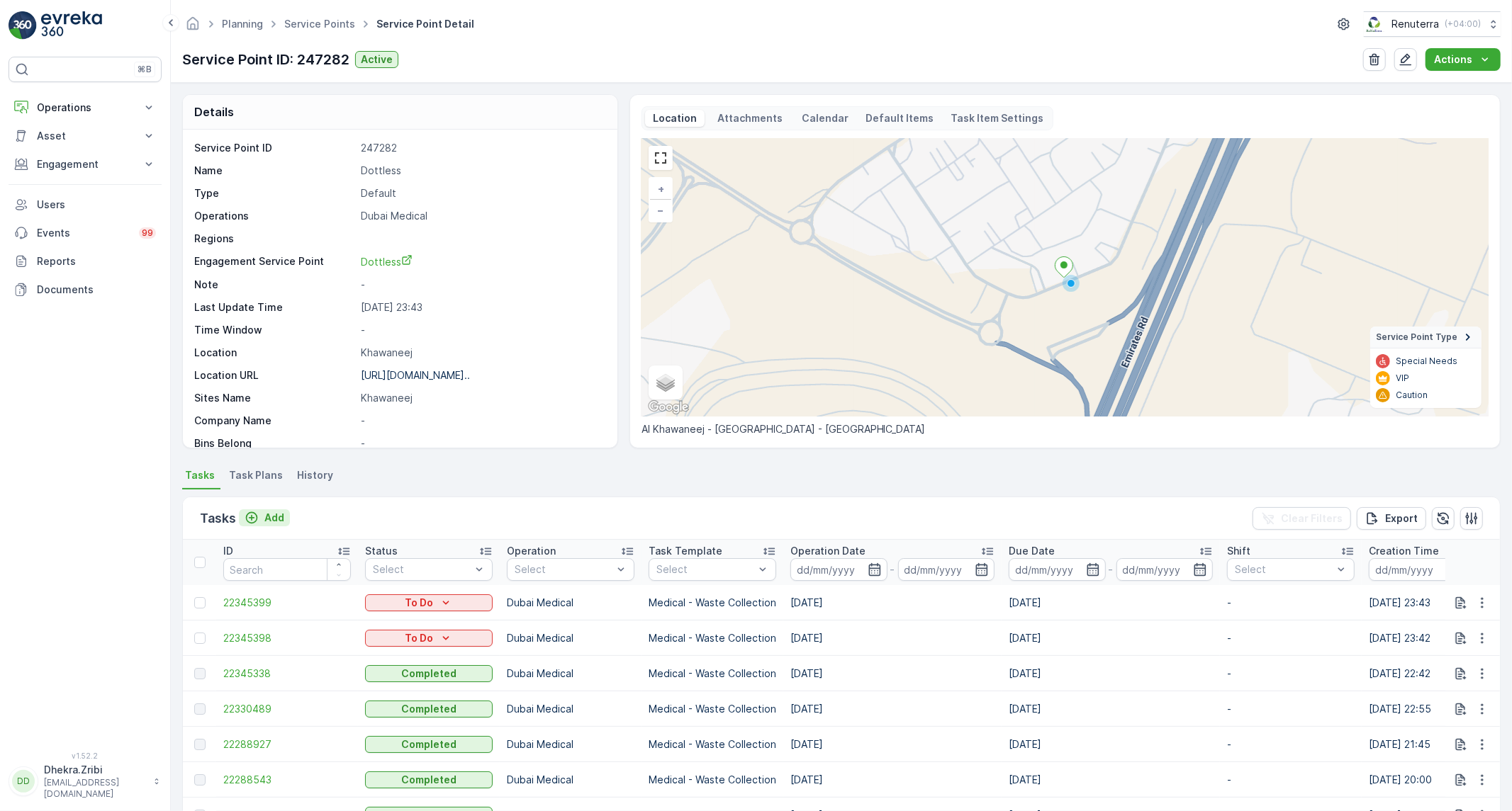
click at [281, 514] on p "Add" at bounding box center [274, 517] width 20 height 14
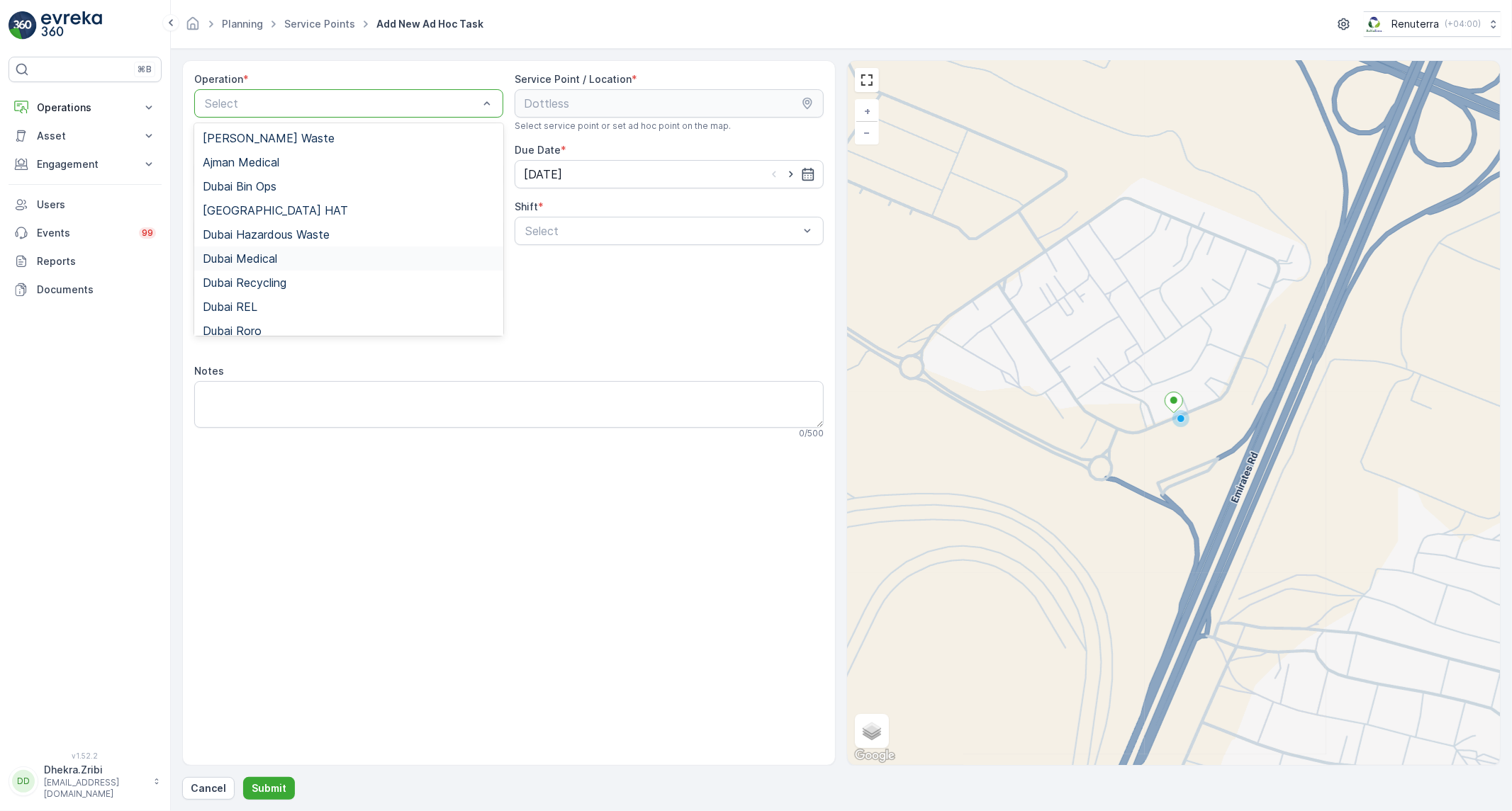
click at [288, 249] on div "Dubai Medical" at bounding box center [349, 259] width 309 height 24
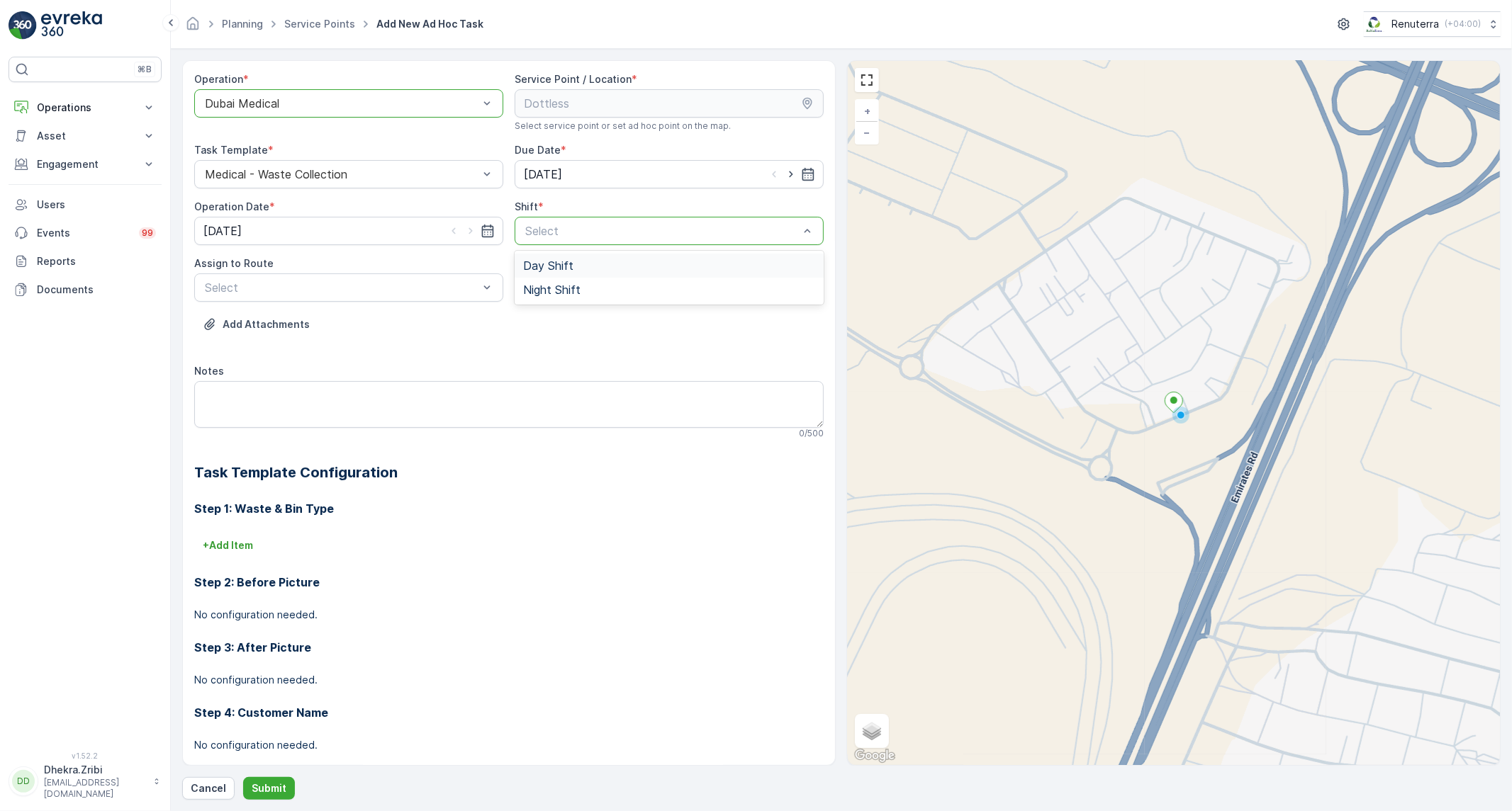
click at [565, 260] on span "Day Shift" at bounding box center [548, 266] width 50 height 13
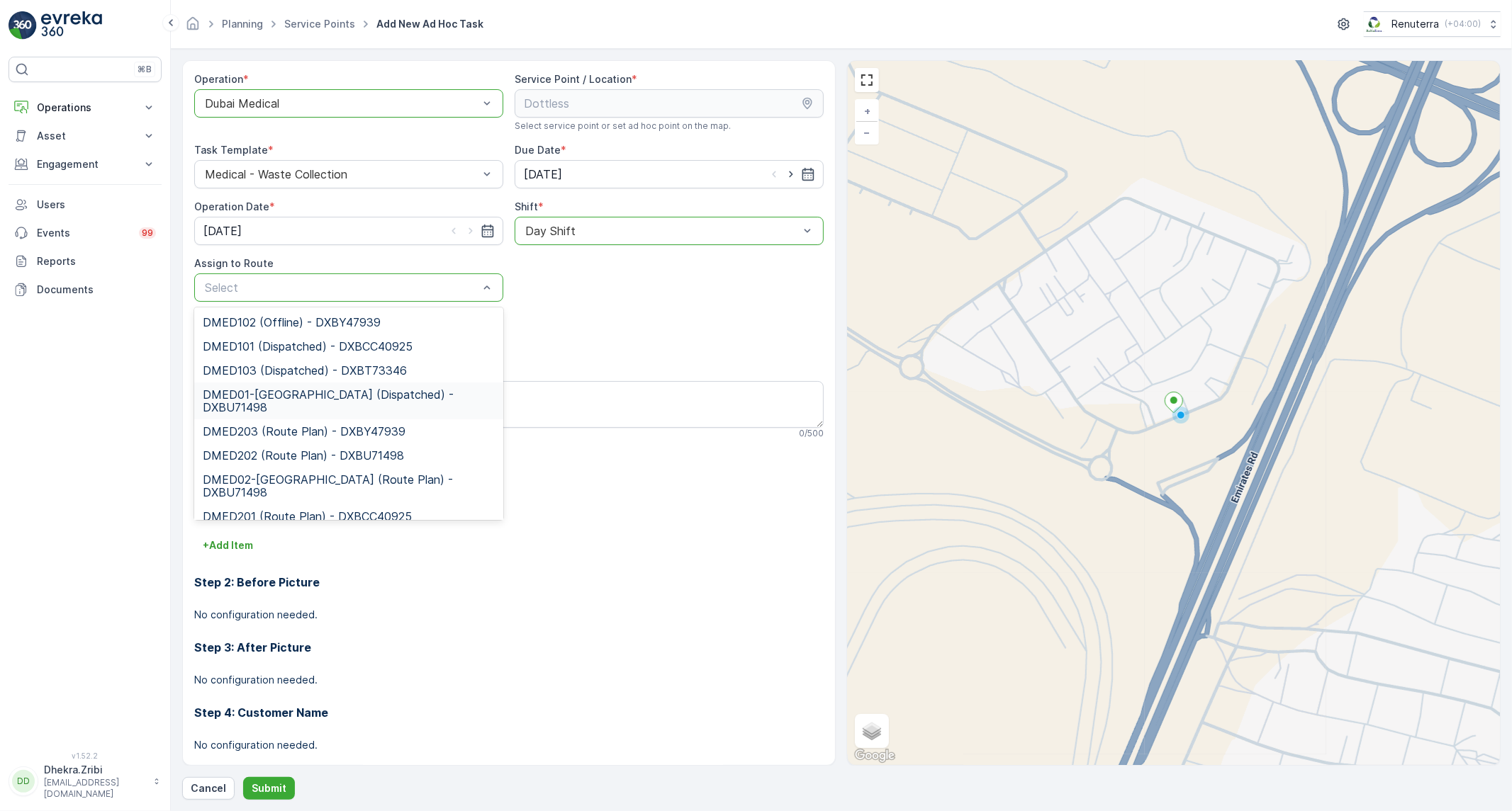
click at [350, 399] on span "DMED01-[GEOGRAPHIC_DATA] (Dispatched) - DXBU71498" at bounding box center [349, 401] width 292 height 26
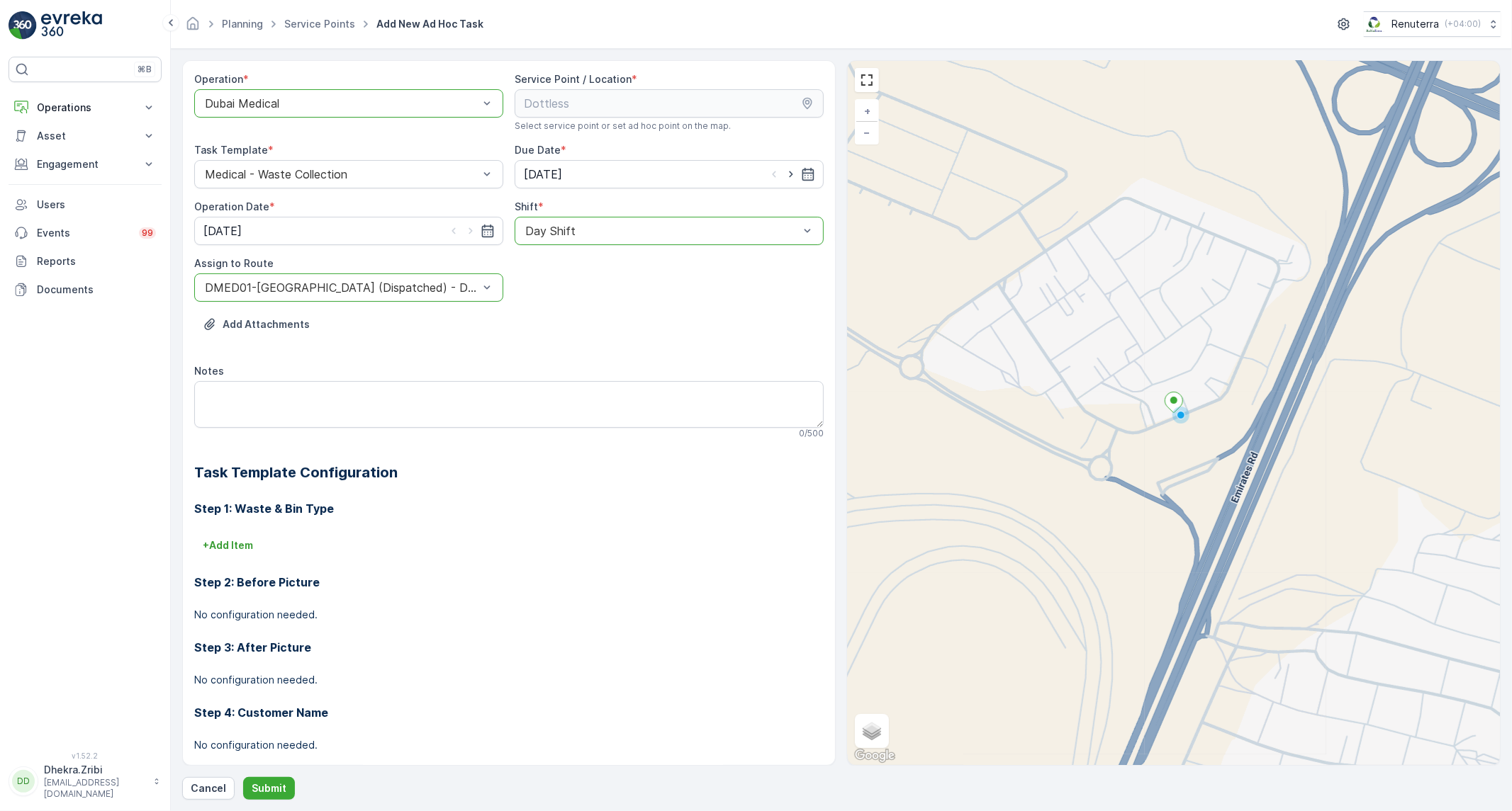
click at [369, 291] on div at bounding box center [341, 287] width 276 height 13
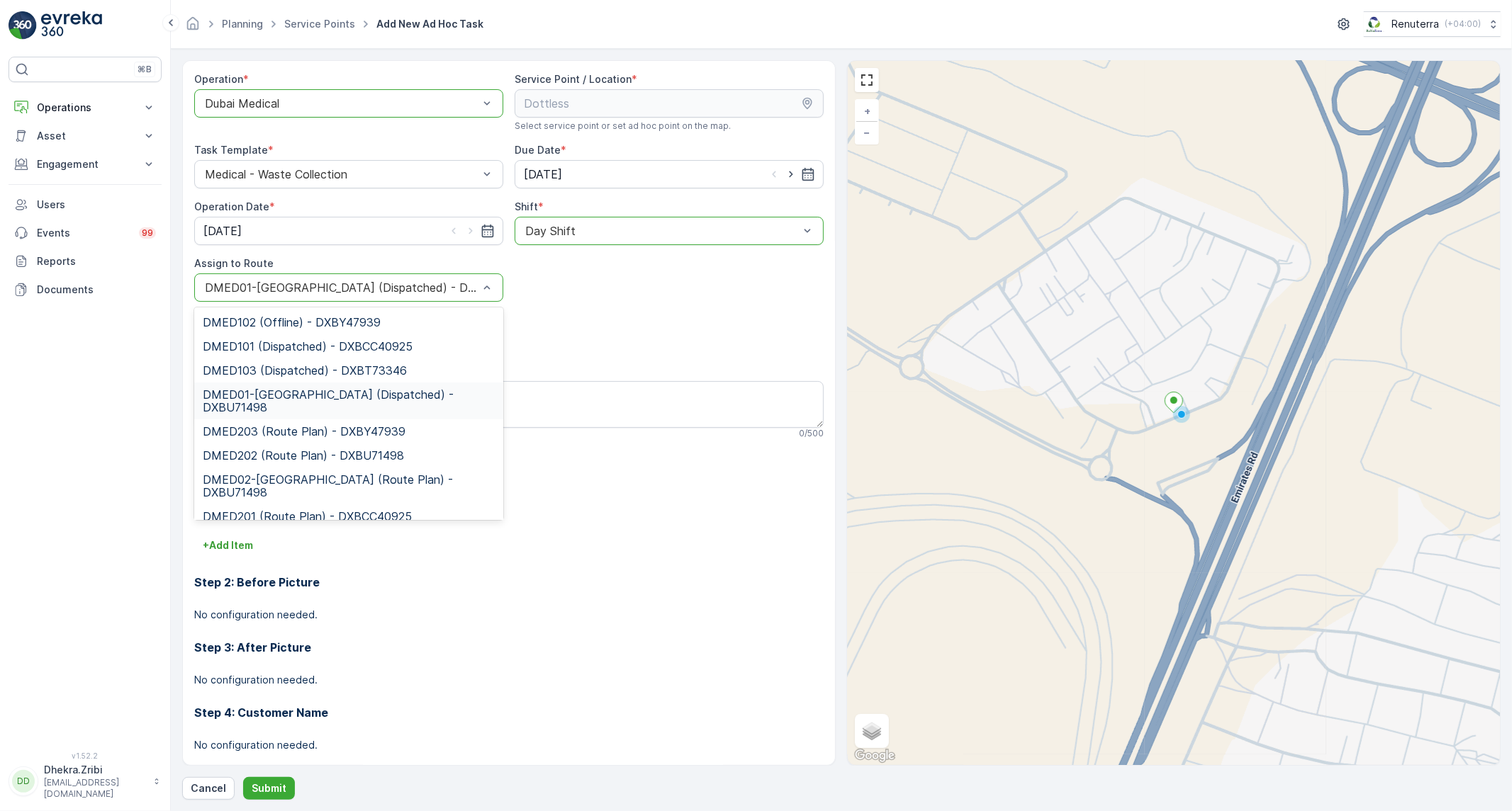
click at [307, 393] on span "DMED01-[GEOGRAPHIC_DATA] (Dispatched) - DXBU71498" at bounding box center [349, 401] width 292 height 26
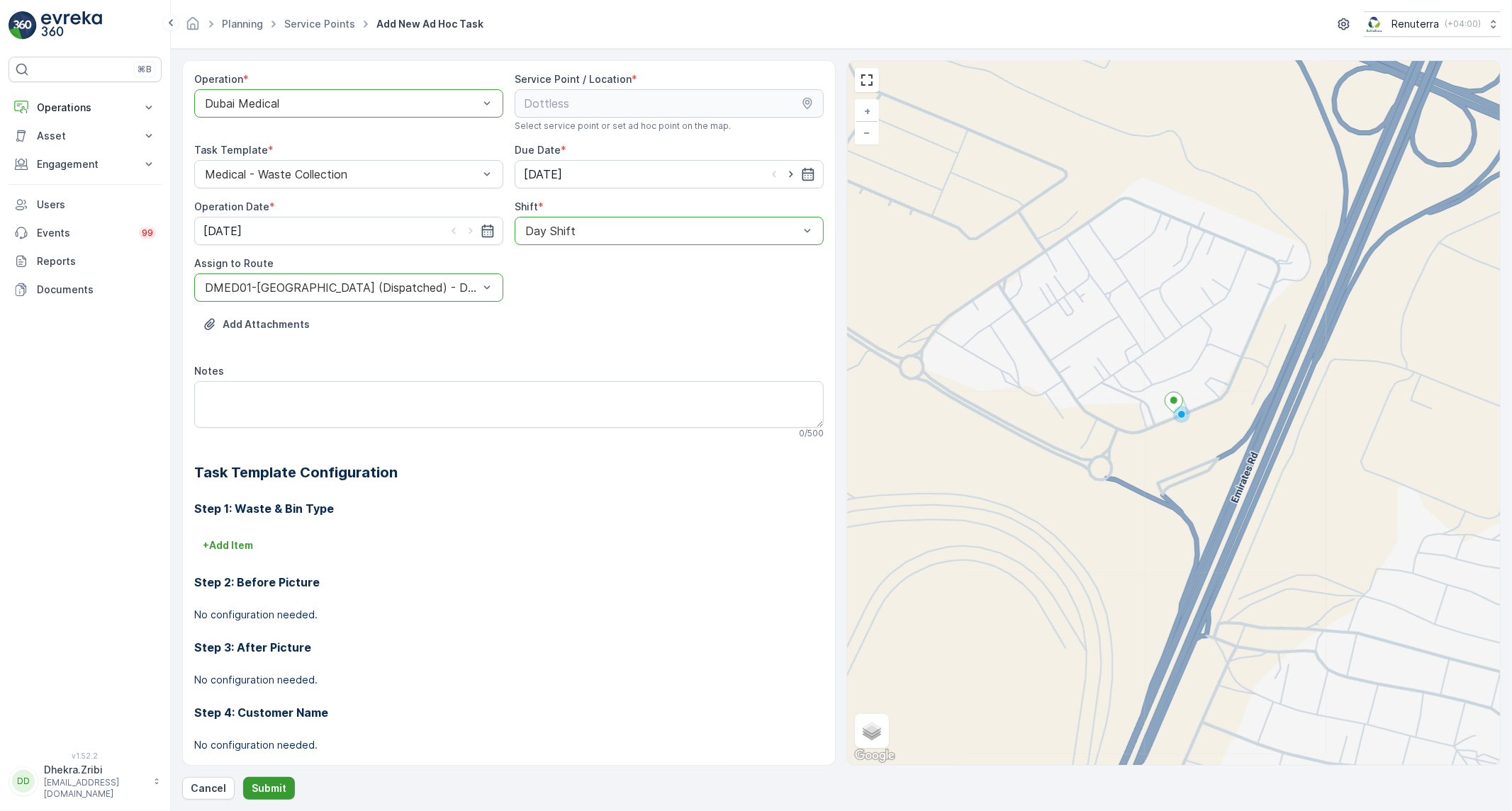
click at [287, 788] on button "Submit" at bounding box center [269, 788] width 51 height 23
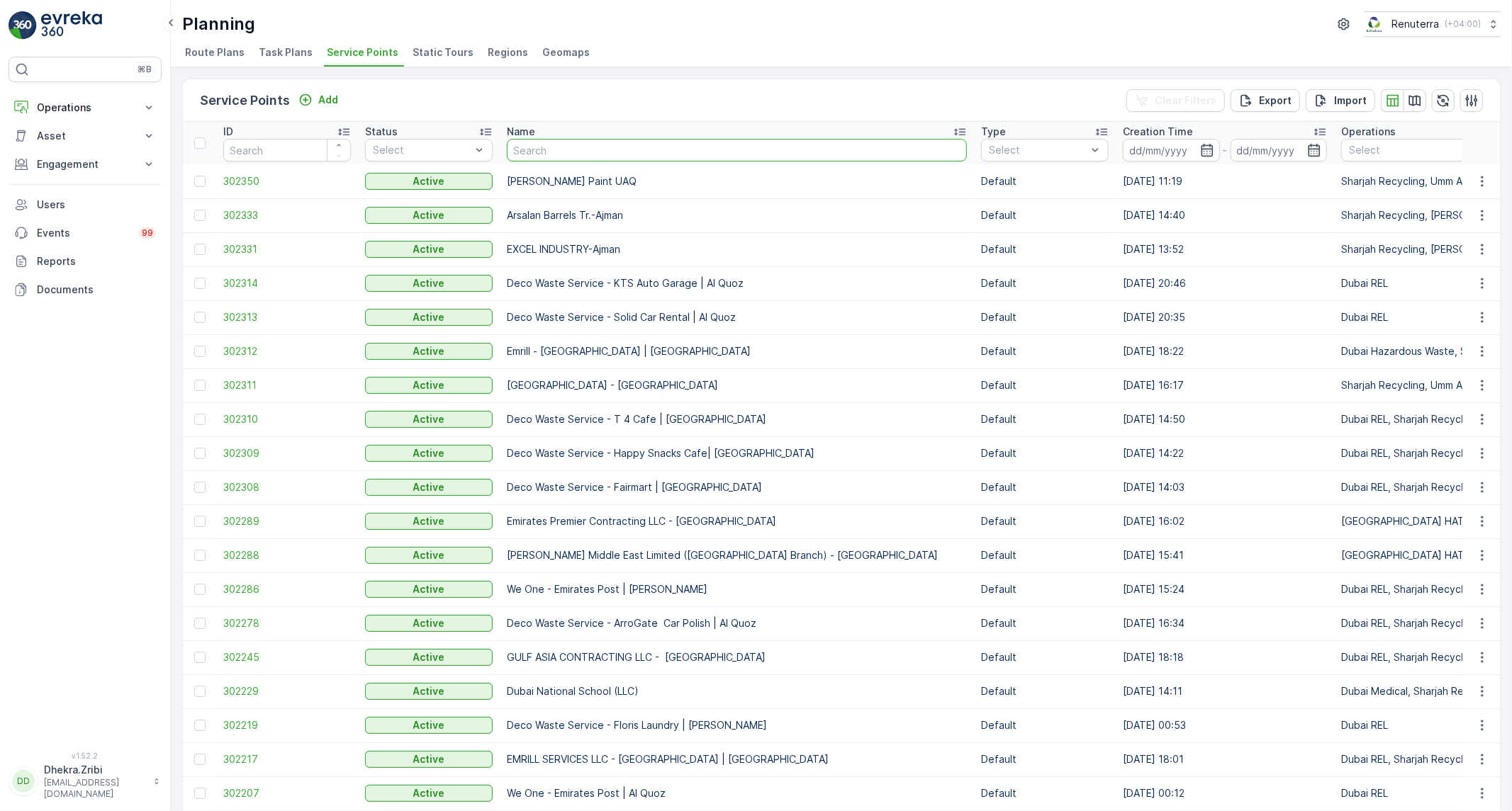
click at [568, 157] on input "text" at bounding box center [737, 151] width 460 height 23
type input "Dotle"
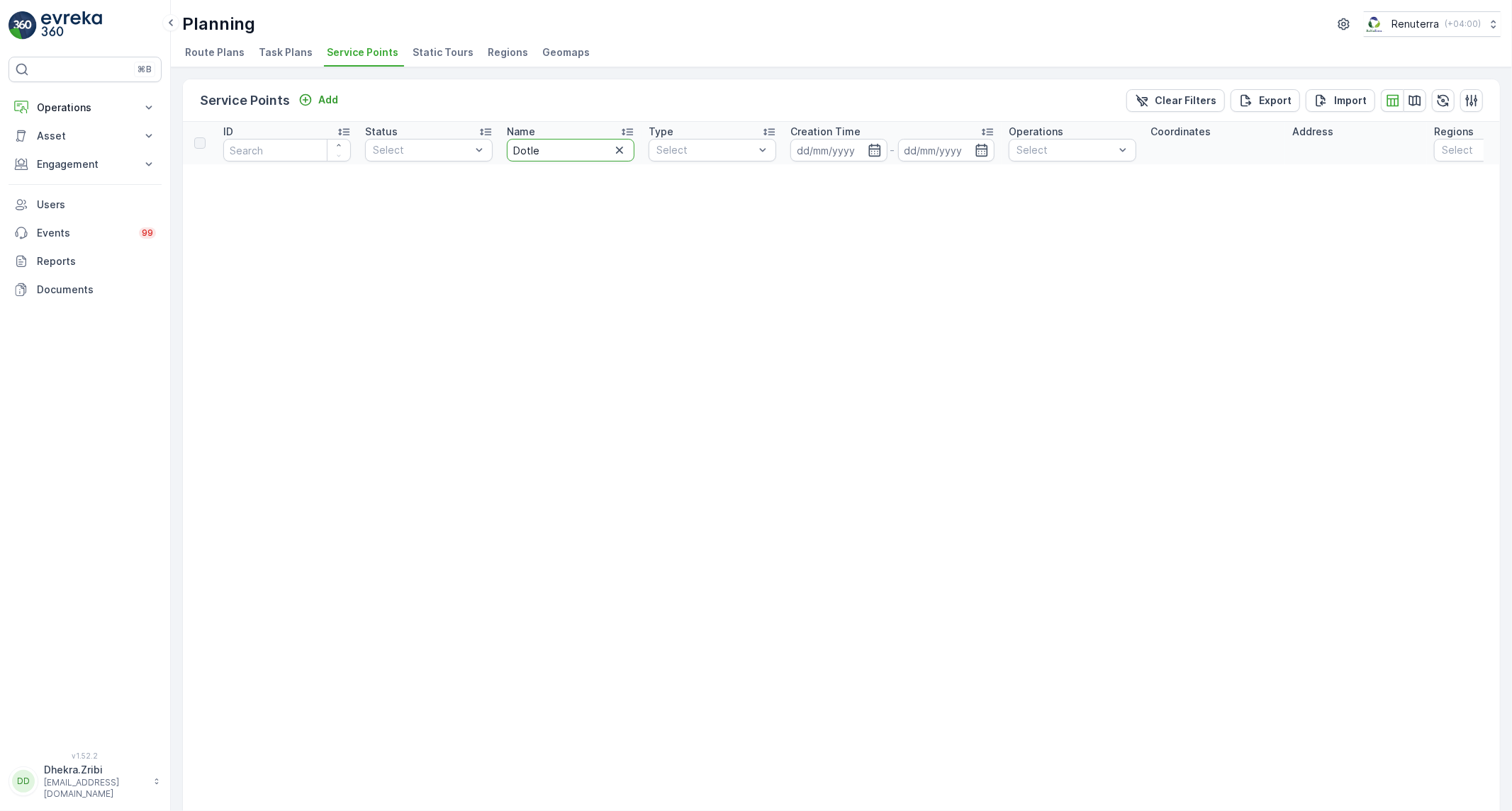
click at [539, 144] on input "Dotle" at bounding box center [571, 151] width 128 height 23
type input "Dot"
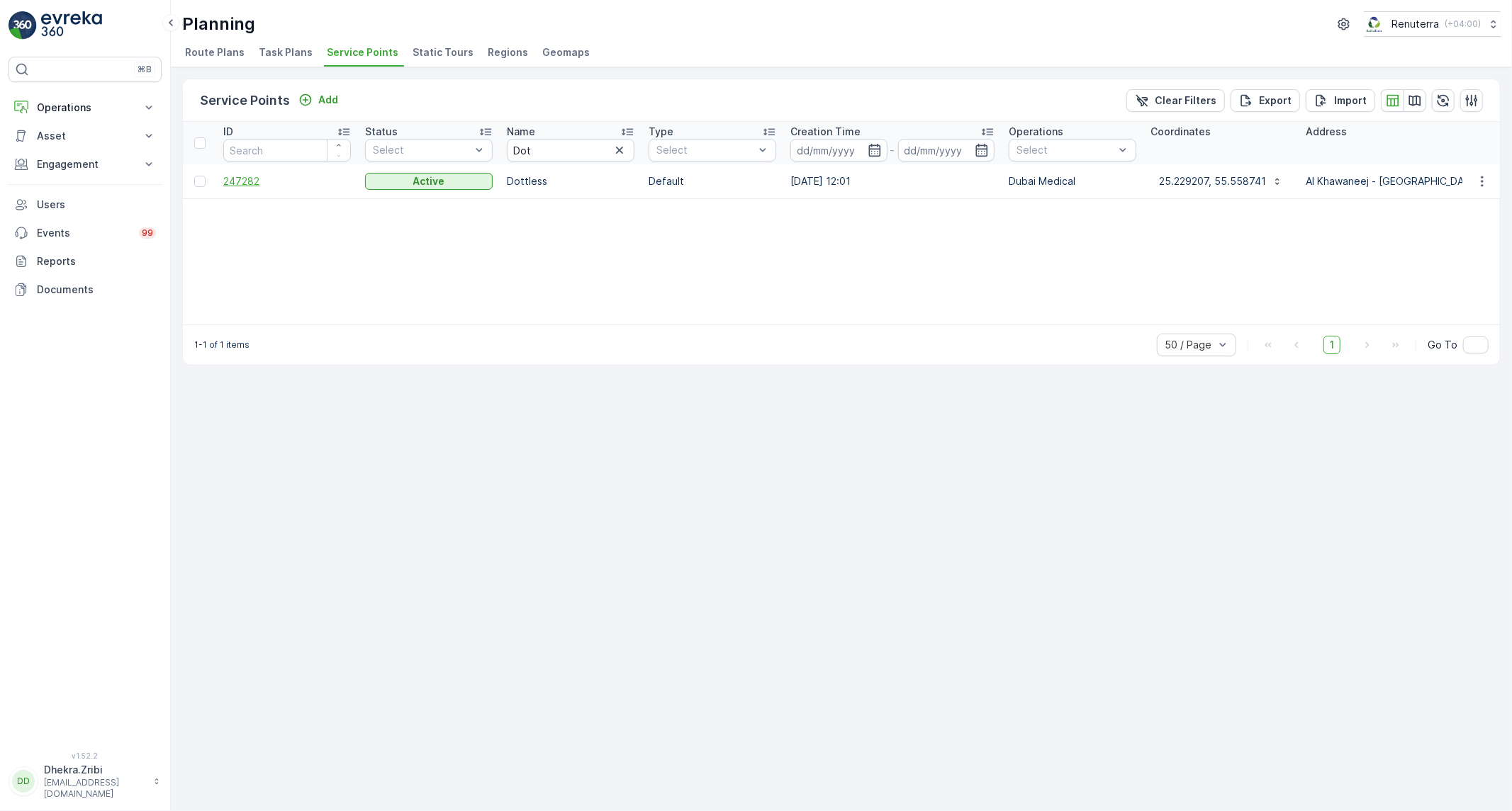
click at [240, 179] on span "247282" at bounding box center [287, 181] width 128 height 14
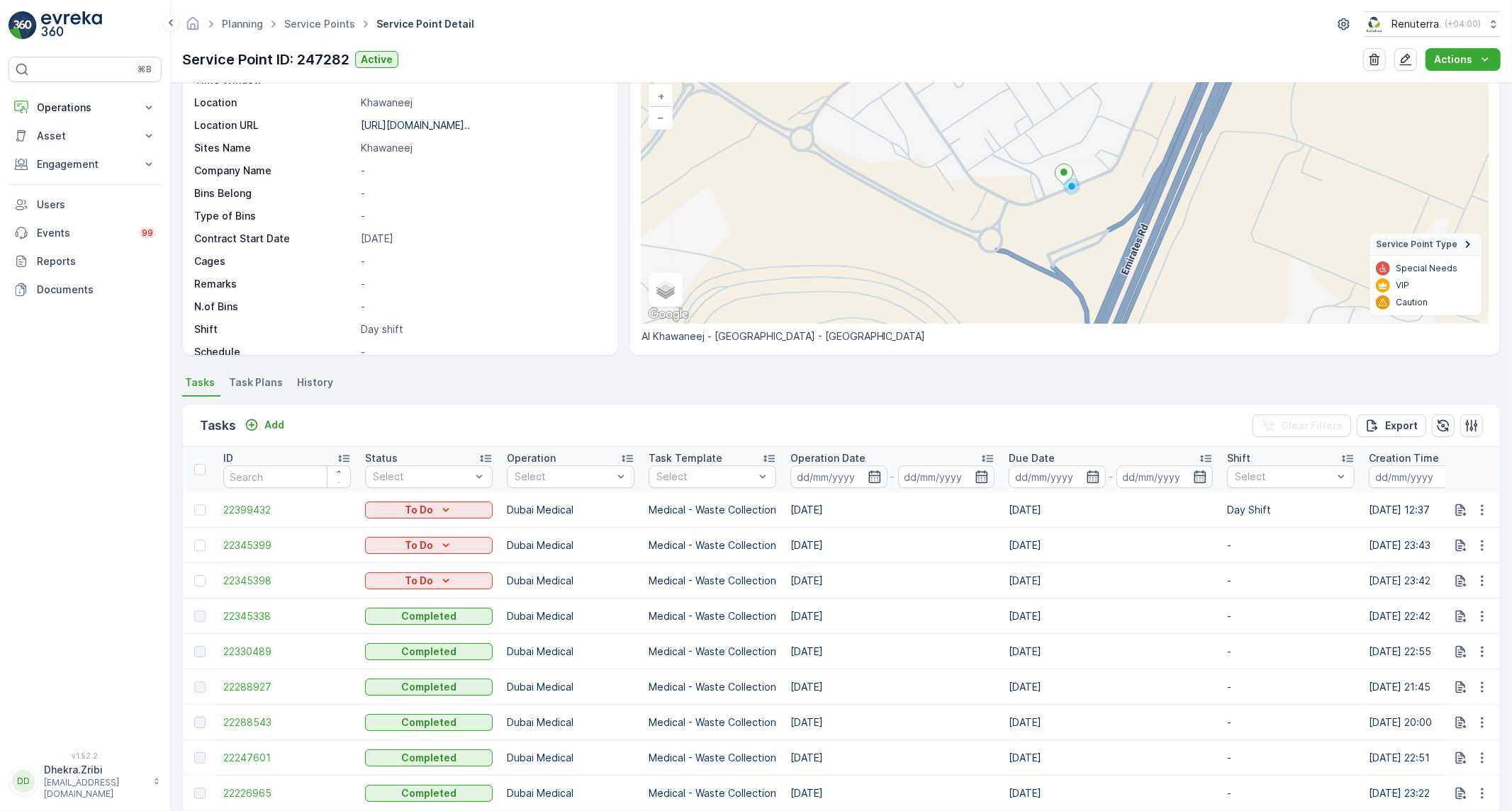
scroll to position [198, 0]
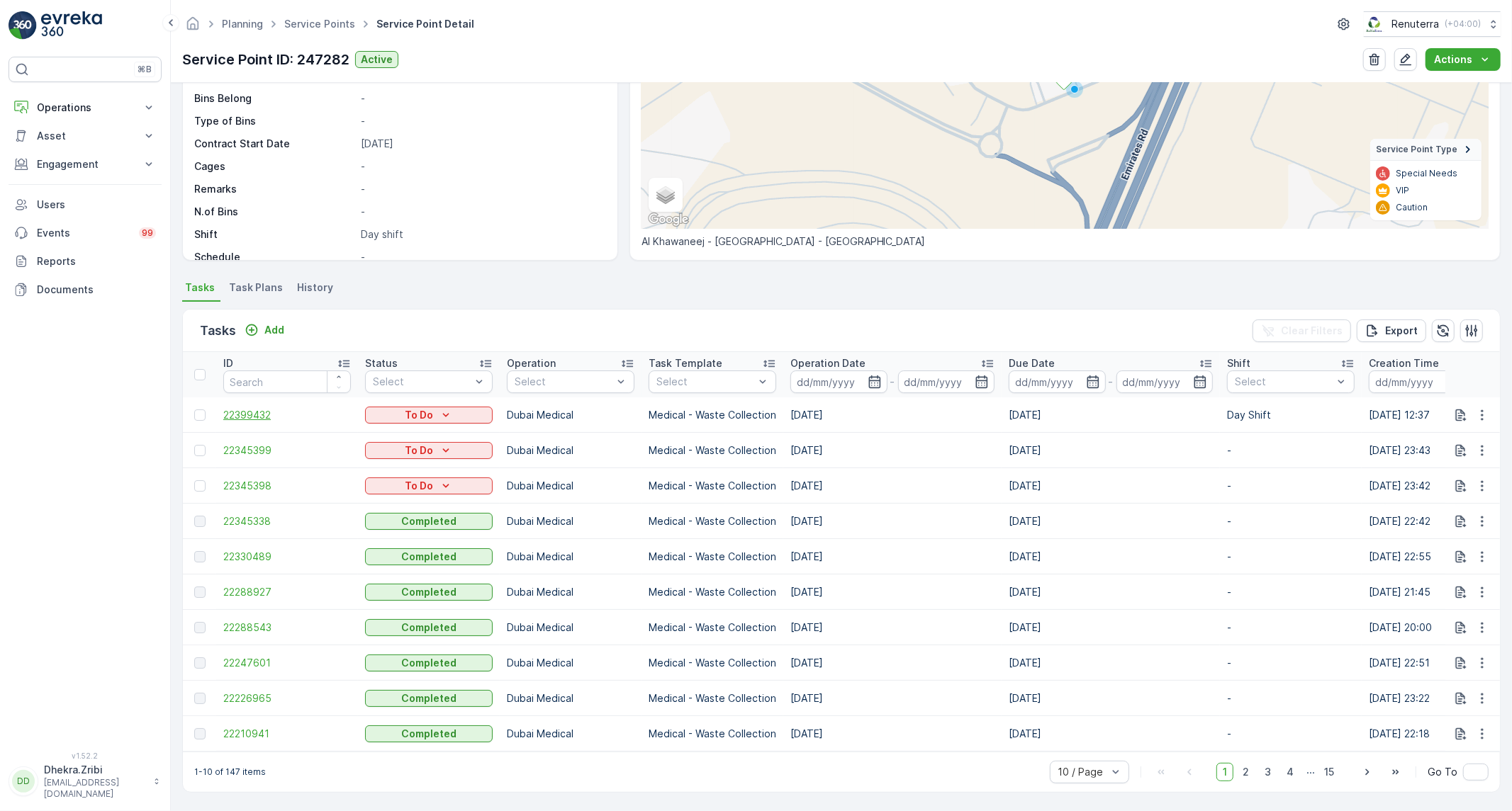
click at [252, 408] on span "22399432" at bounding box center [287, 415] width 128 height 14
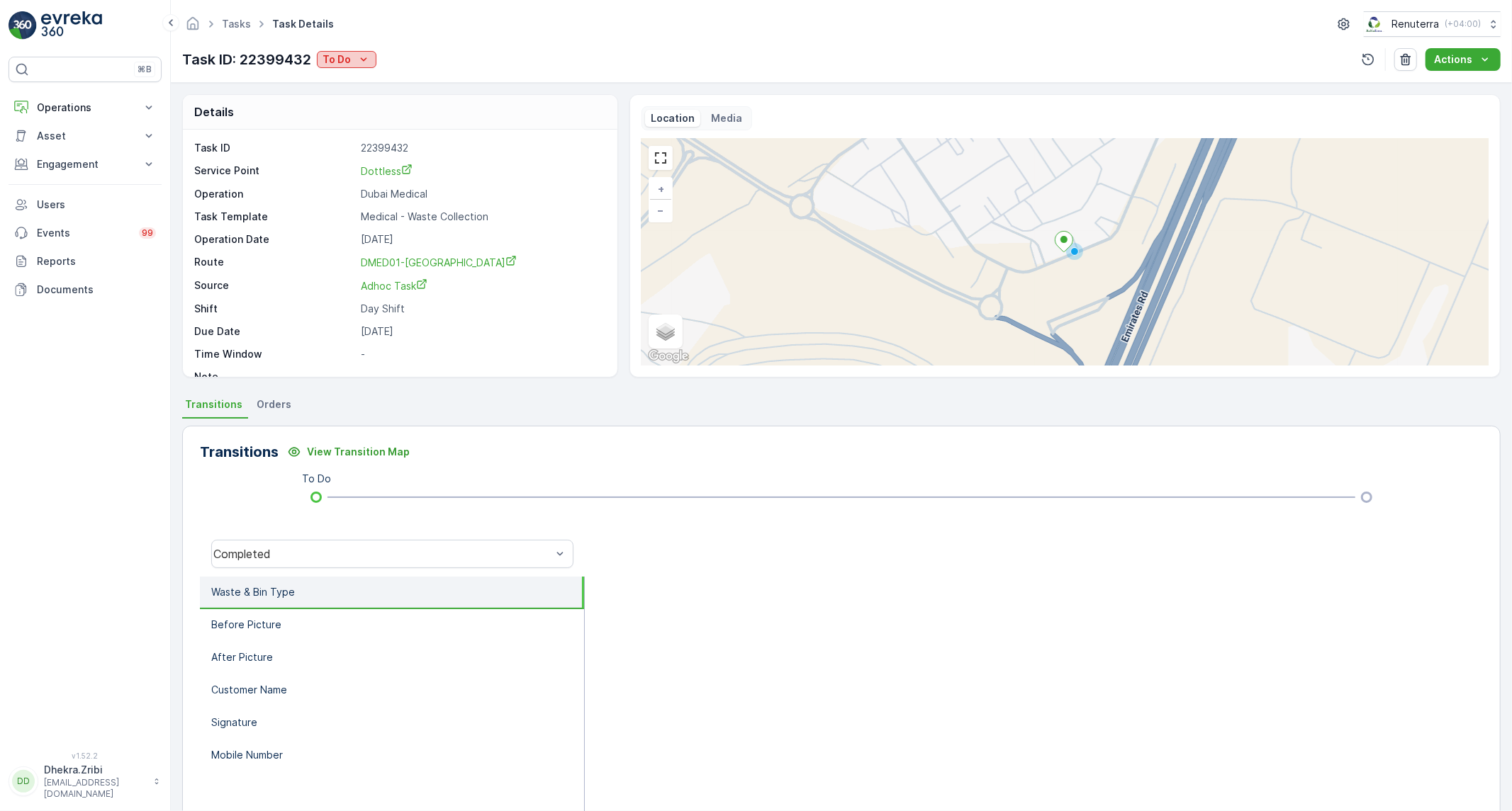
click at [347, 59] on p "To Do" at bounding box center [336, 59] width 28 height 14
click at [363, 120] on span "Completed No One to Sign" at bounding box center [391, 120] width 129 height 14
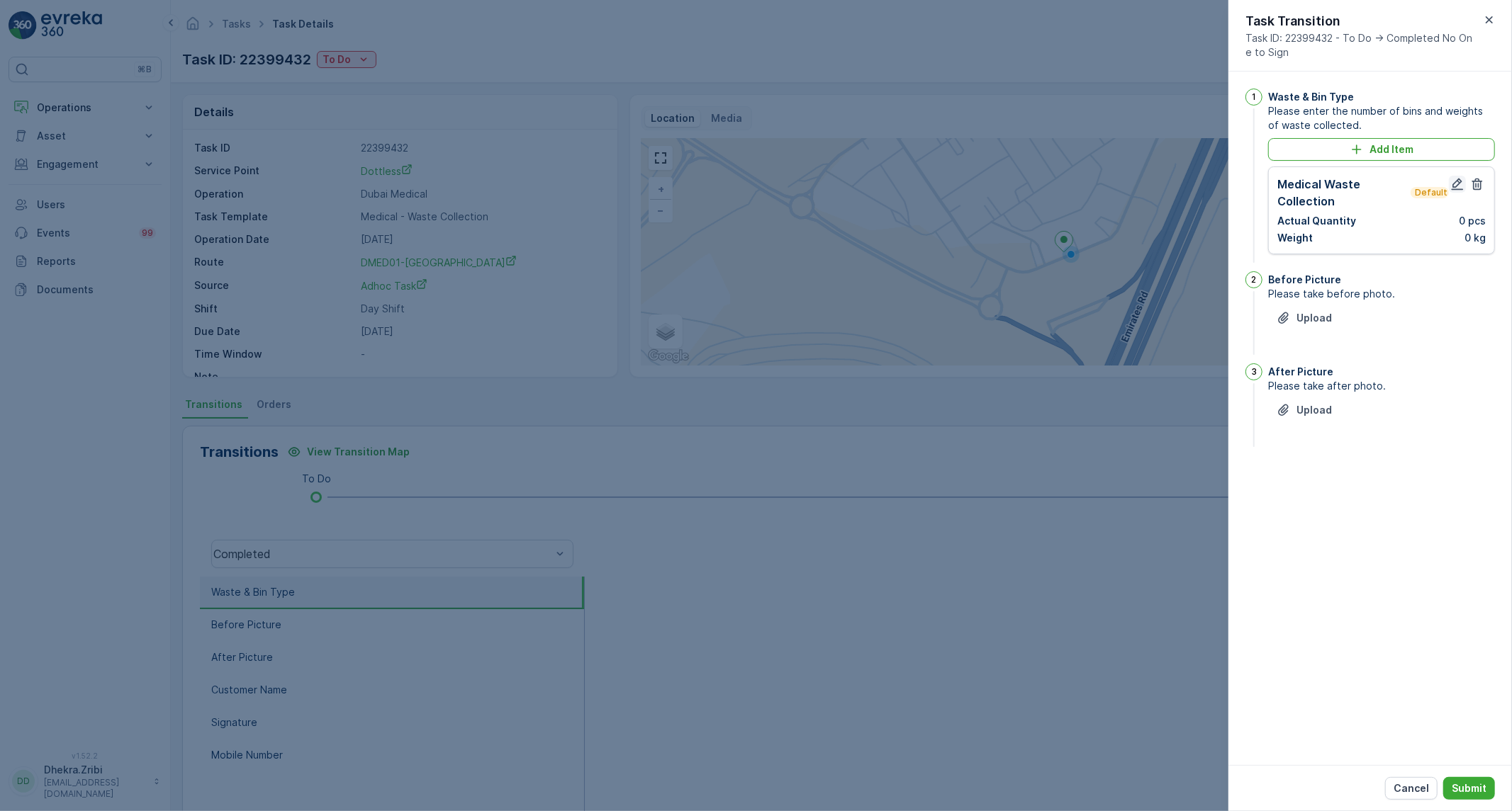
click at [1460, 185] on icon "button" at bounding box center [1457, 184] width 14 height 14
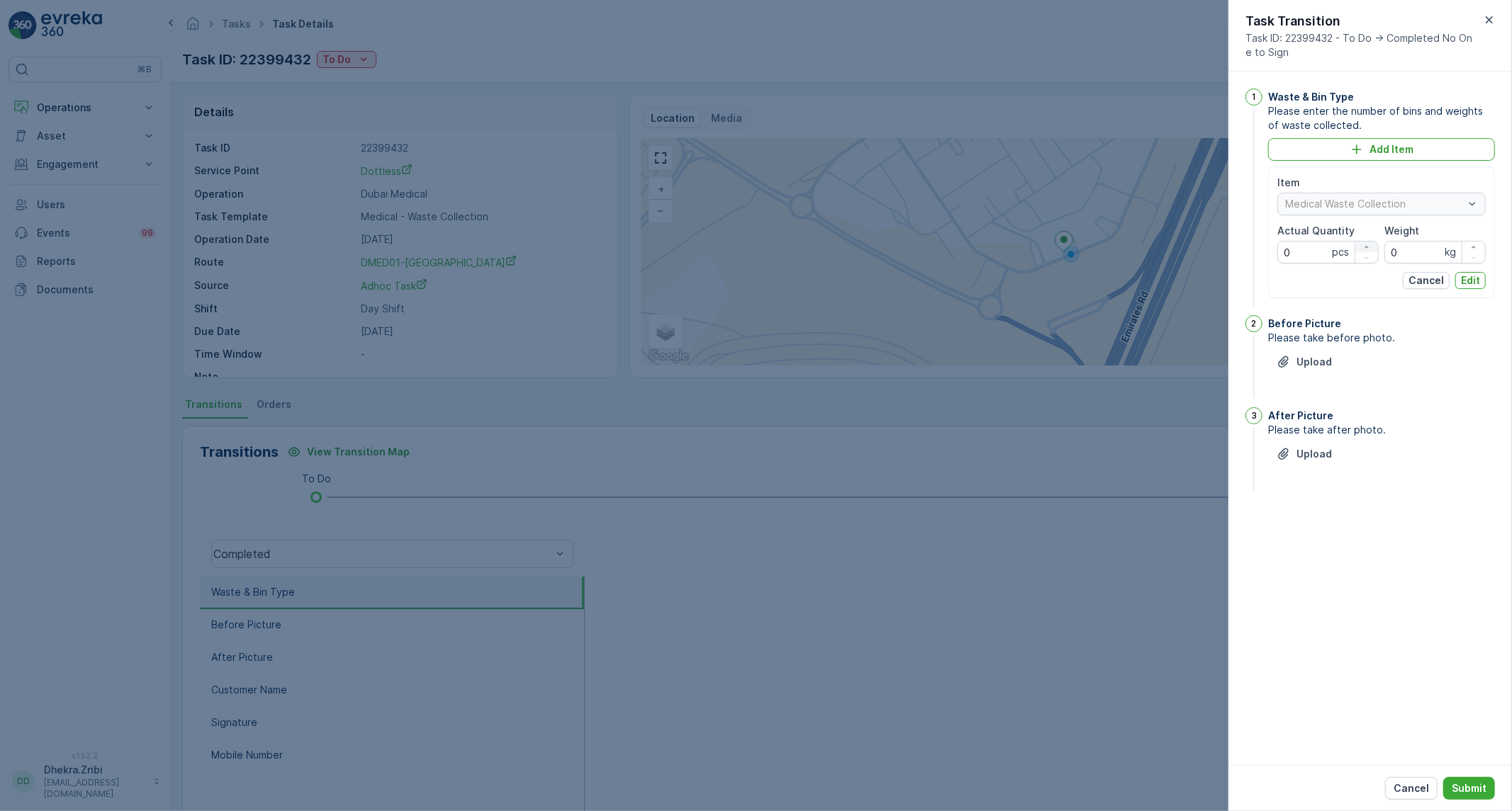
click at [1362, 244] on icon "button" at bounding box center [1366, 247] width 8 height 8
type Quantity "1"
drag, startPoint x: 1395, startPoint y: 253, endPoint x: 1370, endPoint y: 253, distance: 25.0
click at [1370, 253] on div "Item Medical Waste Collection Actual Quantity 1 pcs Weight 0 kg" at bounding box center [1381, 219] width 208 height 88
type input "247.5"
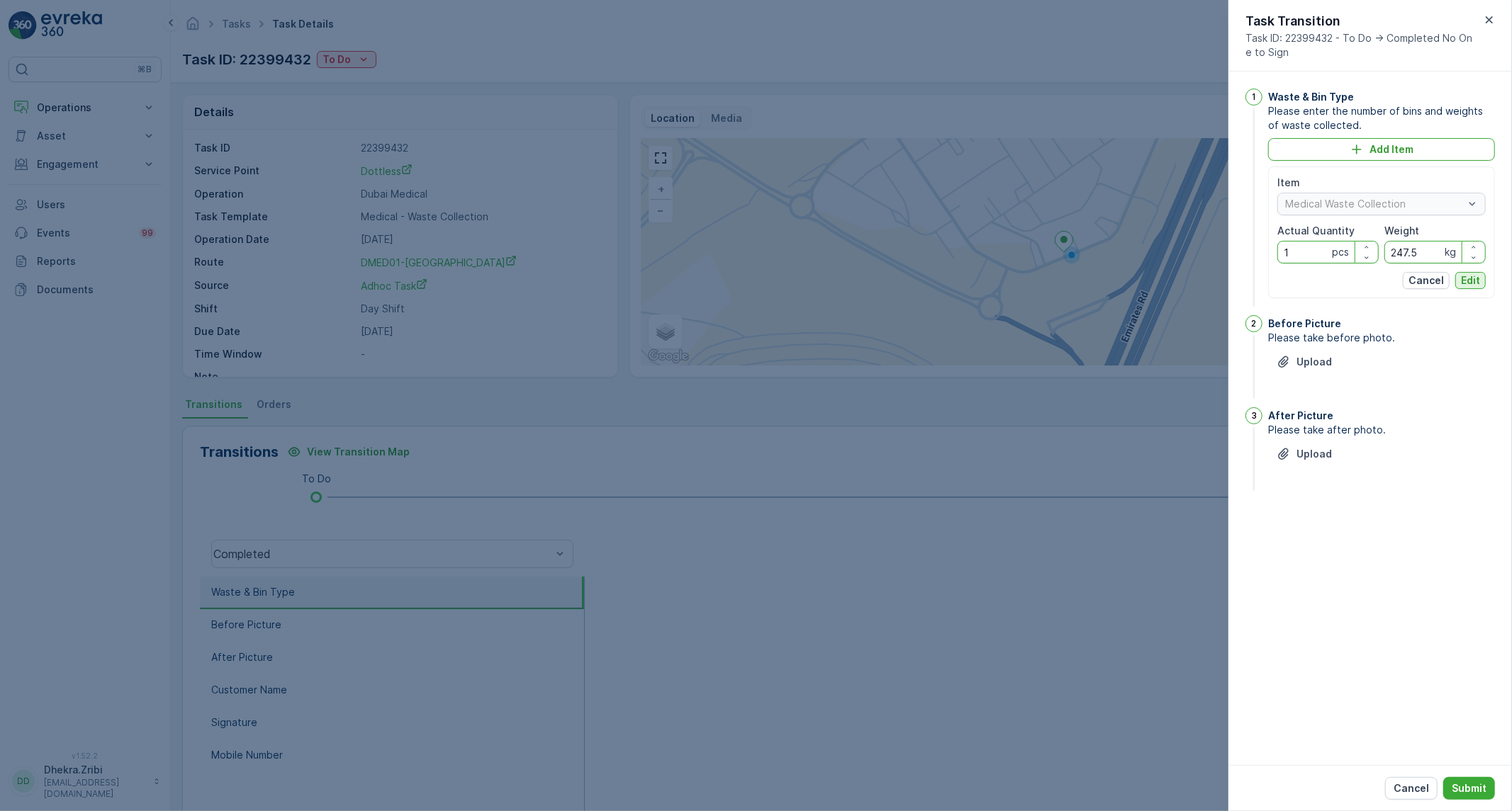
click at [1479, 284] on p "Edit" at bounding box center [1470, 281] width 19 height 14
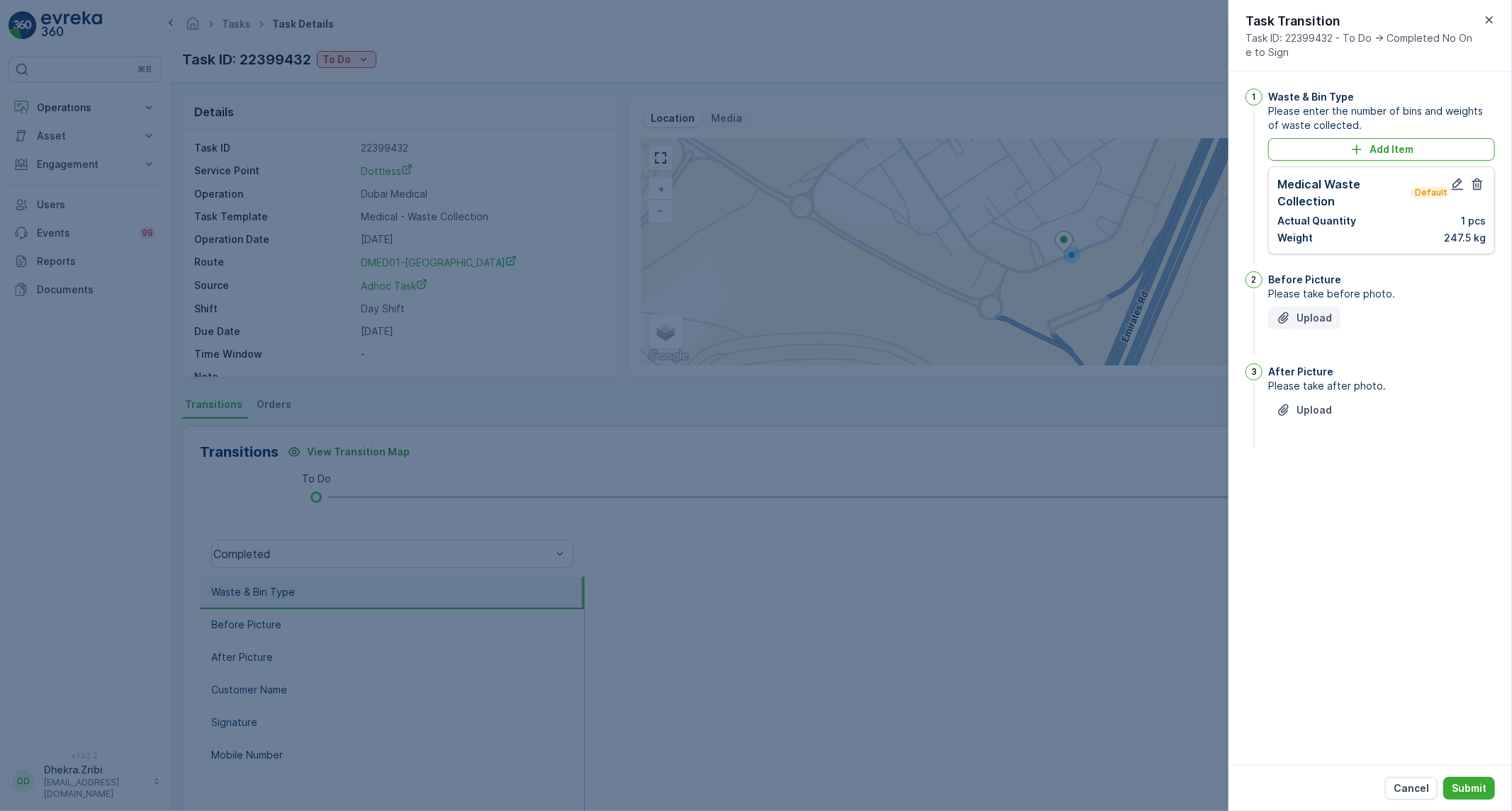
click at [1321, 312] on p "Upload" at bounding box center [1314, 318] width 36 height 14
click at [1283, 488] on icon "Upload File" at bounding box center [1283, 481] width 14 height 14
click at [1476, 785] on p "Submit" at bounding box center [1469, 788] width 35 height 14
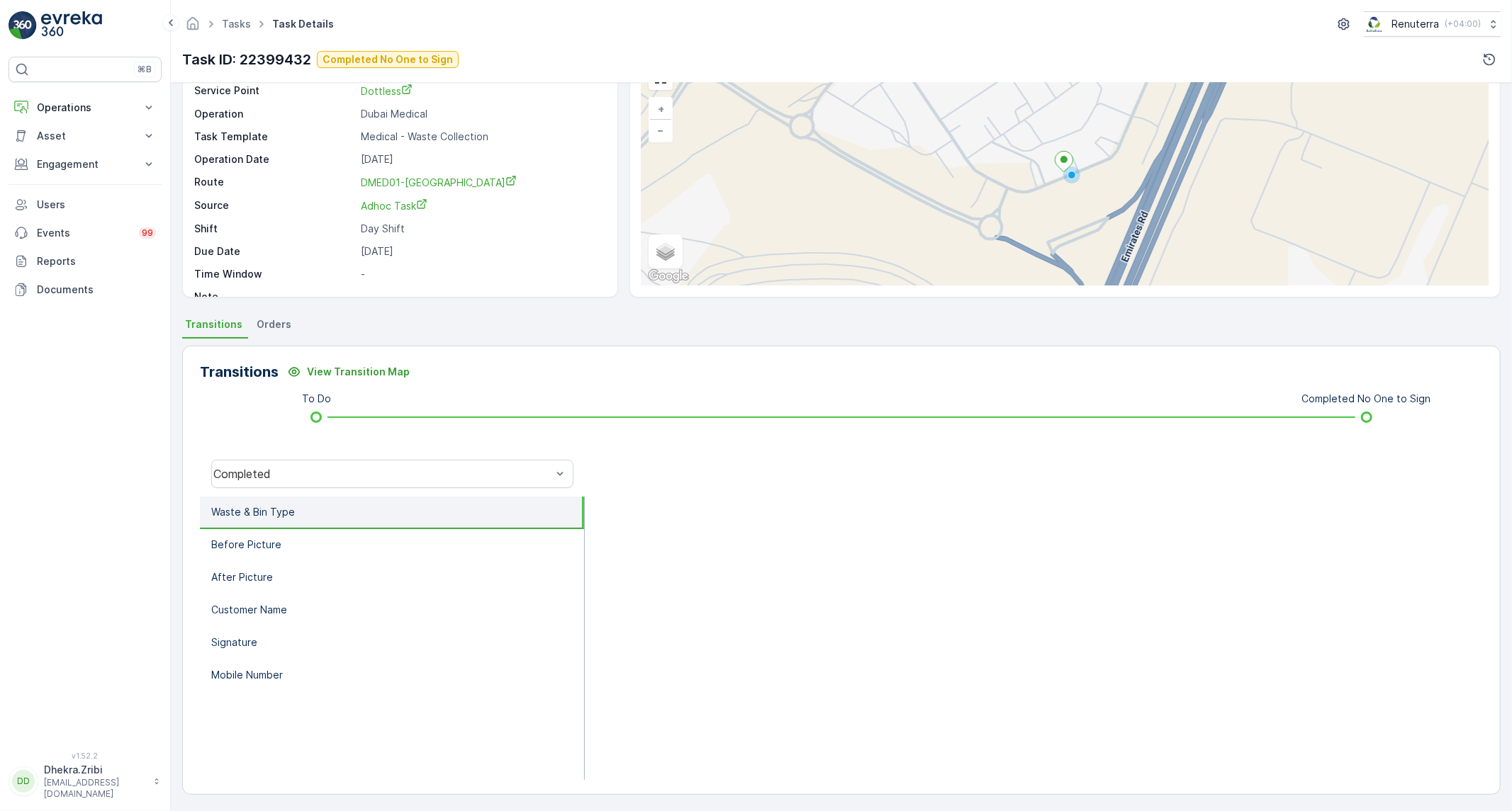
scroll to position [81, 0]
click at [397, 482] on div "Completed" at bounding box center [392, 473] width 362 height 28
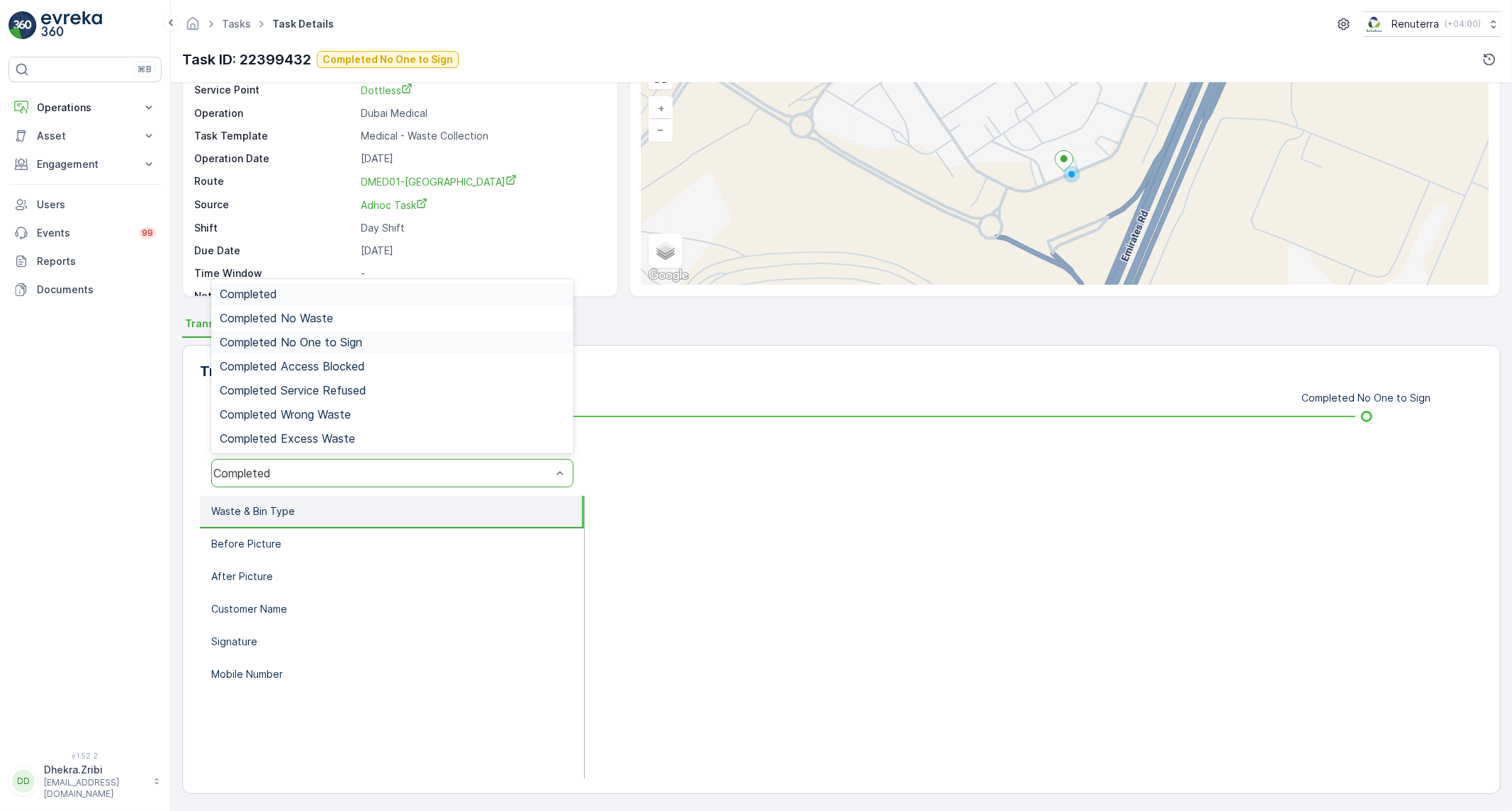
click at [365, 336] on div "Completed No One to Sign" at bounding box center [392, 342] width 345 height 13
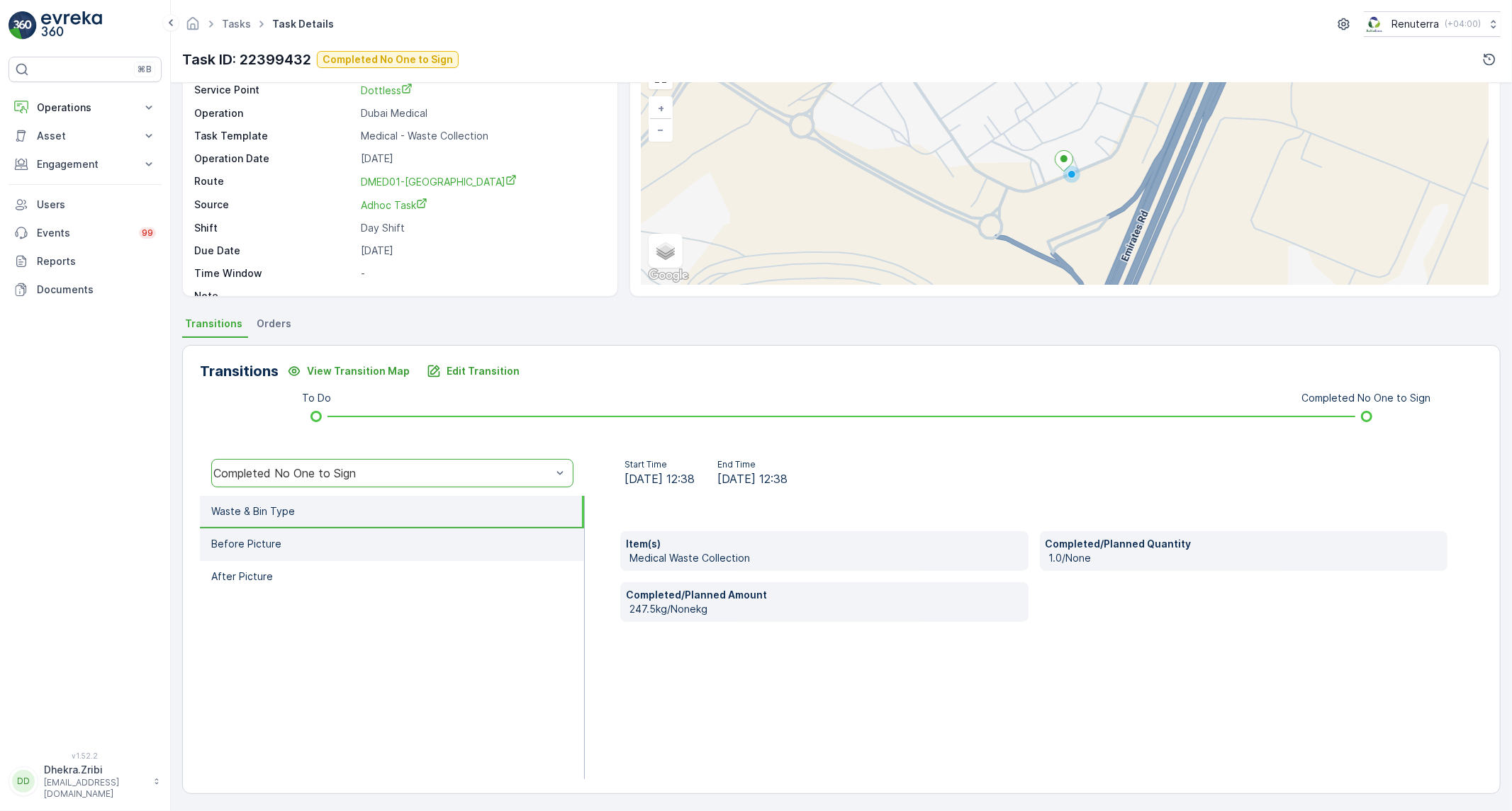
click at [321, 533] on li "Before Picture" at bounding box center [392, 545] width 384 height 33
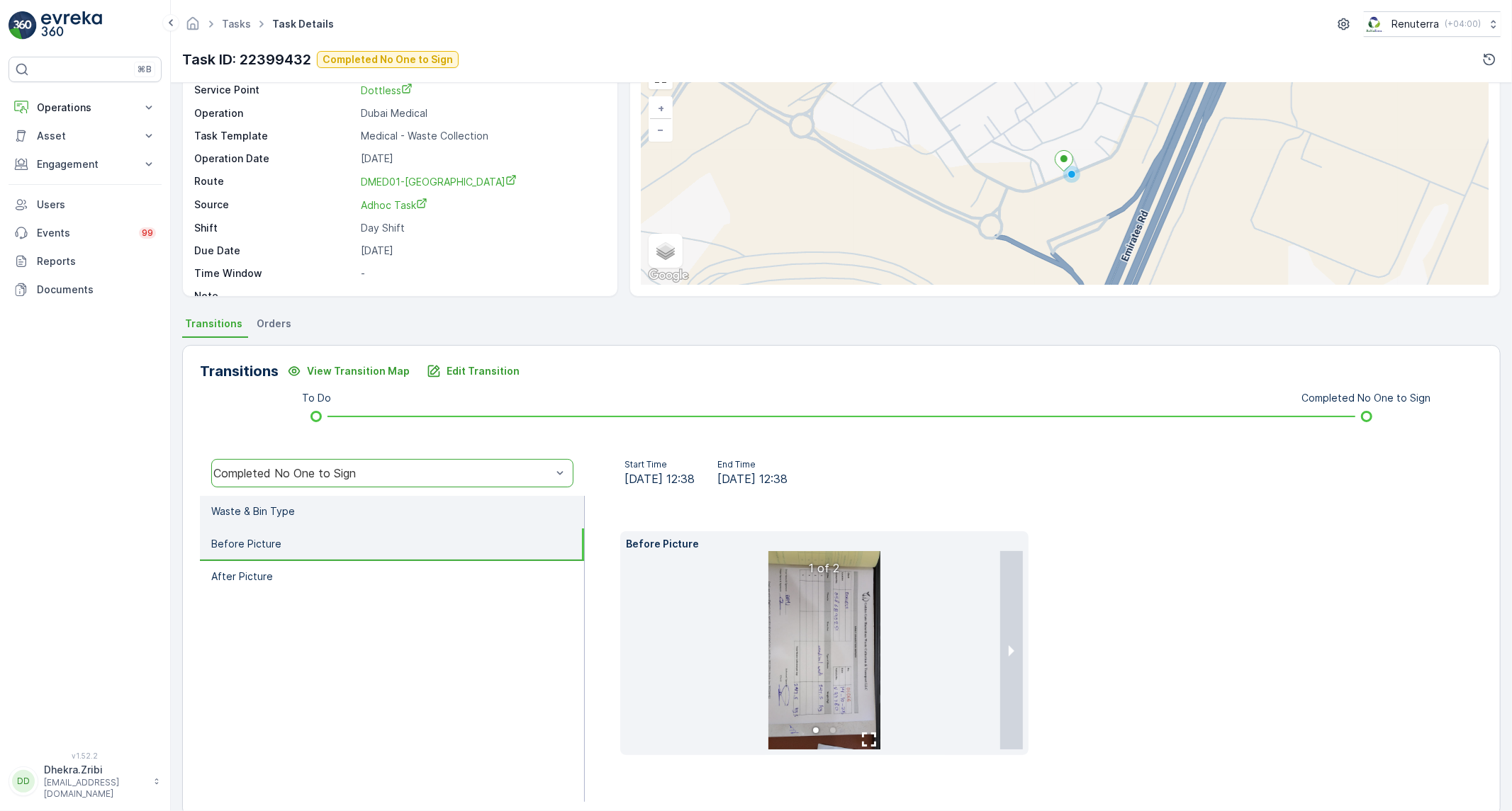
click at [327, 508] on li "Waste & Bin Type" at bounding box center [392, 512] width 384 height 33
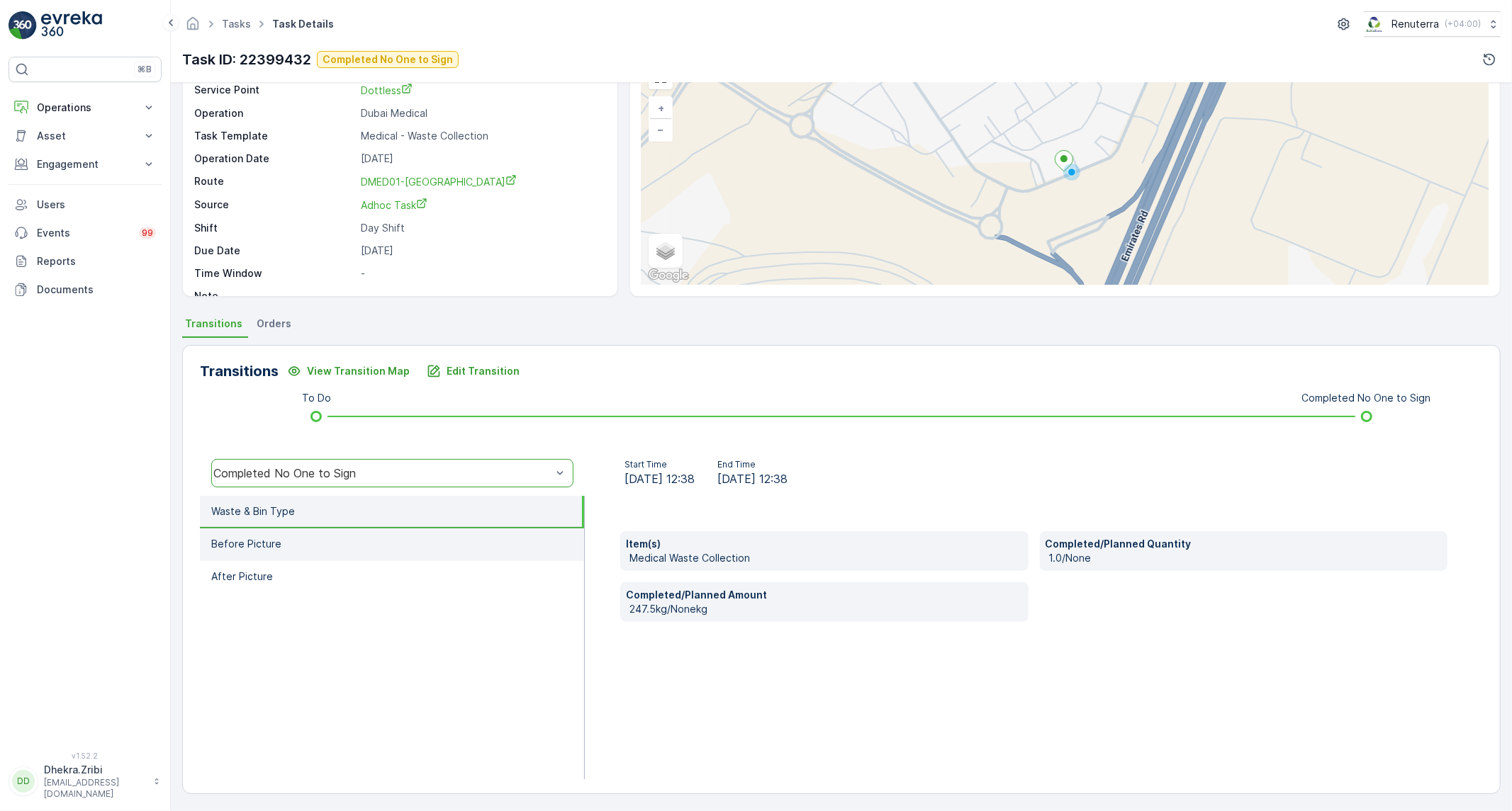
click at [310, 556] on li "Before Picture" at bounding box center [392, 545] width 384 height 33
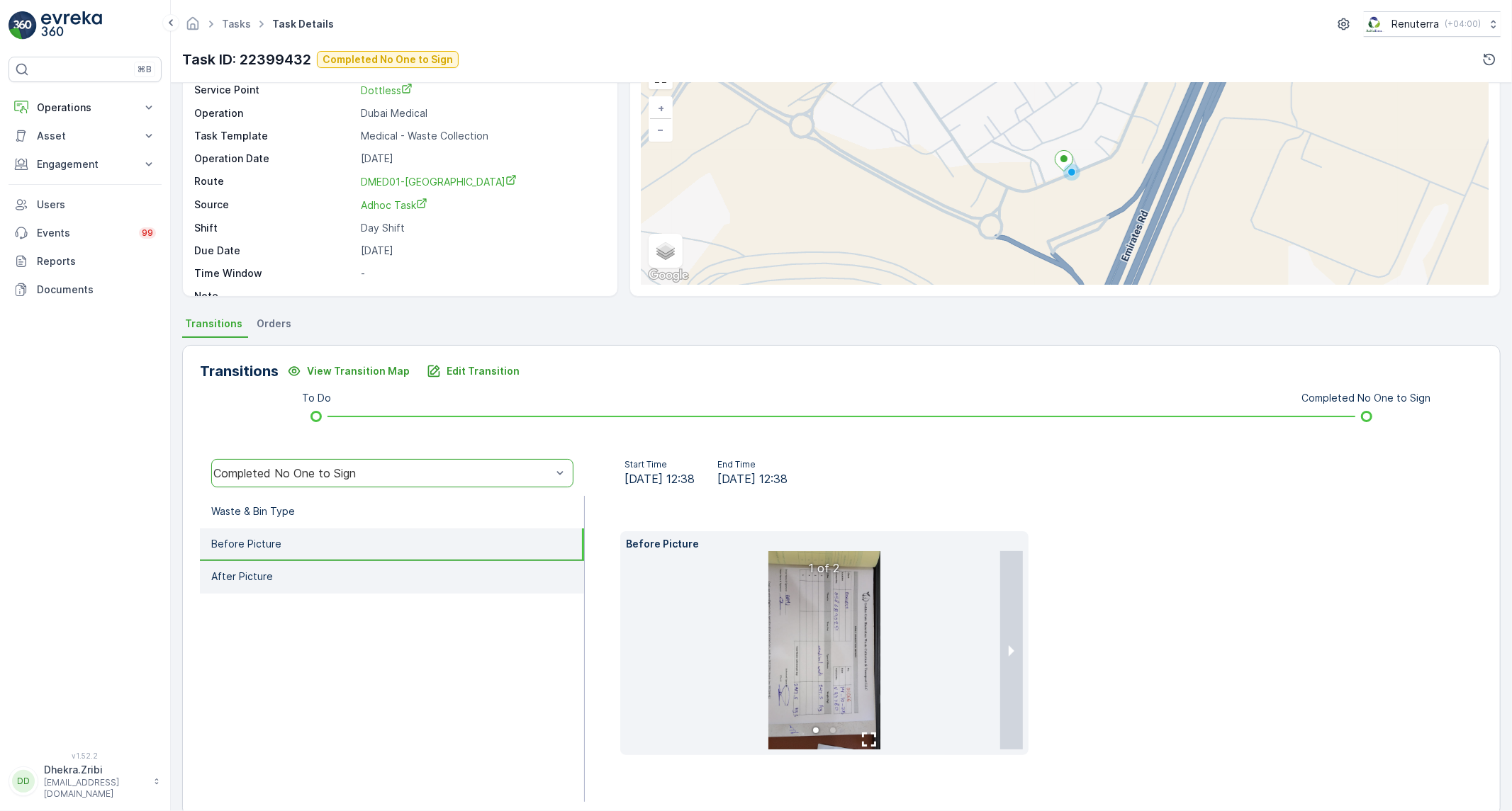
click at [300, 576] on li "After Picture" at bounding box center [392, 577] width 384 height 33
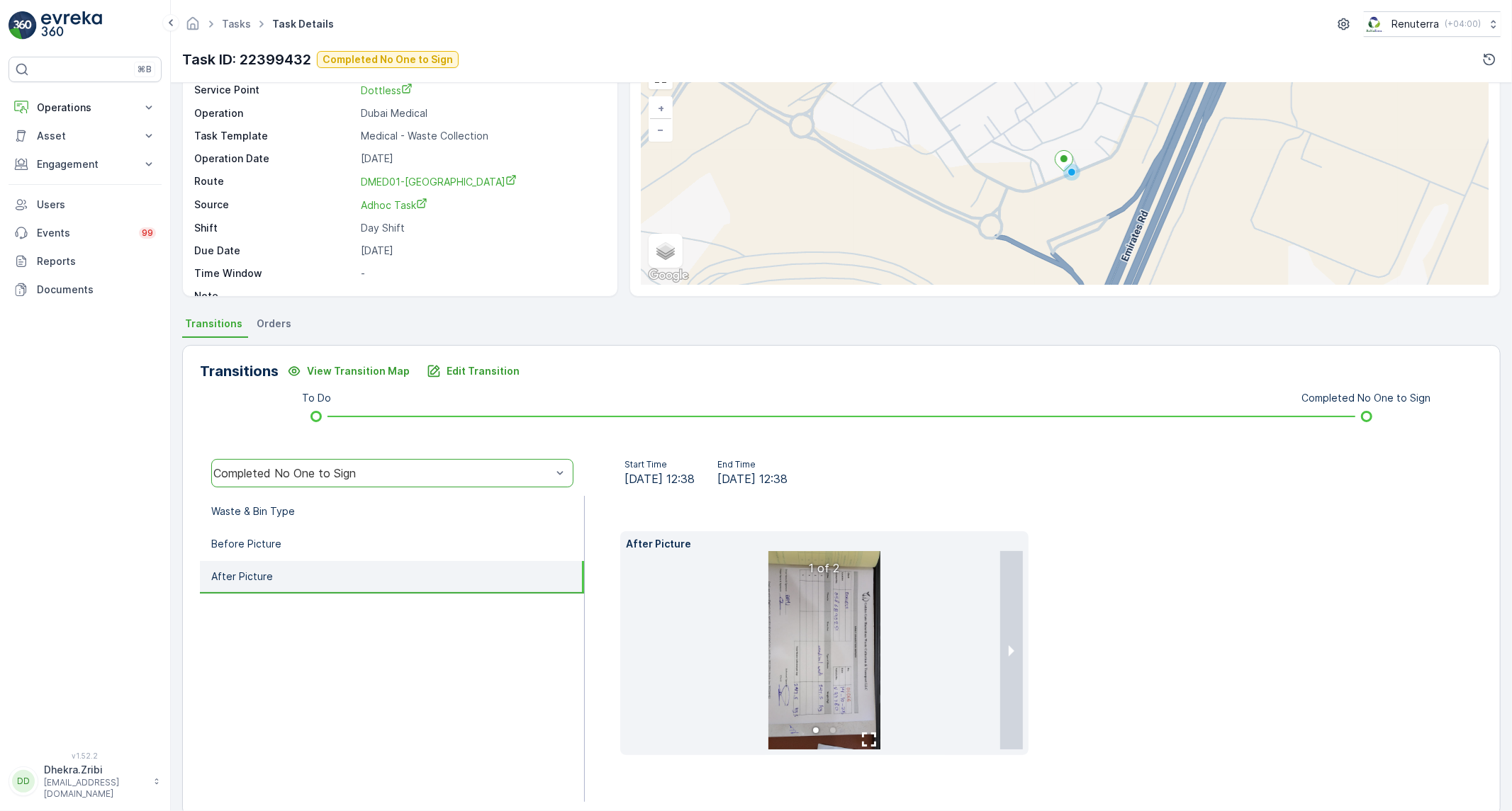
click at [649, 406] on div "To Do Completed No One to Sign" at bounding box center [841, 417] width 1237 height 23
click at [387, 508] on li "Waste & Bin Type" at bounding box center [392, 512] width 384 height 33
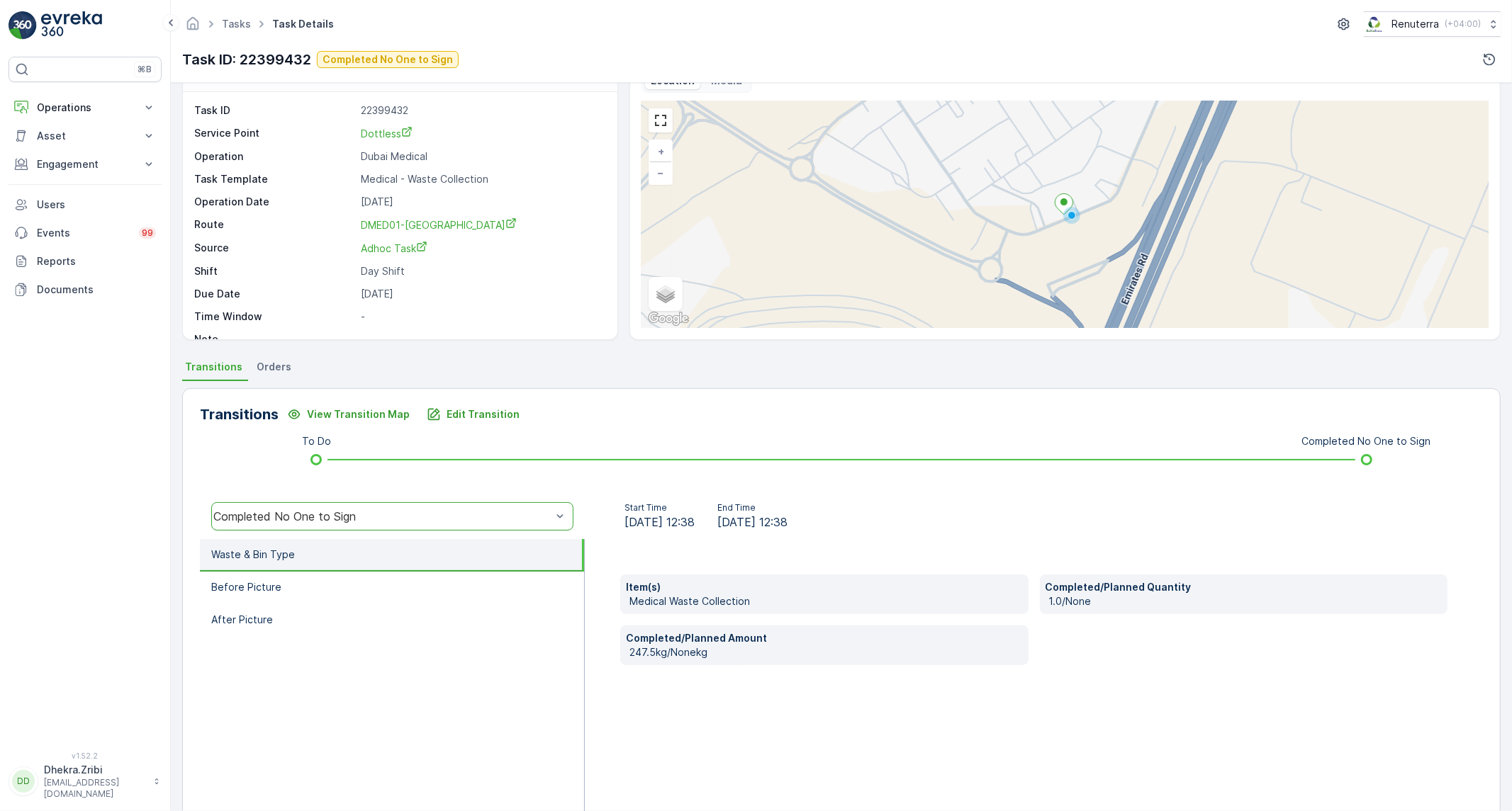
scroll to position [0, 0]
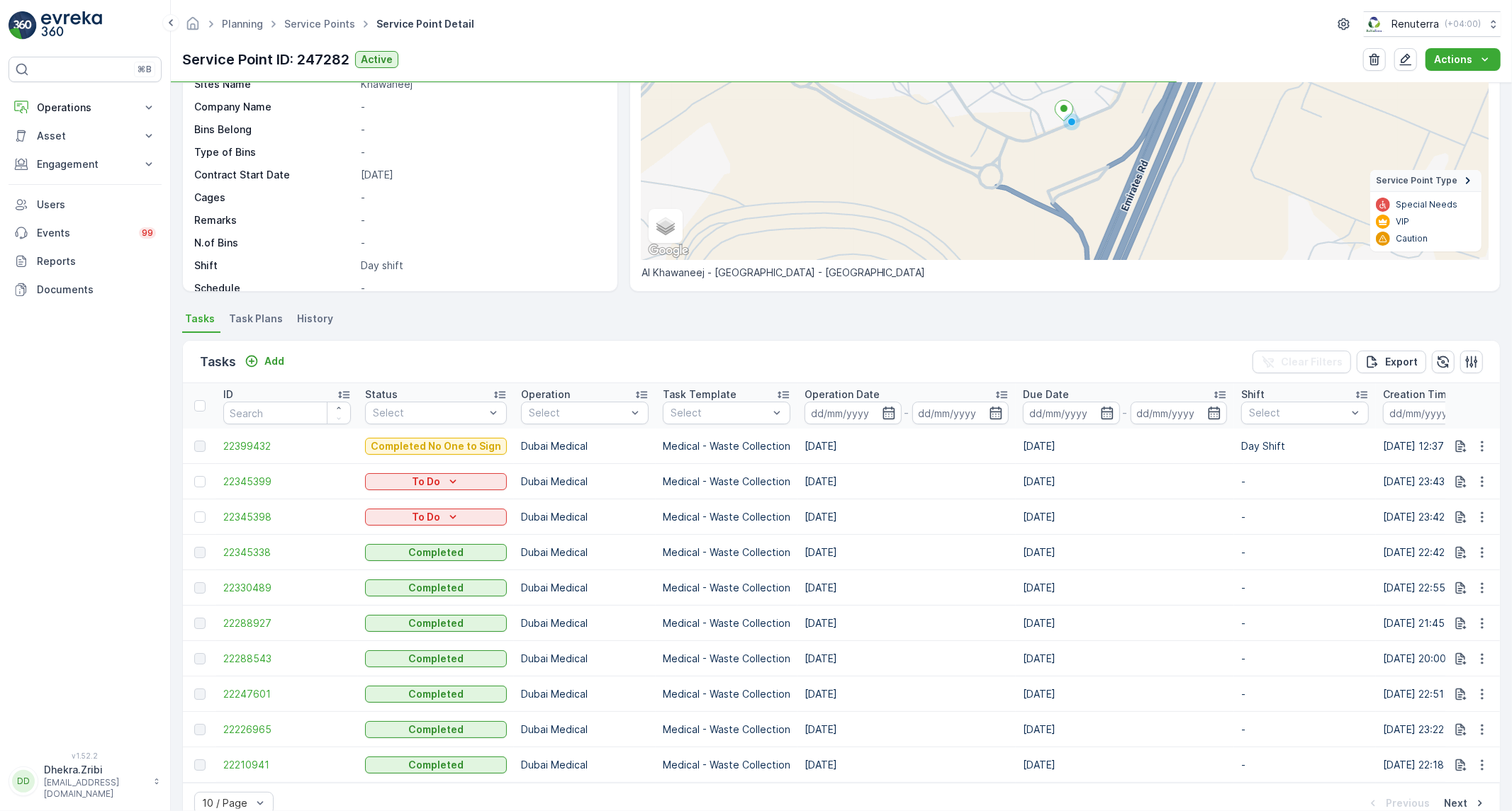
scroll to position [157, 0]
